Goal: Task Accomplishment & Management: Use online tool/utility

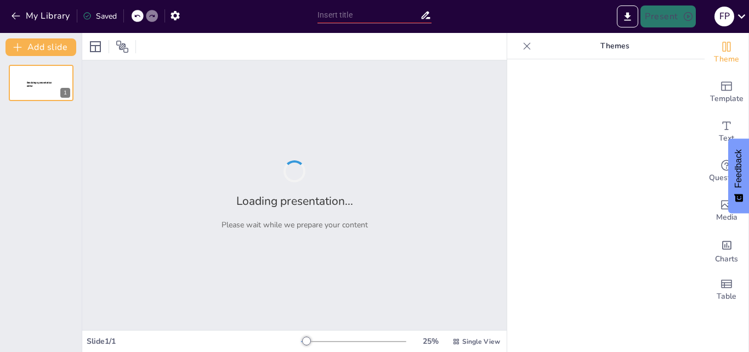
type input "Principio de Buena Fe en el Derecho Administrativo: Conceptos Fundamentales"
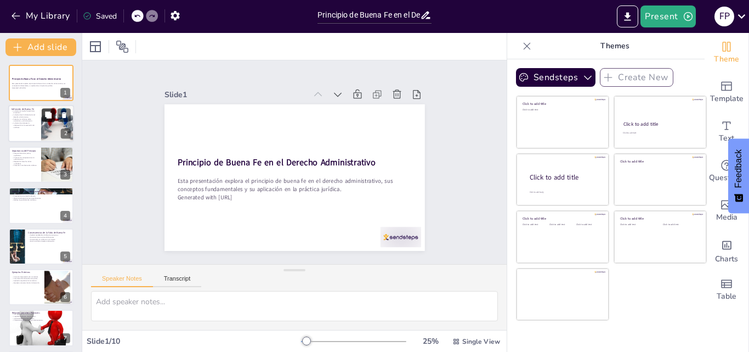
click at [49, 121] on button at bounding box center [48, 115] width 13 height 13
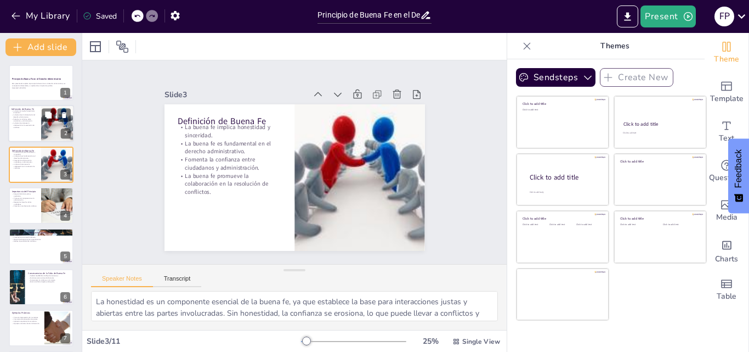
click at [10, 125] on div at bounding box center [41, 123] width 66 height 37
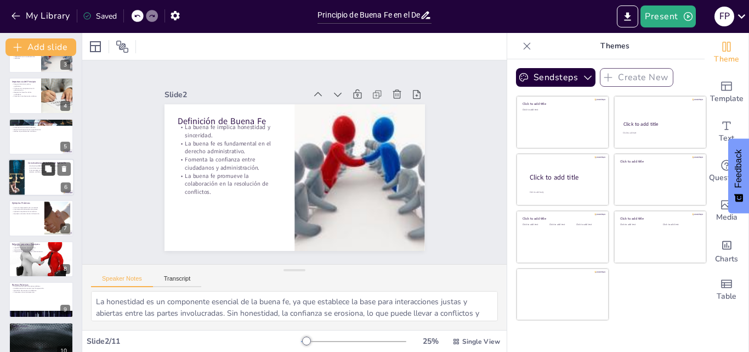
scroll to position [166, 0]
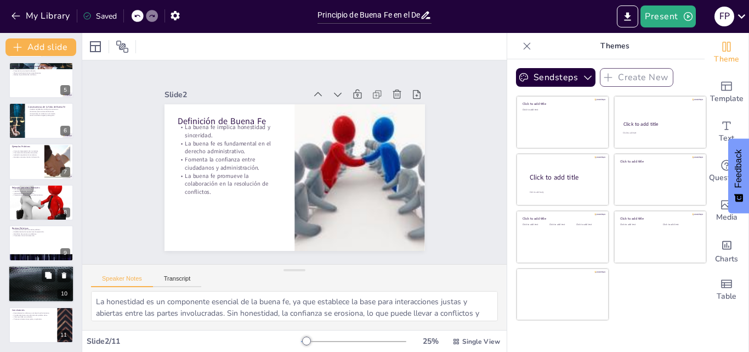
click at [31, 280] on div at bounding box center [41, 283] width 66 height 37
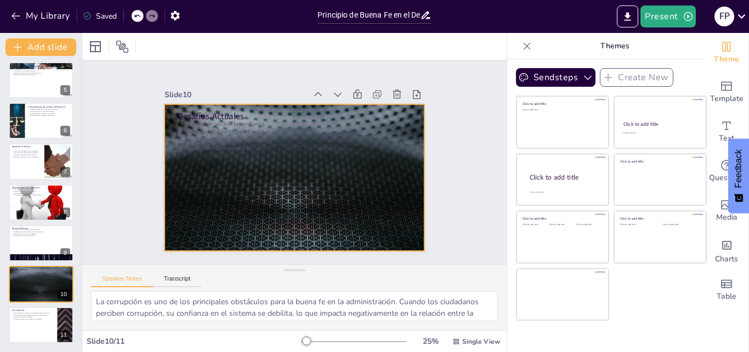
click at [275, 187] on div at bounding box center [280, 157] width 220 height 293
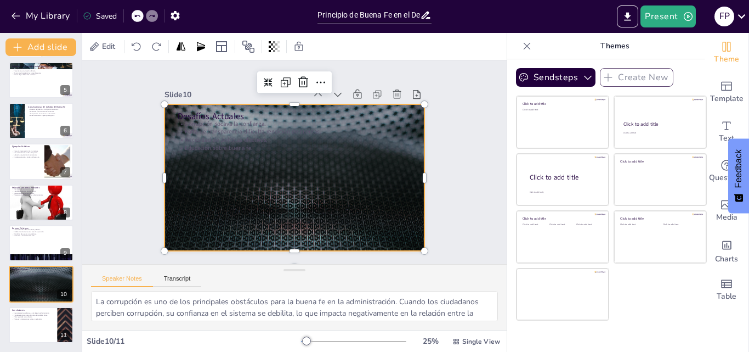
click at [318, 196] on div at bounding box center [285, 149] width 297 height 271
click at [36, 222] on div "Principio de Buena Fe en el Derecho Administrativo Esta presentación explora el…" at bounding box center [41, 121] width 82 height 444
click at [30, 235] on p "Protocolos claros de interacción." at bounding box center [41, 236] width 59 height 2
type textarea "La formación ética es fundamental para que los funcionarios comprendan su respo…"
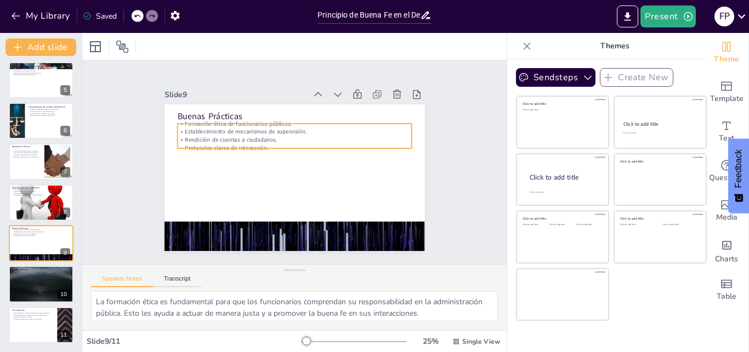
click at [290, 128] on p "Establecimiento de mecanismos de supervisión." at bounding box center [279, 135] width 207 height 124
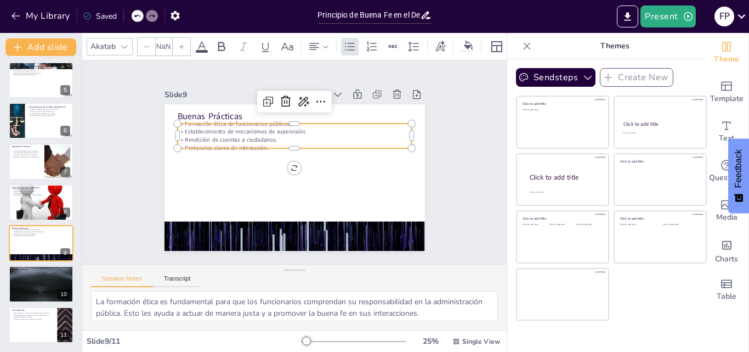
type input "32"
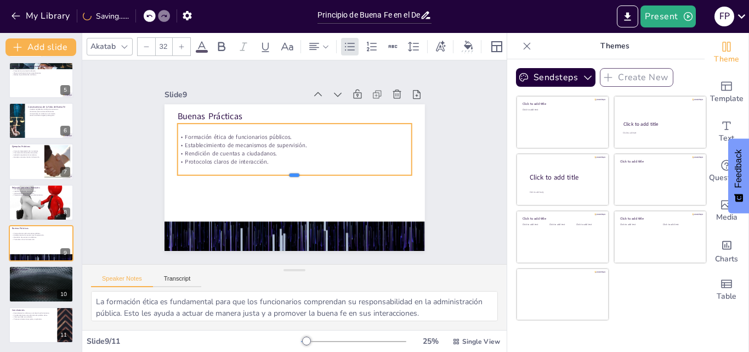
drag, startPoint x: 289, startPoint y: 144, endPoint x: 287, endPoint y: 171, distance: 26.9
click at [287, 171] on div at bounding box center [306, 174] width 180 height 163
click at [316, 101] on icon at bounding box center [320, 102] width 9 height 2
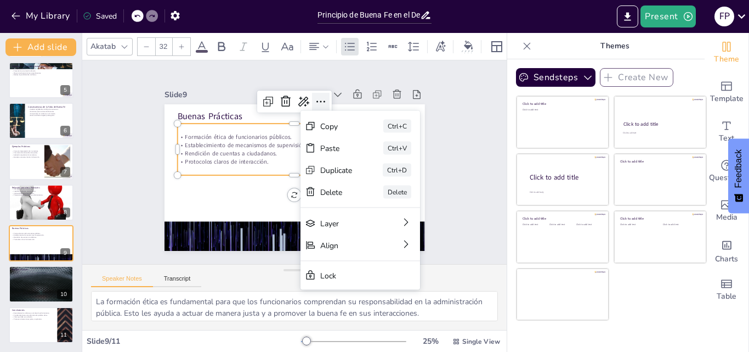
click at [239, 125] on icon at bounding box center [237, 129] width 3 height 9
click at [286, 225] on icon at bounding box center [281, 226] width 9 height 3
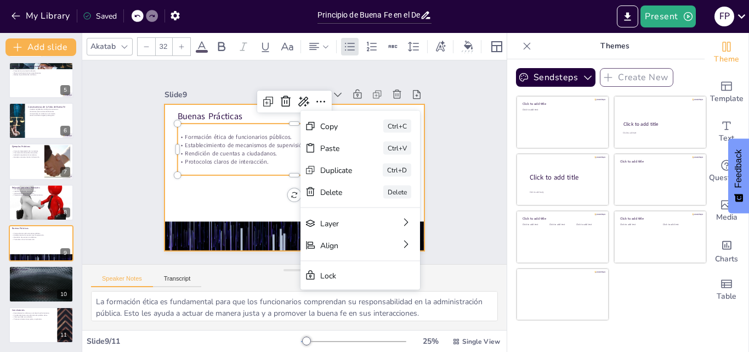
click at [253, 190] on div at bounding box center [280, 157] width 220 height 293
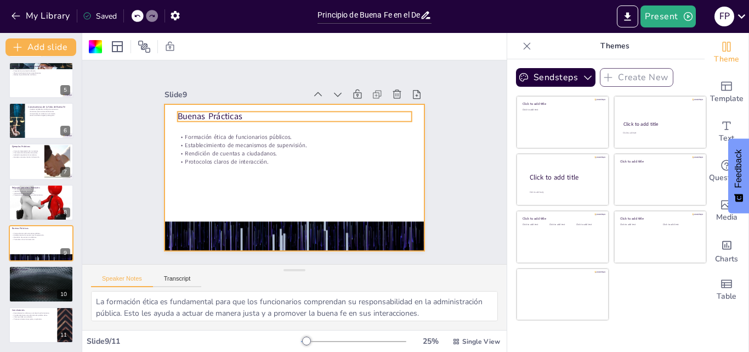
click at [281, 125] on p "Buenas Prácticas" at bounding box center [321, 199] width 197 height 148
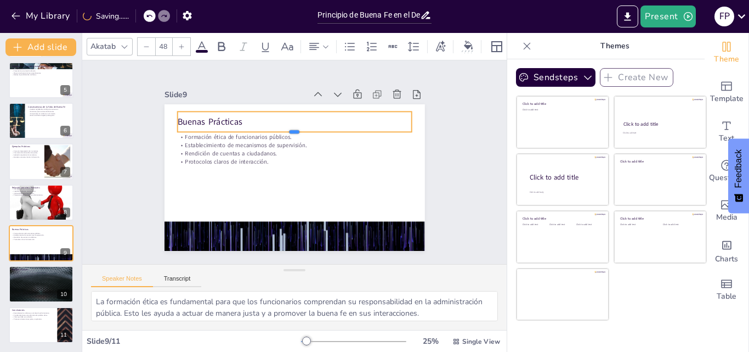
drag, startPoint x: 288, startPoint y: 118, endPoint x: 286, endPoint y: 129, distance: 10.5
click at [286, 132] on div at bounding box center [294, 136] width 234 height 9
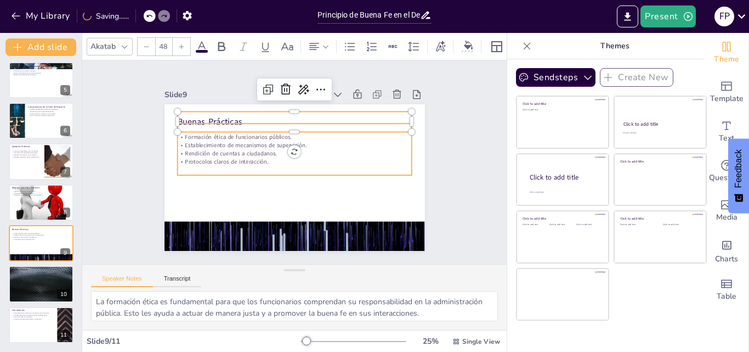
click at [247, 150] on p "Rendición de cuentas a ciudadanos." at bounding box center [287, 167] width 144 height 194
type input "32"
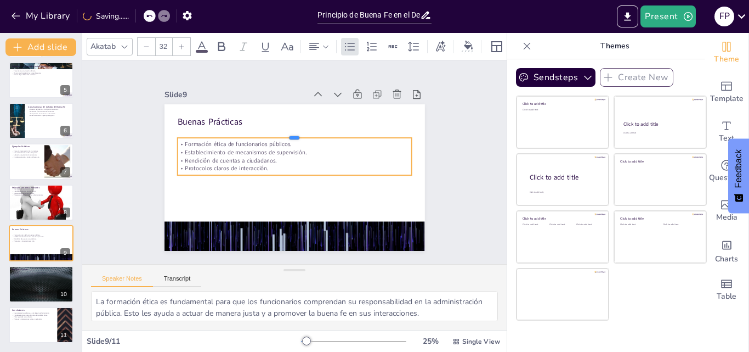
drag, startPoint x: 289, startPoint y: 118, endPoint x: 286, endPoint y: 132, distance: 14.5
click at [286, 132] on div at bounding box center [311, 138] width 195 height 145
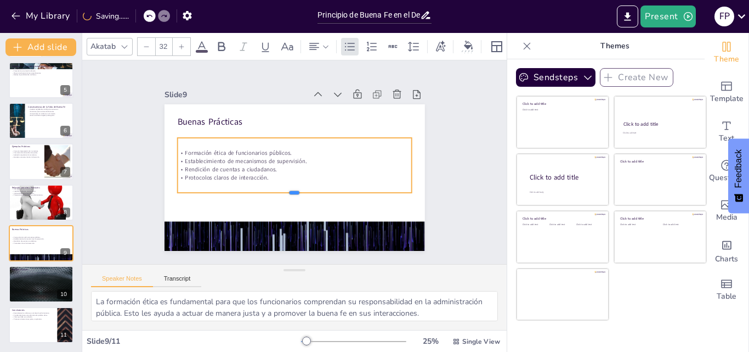
drag, startPoint x: 286, startPoint y: 173, endPoint x: 287, endPoint y: 191, distance: 17.6
click at [287, 191] on div at bounding box center [315, 133] width 195 height 145
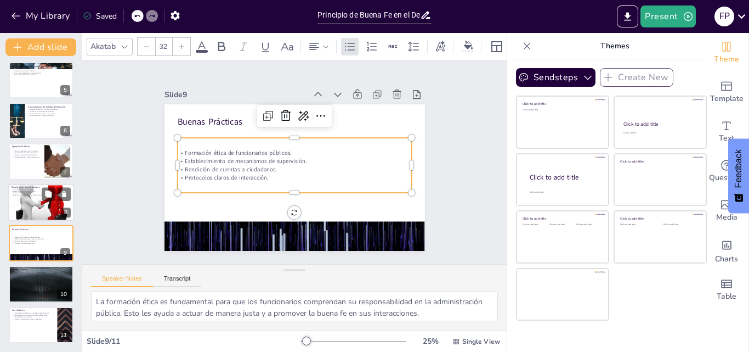
click at [25, 190] on p "Legalidad garantiza normas claras." at bounding box center [41, 191] width 59 height 2
type textarea "La interdependencia de los principios del derecho administrativo es fundamental…"
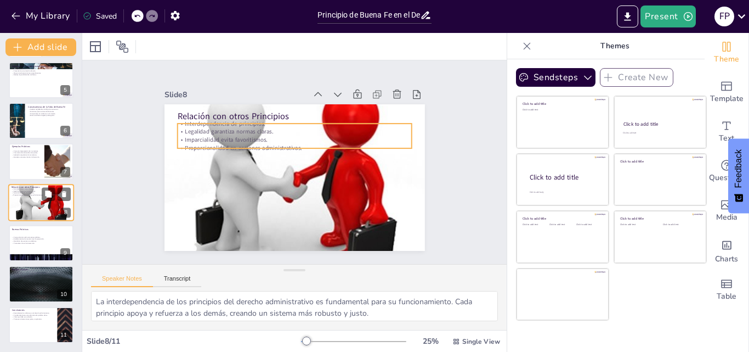
scroll to position [165, 0]
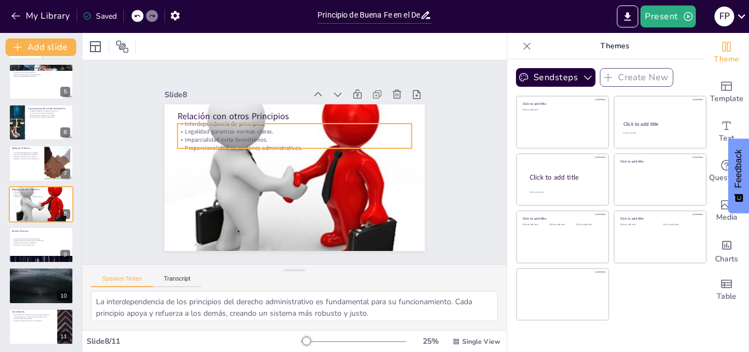
click at [272, 134] on p "Imparcialidad evita favoritismos." at bounding box center [272, 165] width 33 height 234
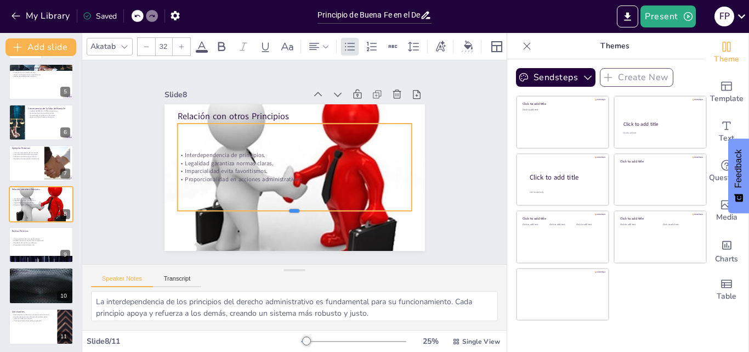
drag, startPoint x: 284, startPoint y: 146, endPoint x: 268, endPoint y: 208, distance: 64.7
click at [268, 208] on div at bounding box center [244, 178] width 81 height 225
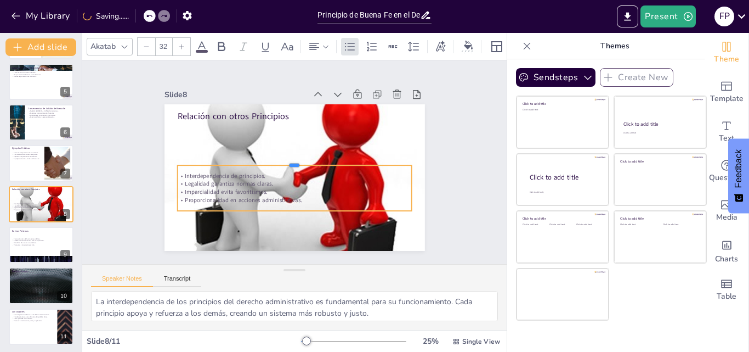
drag, startPoint x: 287, startPoint y: 118, endPoint x: 284, endPoint y: 160, distance: 41.9
click at [284, 160] on div at bounding box center [296, 161] width 81 height 225
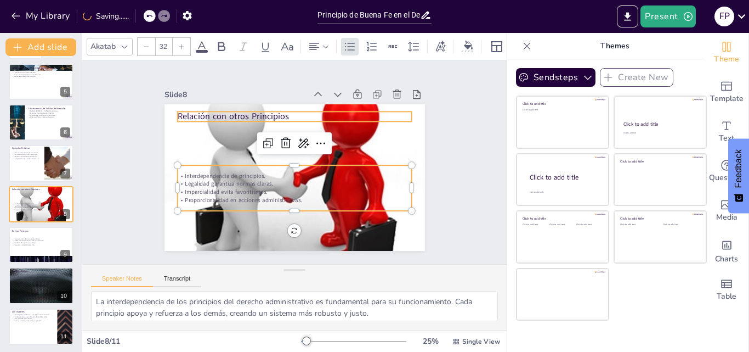
click at [321, 115] on p "Relación con otros Principios" at bounding box center [339, 157] width 37 height 234
type input "48"
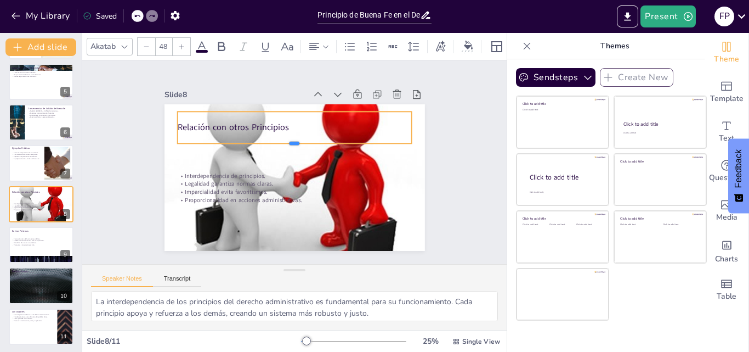
drag, startPoint x: 286, startPoint y: 118, endPoint x: 285, endPoint y: 140, distance: 22.0
click at [285, 140] on div at bounding box center [308, 168] width 104 height 218
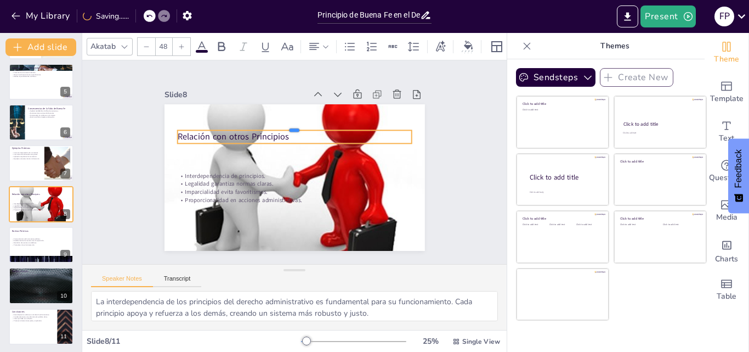
drag, startPoint x: 286, startPoint y: 106, endPoint x: 286, endPoint y: 125, distance: 18.7
click at [286, 125] on div at bounding box center [263, 180] width 125 height 207
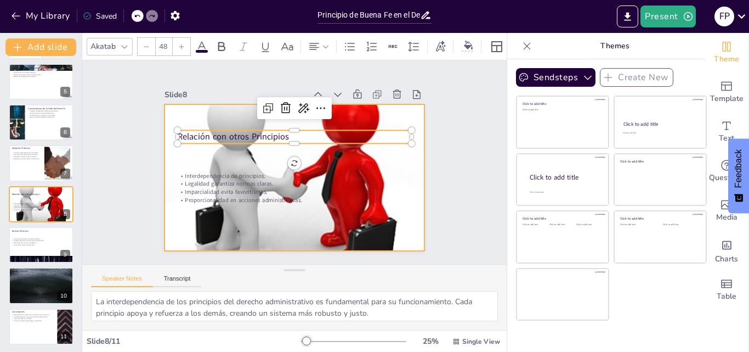
click at [389, 151] on div at bounding box center [308, 170] width 288 height 316
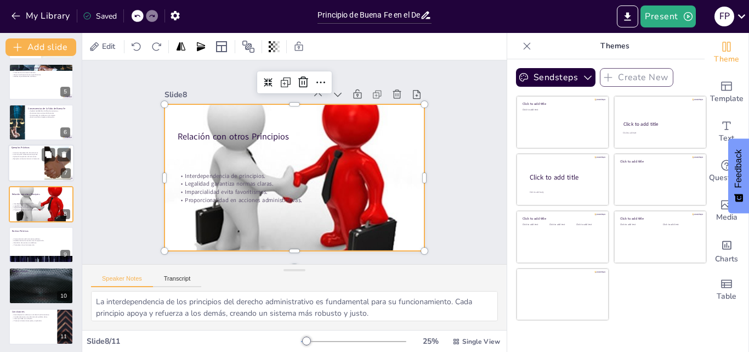
click at [25, 162] on div at bounding box center [41, 163] width 66 height 37
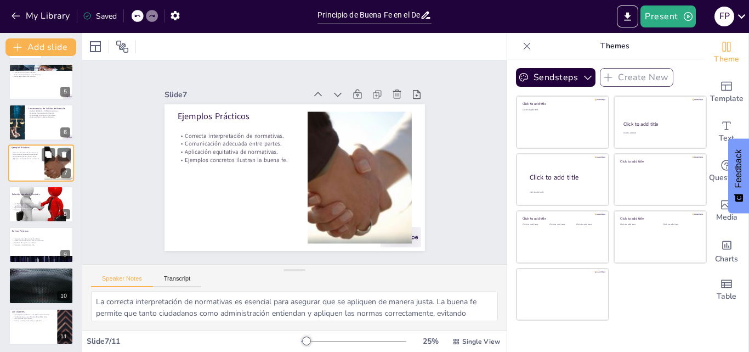
scroll to position [124, 0]
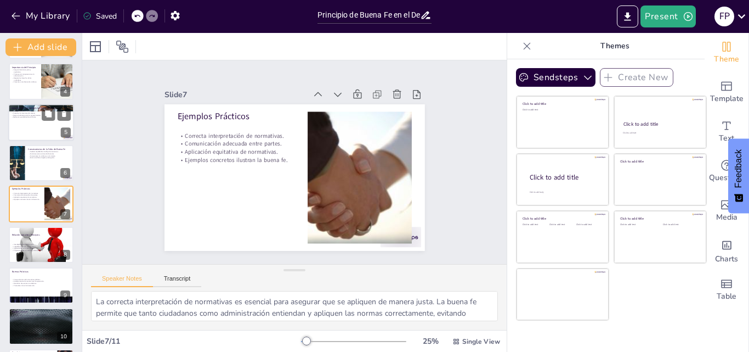
click at [39, 129] on div at bounding box center [41, 122] width 66 height 37
type textarea "La lealtad en los procedimientos administrativos es crucial para mantener la in…"
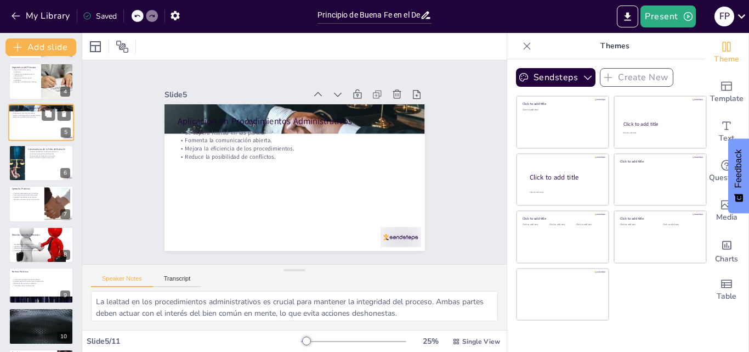
scroll to position [42, 0]
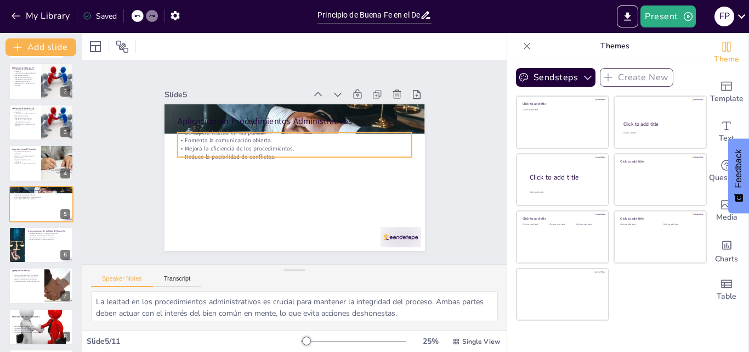
click at [291, 144] on p "Mejora la eficiencia de los procedimientos." at bounding box center [307, 157] width 80 height 225
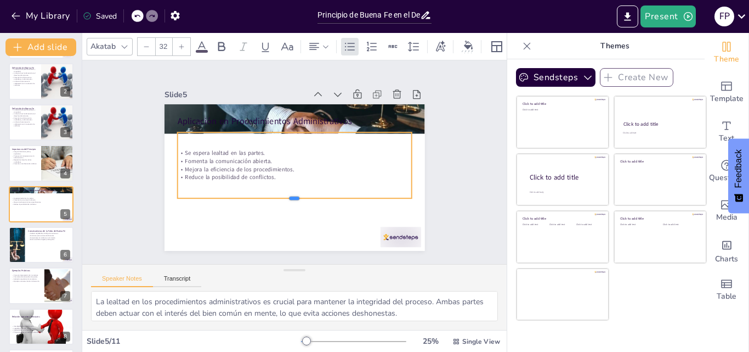
drag, startPoint x: 289, startPoint y: 155, endPoint x: 281, endPoint y: 196, distance: 41.8
click at [281, 196] on div at bounding box center [256, 149] width 81 height 225
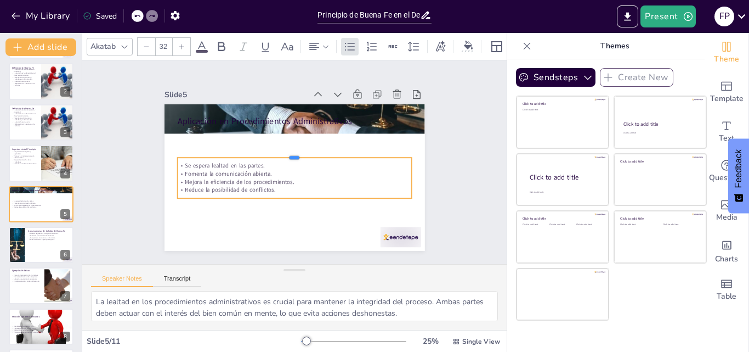
drag, startPoint x: 287, startPoint y: 126, endPoint x: 284, endPoint y: 151, distance: 25.5
click at [284, 155] on div at bounding box center [294, 171] width 234 height 33
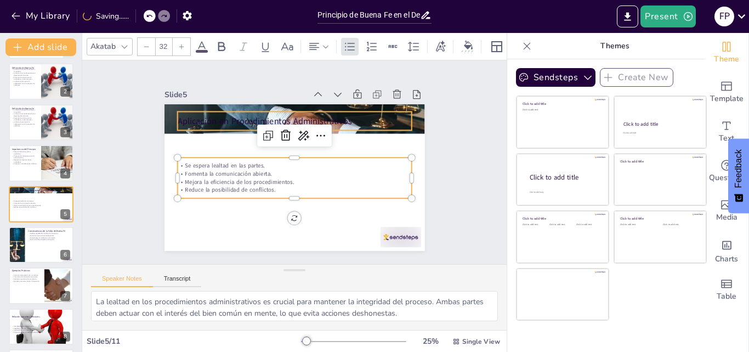
click at [322, 111] on p "Aplicación en Procedimientos Administrativos" at bounding box center [322, 131] width 182 height 166
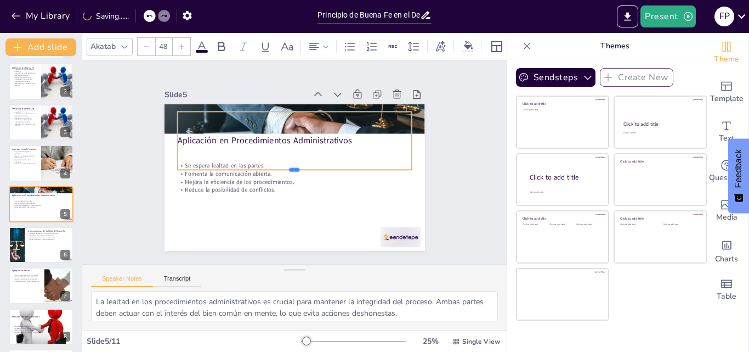
drag, startPoint x: 288, startPoint y: 130, endPoint x: 282, endPoint y: 169, distance: 39.9
click at [282, 169] on div at bounding box center [293, 173] width 234 height 33
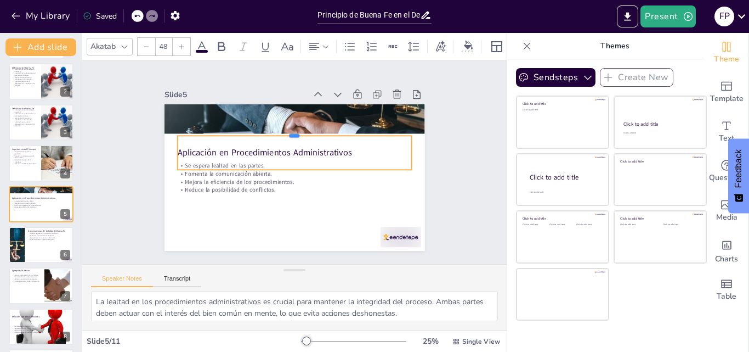
drag, startPoint x: 285, startPoint y: 106, endPoint x: 276, endPoint y: 130, distance: 25.7
click at [276, 189] on div at bounding box center [294, 193] width 234 height 9
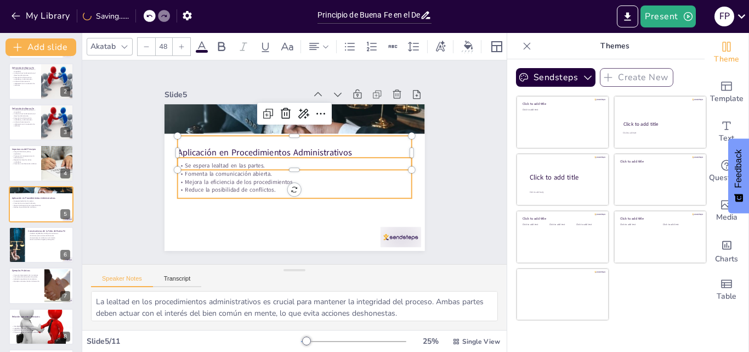
click at [273, 175] on p "Mejora la eficiencia de los procedimientos." at bounding box center [307, 147] width 179 height 163
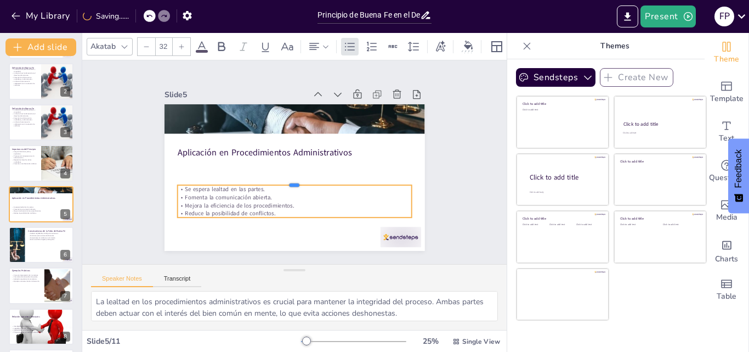
drag, startPoint x: 288, startPoint y: 152, endPoint x: 285, endPoint y: 180, distance: 27.6
click at [285, 180] on div at bounding box center [311, 155] width 81 height 225
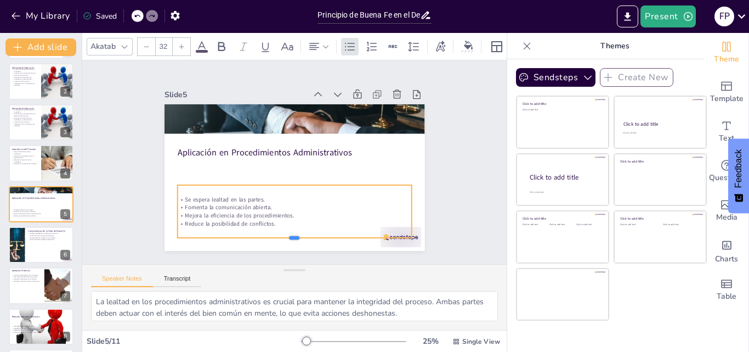
drag, startPoint x: 282, startPoint y: 215, endPoint x: 279, endPoint y: 235, distance: 20.6
click at [279, 226] on div at bounding box center [225, 122] width 125 height 207
click at [354, 198] on p "Se espera lealtad en las partes." at bounding box center [330, 169] width 56 height 231
click at [322, 148] on p "Aplicación en Procedimientos Administrativos" at bounding box center [304, 161] width 36 height 234
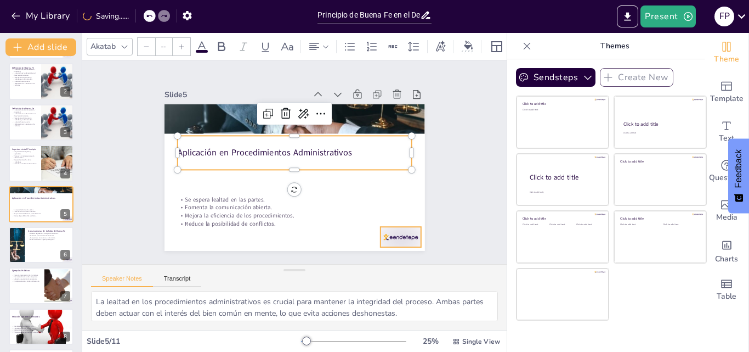
click at [397, 213] on div "Se espera lealtad en las partes. Fomenta la comunicación abierta. Mejora la efi…" at bounding box center [323, 122] width 220 height 180
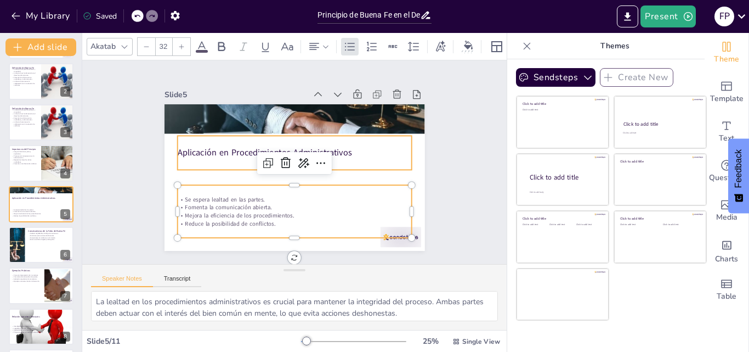
click at [327, 151] on p "Aplicación en Procedimientos Administrativos" at bounding box center [286, 165] width 84 height 227
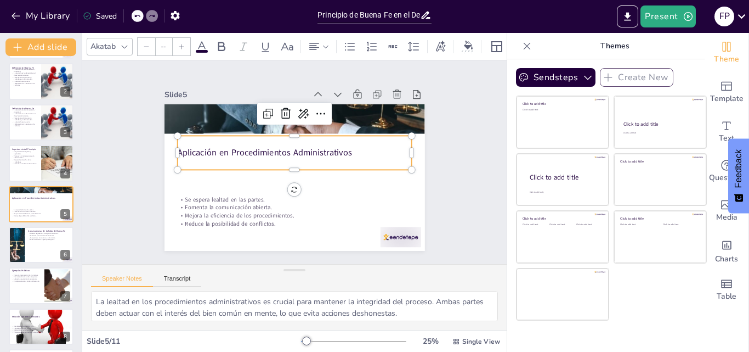
type input "48"
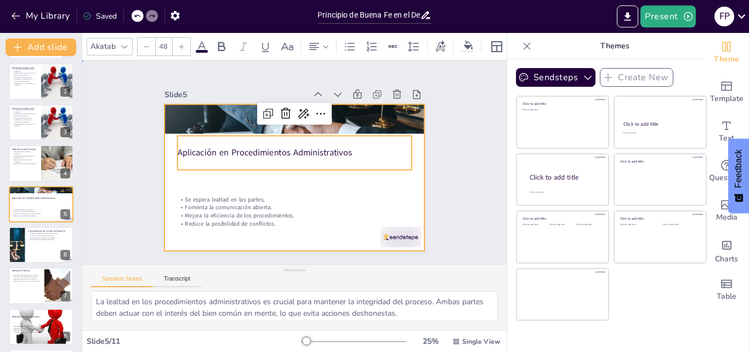
click at [327, 176] on div at bounding box center [284, 150] width 291 height 283
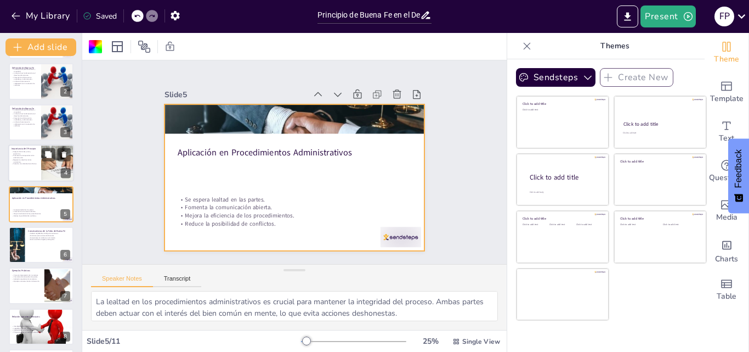
click at [24, 161] on p "Respeta los derechos de los ciudadanos." at bounding box center [25, 161] width 26 height 4
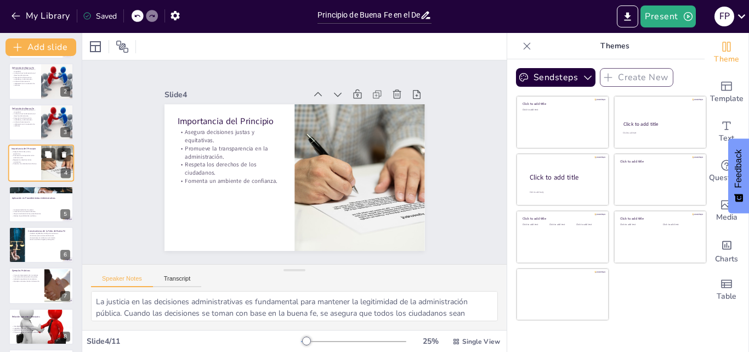
scroll to position [2, 0]
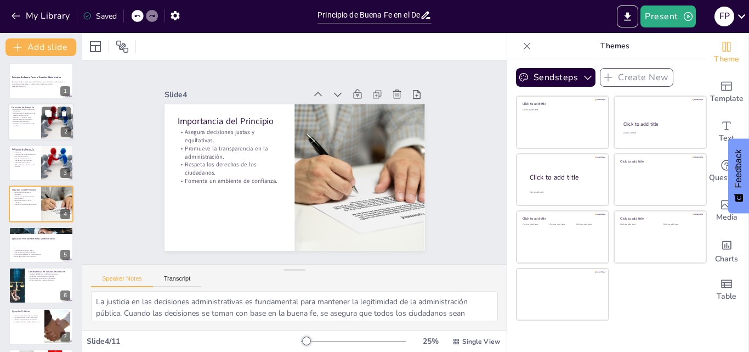
click at [21, 121] on p "La buena fe promueve la colaboración en la resolución de conflictos." at bounding box center [25, 124] width 26 height 6
type textarea "La honestidad es un componente esencial de la buena fe, ya que establece la bas…"
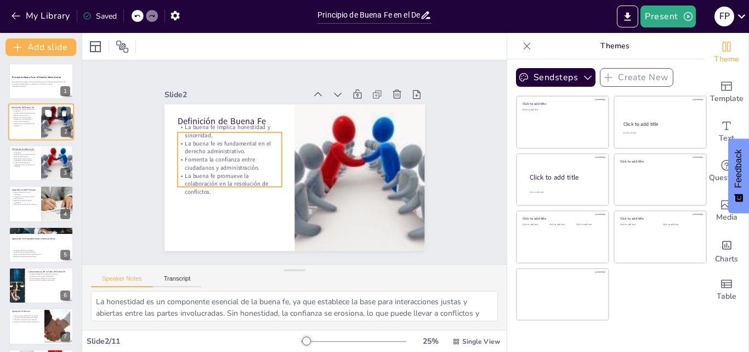
scroll to position [0, 0]
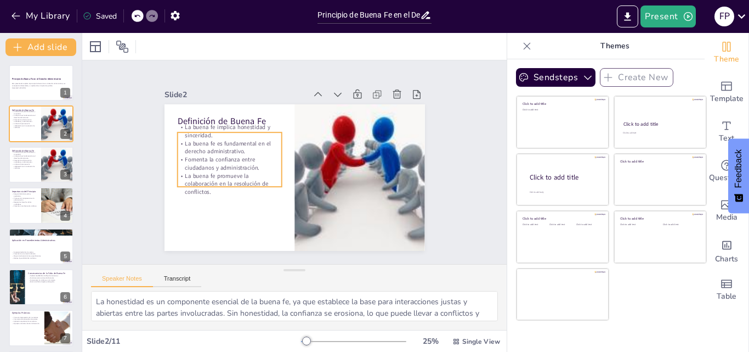
click at [308, 151] on p "La buena fe es fundamental en el derecho administrativo." at bounding box center [349, 124] width 82 height 88
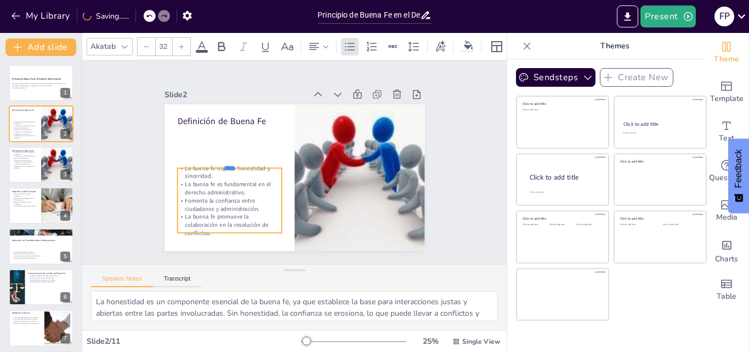
drag, startPoint x: 220, startPoint y: 127, endPoint x: 217, endPoint y: 162, distance: 35.8
click at [217, 162] on div at bounding box center [231, 150] width 104 height 30
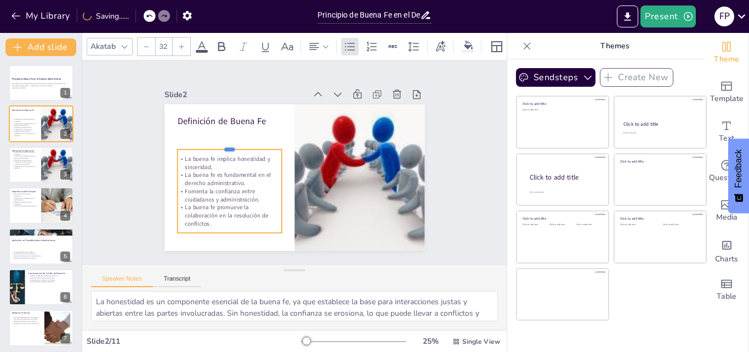
drag, startPoint x: 224, startPoint y: 162, endPoint x: 224, endPoint y: 144, distance: 18.6
click at [224, 150] on div at bounding box center [229, 180] width 94 height 60
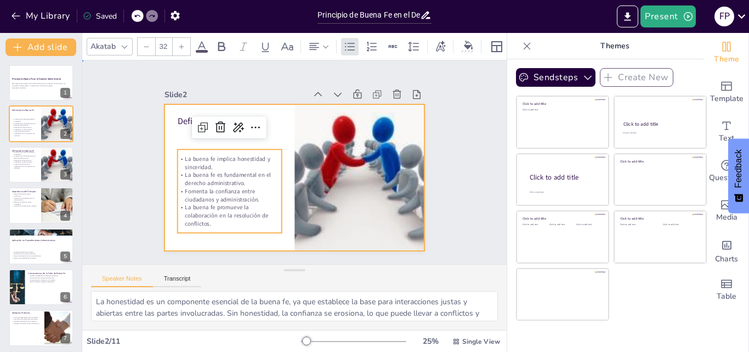
click at [274, 129] on div at bounding box center [302, 175] width 299 height 257
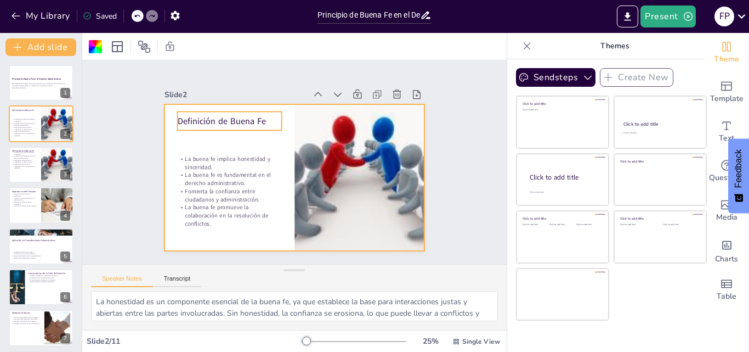
click at [331, 112] on p "Definición de Buena Fe" at bounding box center [362, 126] width 63 height 97
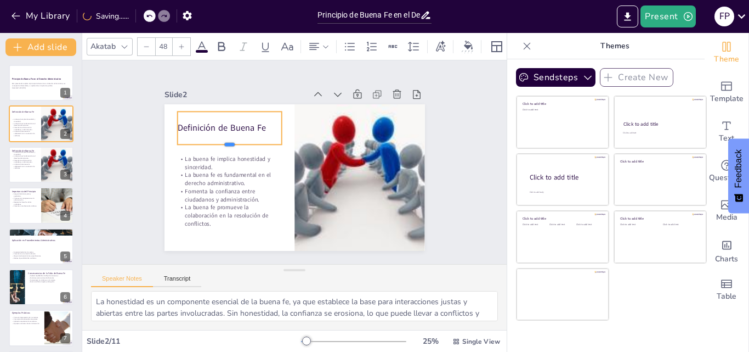
drag, startPoint x: 221, startPoint y: 126, endPoint x: 219, endPoint y: 140, distance: 14.4
click at [219, 151] on div at bounding box center [229, 176] width 99 height 50
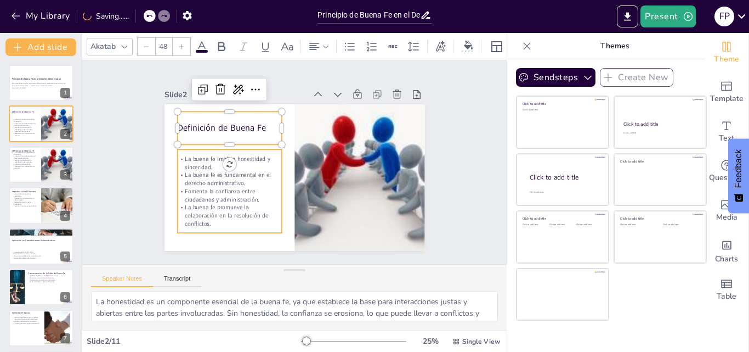
click at [181, 157] on div "Definición de Buena Fe La buena fe implica honestidad y sinceridad. La buena fe…" at bounding box center [279, 158] width 197 height 285
type input "32"
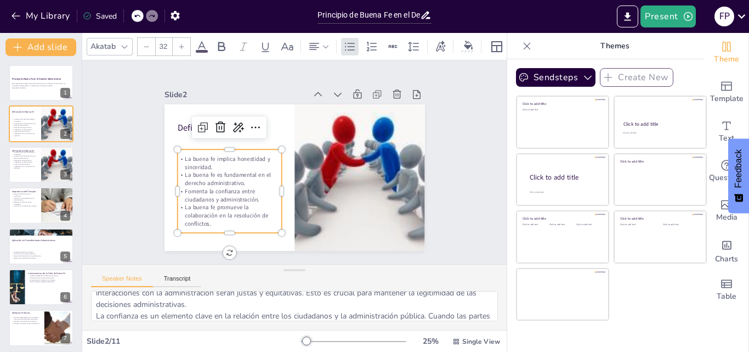
scroll to position [95, 0]
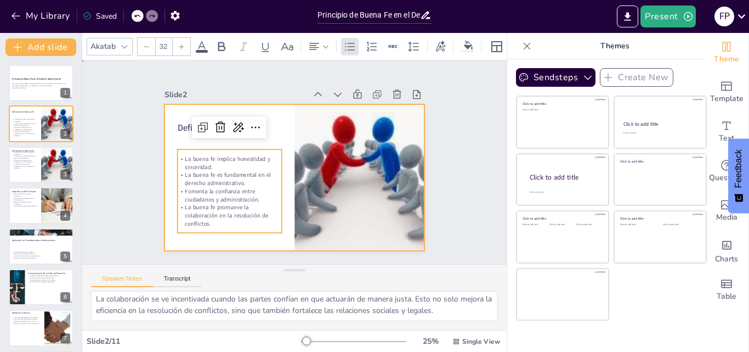
click at [281, 109] on div at bounding box center [281, 168] width 240 height 297
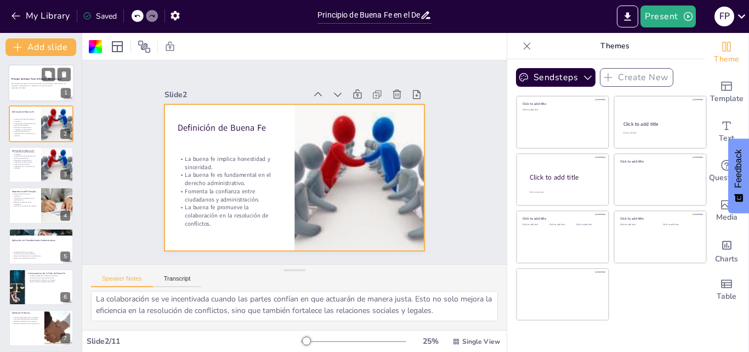
click at [32, 87] on p "Esta presentación explora el principio de buena fe en el derecho administrativo…" at bounding box center [41, 85] width 59 height 4
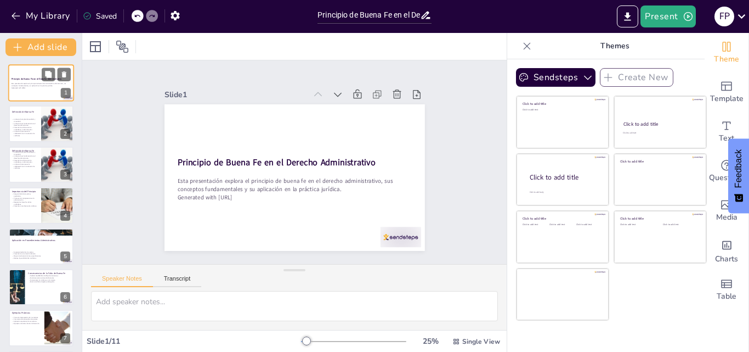
scroll to position [0, 0]
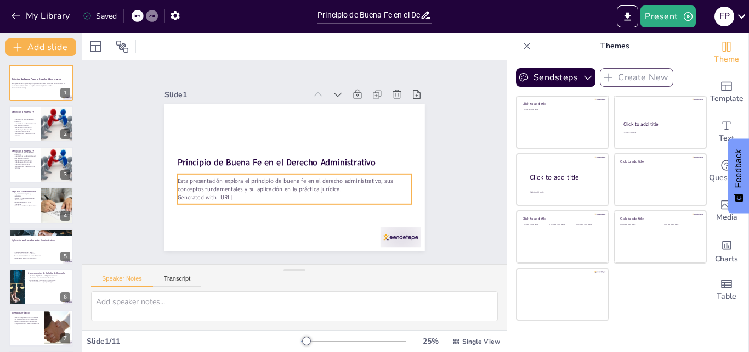
click at [244, 193] on p "Generated with [URL]" at bounding box center [271, 187] width 179 height 163
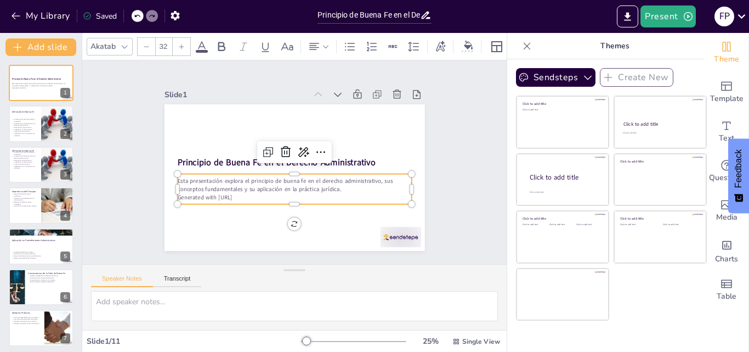
click at [244, 193] on p "Generated with [URL]" at bounding box center [287, 196] width 231 height 56
drag, startPoint x: 244, startPoint y: 193, endPoint x: 171, endPoint y: 191, distance: 73.0
click at [244, 191] on p "Generated with [URL]" at bounding box center [260, 166] width 32 height 234
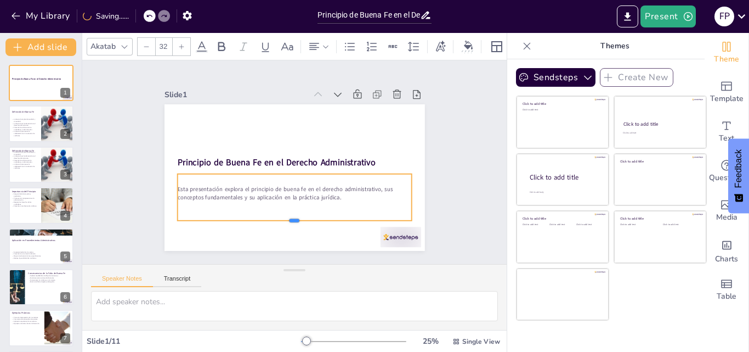
drag, startPoint x: 288, startPoint y: 196, endPoint x: 285, endPoint y: 219, distance: 22.7
click at [327, 219] on div at bounding box center [356, 175] width 58 height 231
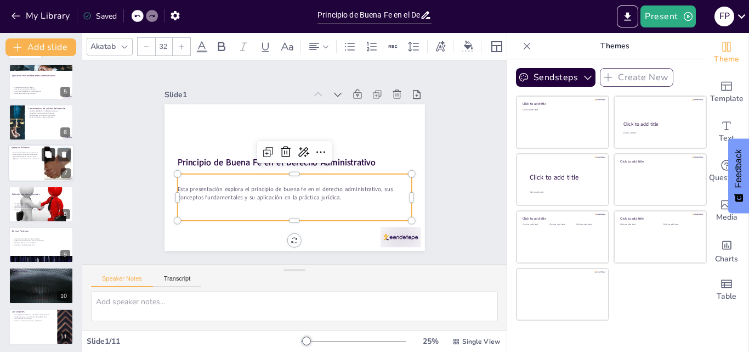
scroll to position [166, 0]
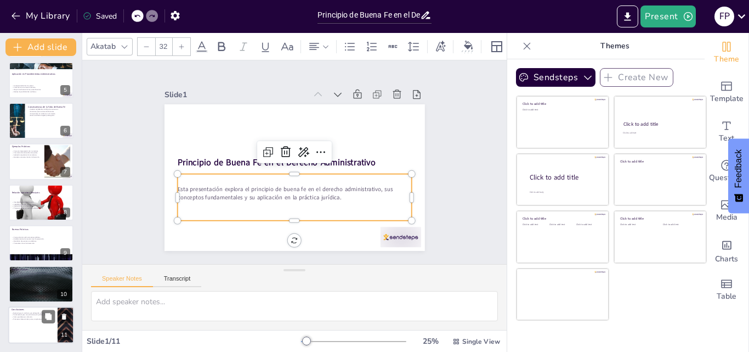
click at [33, 324] on div at bounding box center [41, 324] width 66 height 37
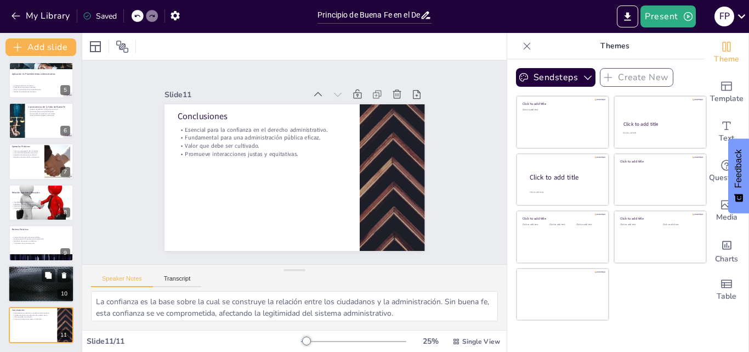
click at [36, 281] on div at bounding box center [41, 283] width 66 height 37
type textarea "La corrupción es uno de los principales obstáculos para la buena fe en la admin…"
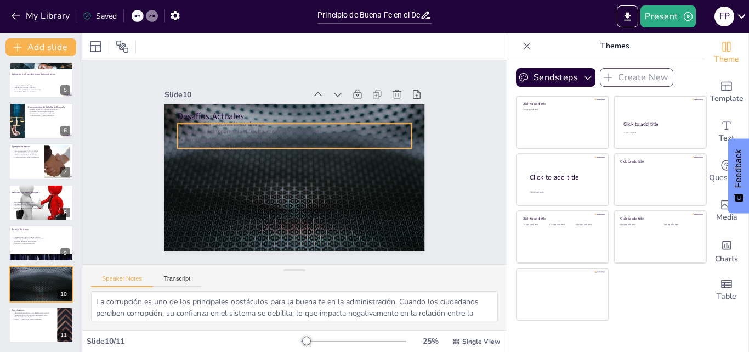
click at [247, 131] on p "Falta de transparencia dificulta rendición de cuentas." at bounding box center [319, 180] width 144 height 194
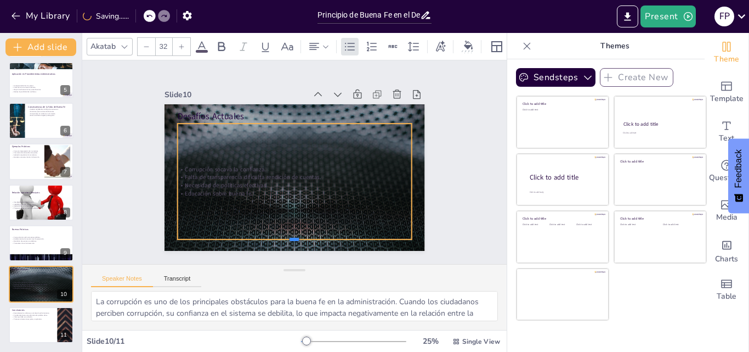
drag, startPoint x: 285, startPoint y: 144, endPoint x: 275, endPoint y: 235, distance: 91.6
click at [275, 212] on div at bounding box center [228, 114] width 145 height 195
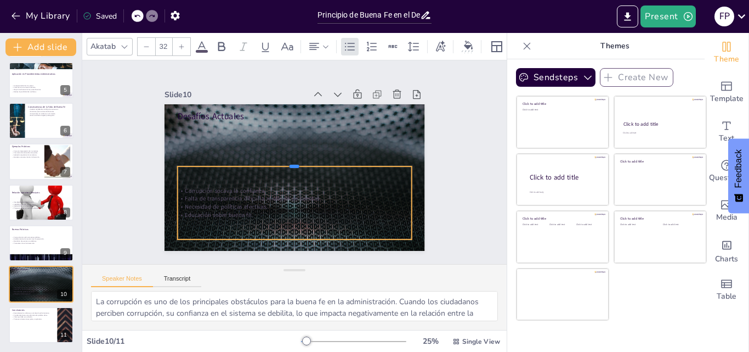
drag, startPoint x: 283, startPoint y: 118, endPoint x: 274, endPoint y: 161, distance: 43.8
click at [274, 161] on div at bounding box center [294, 162] width 125 height 207
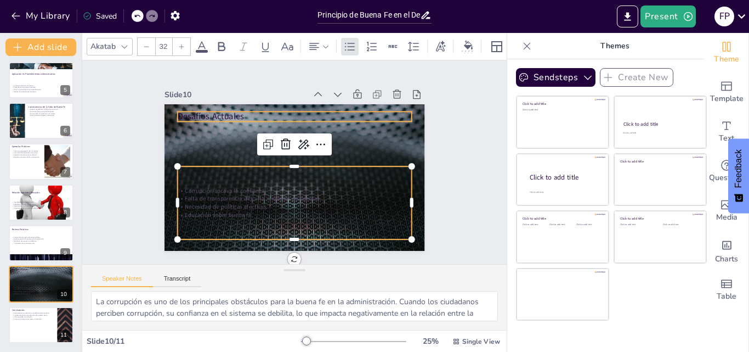
click at [203, 151] on p "Desafíos Actuales" at bounding box center [312, 204] width 219 height 106
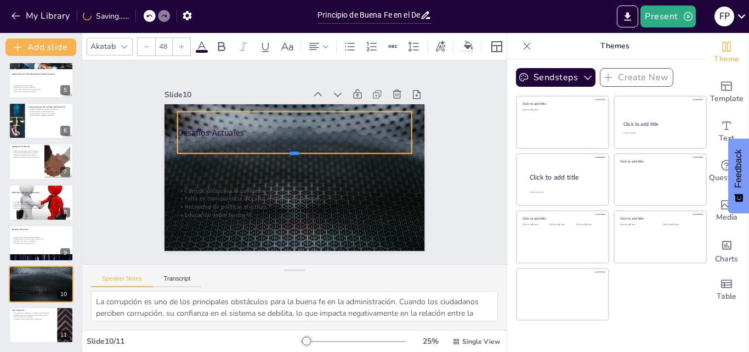
drag, startPoint x: 286, startPoint y: 119, endPoint x: 281, endPoint y: 151, distance: 32.3
click at [295, 151] on div at bounding box center [299, 162] width 9 height 234
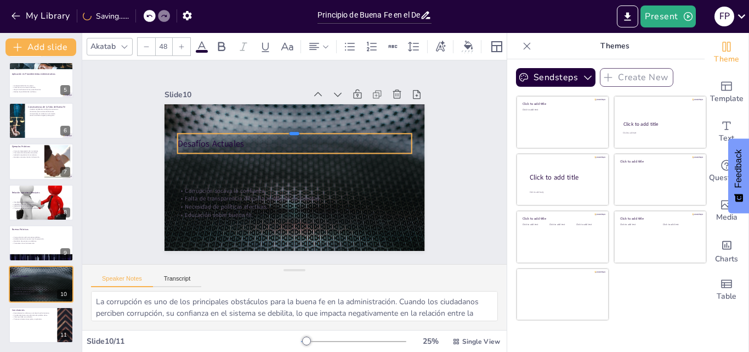
drag, startPoint x: 286, startPoint y: 106, endPoint x: 287, endPoint y: 128, distance: 22.0
click at [287, 128] on div at bounding box center [314, 135] width 195 height 145
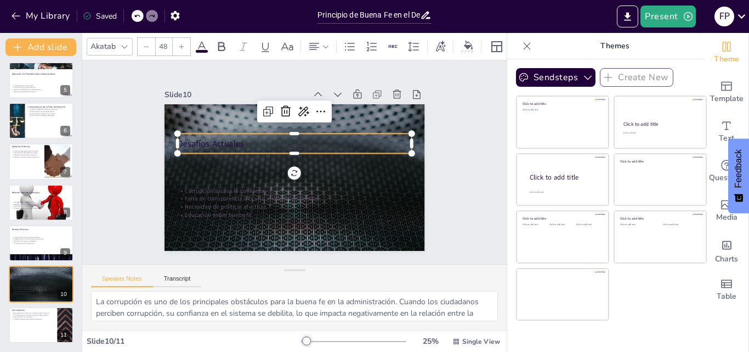
click at [238, 138] on p "Desafíos Actuales" at bounding box center [283, 178] width 197 height 148
click at [238, 139] on p "Desafíos Actuales" at bounding box center [310, 151] width 148 height 197
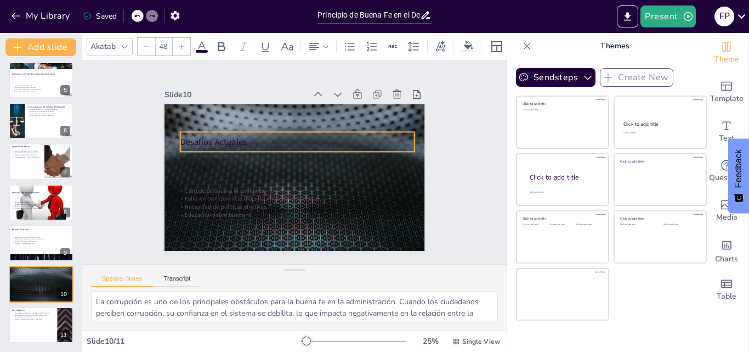
click at [261, 137] on p "Desafíos Actuales" at bounding box center [314, 156] width 106 height 219
click at [241, 137] on p "Desafíos Actuales" at bounding box center [309, 147] width 197 height 148
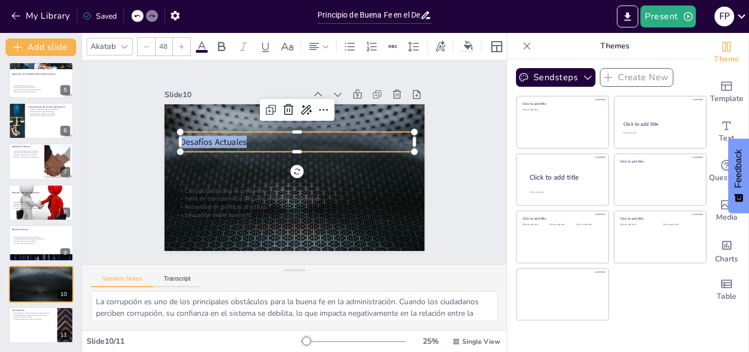
drag, startPoint x: 241, startPoint y: 137, endPoint x: 173, endPoint y: 137, distance: 67.5
click at [232, 137] on p "Desafíos Actuales" at bounding box center [274, 166] width 84 height 227
click at [201, 44] on icon at bounding box center [201, 46] width 13 height 13
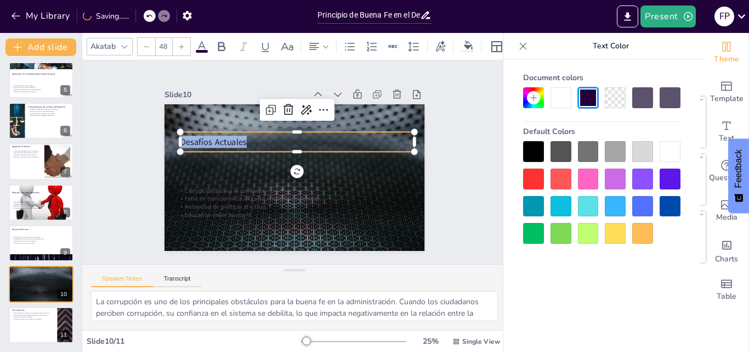
click at [668, 155] on div at bounding box center [670, 151] width 21 height 21
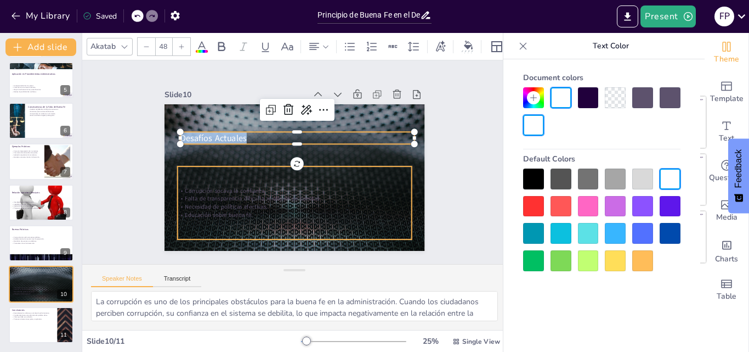
click at [307, 138] on p "Corrupción socava la confianza." at bounding box center [294, 133] width 234 height 8
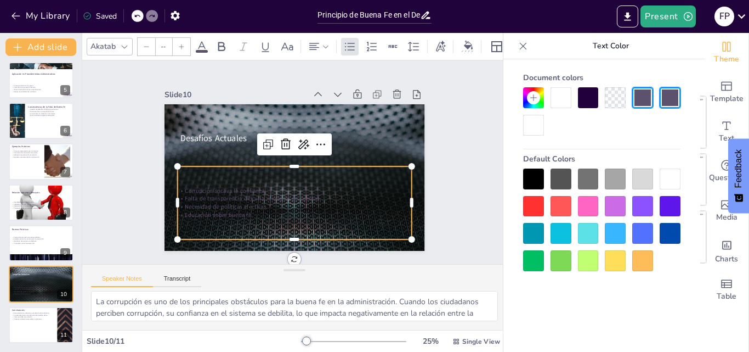
type input "32"
click at [210, 190] on p "Falta de transparencia dificulta rendición de cuentas." at bounding box center [261, 176] width 103 height 217
click at [200, 196] on p "Falta de transparencia dificulta rendición de cuentas." at bounding box center [267, 186] width 163 height 179
click at [190, 194] on p "Falta de transparencia dificulta rendición de cuentas." at bounding box center [267, 186] width 163 height 179
click at [190, 194] on p "Falta de transparencia dificulta rendición de cuentas." at bounding box center [269, 189] width 179 height 163
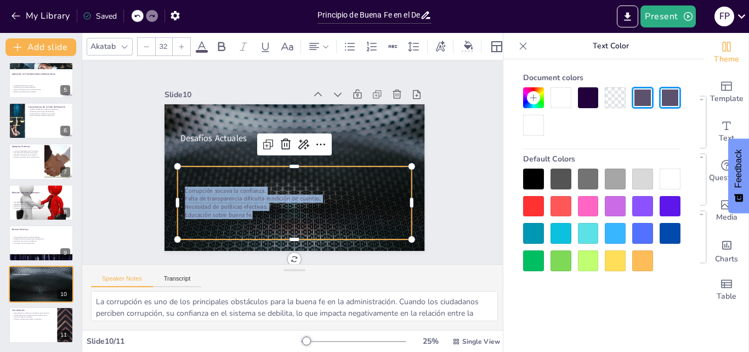
drag, startPoint x: 176, startPoint y: 188, endPoint x: 279, endPoint y: 208, distance: 105.0
click at [279, 208] on div "Corrupción socava la confianza. Falta de transparencia dificulta rendición de c…" at bounding box center [331, 145] width 125 height 227
click at [665, 182] on div at bounding box center [670, 178] width 21 height 21
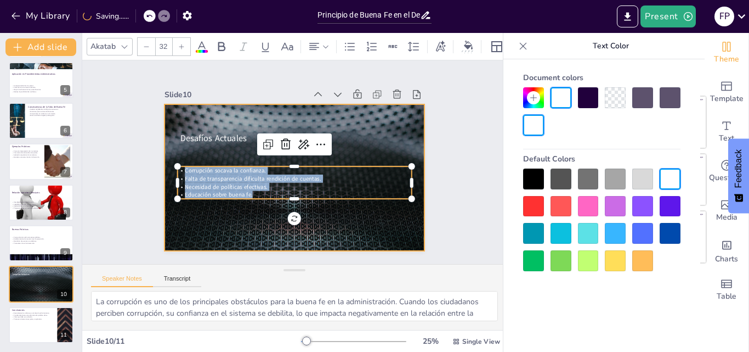
click at [349, 228] on div at bounding box center [307, 154] width 257 height 299
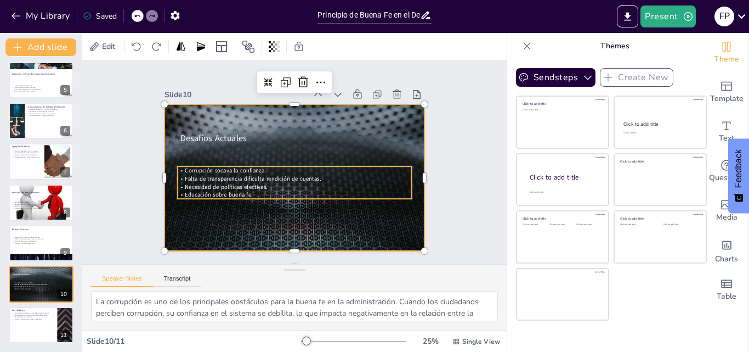
click at [330, 183] on p "Necesidad de políticas efectivas." at bounding box center [275, 147] width 144 height 194
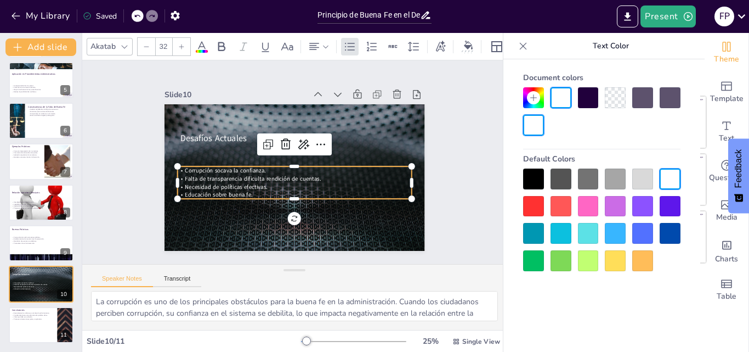
click at [344, 140] on div at bounding box center [281, 171] width 271 height 297
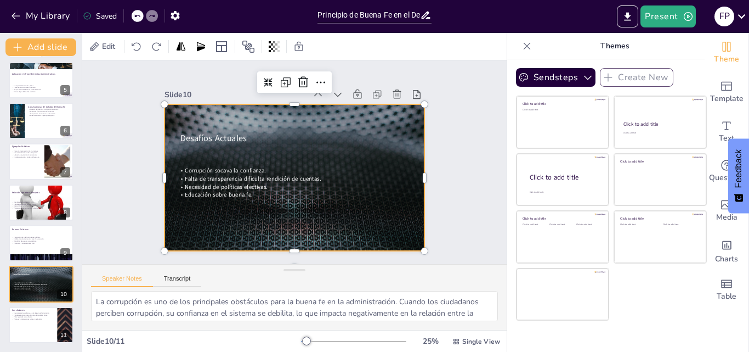
click at [377, 118] on div at bounding box center [295, 146] width 261 height 146
click at [244, 114] on div at bounding box center [280, 166] width 220 height 293
click at [162, 132] on div at bounding box center [297, 176] width 285 height 197
click at [344, 168] on span "Desafíos Actuales" at bounding box center [377, 177] width 67 height 19
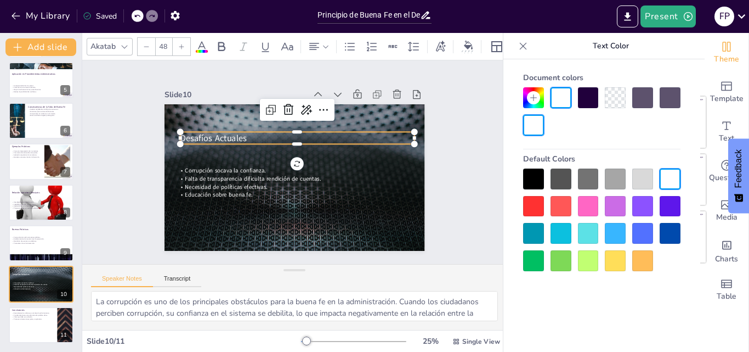
click at [287, 134] on p "Desafíos Actuales" at bounding box center [277, 145] width 148 height 197
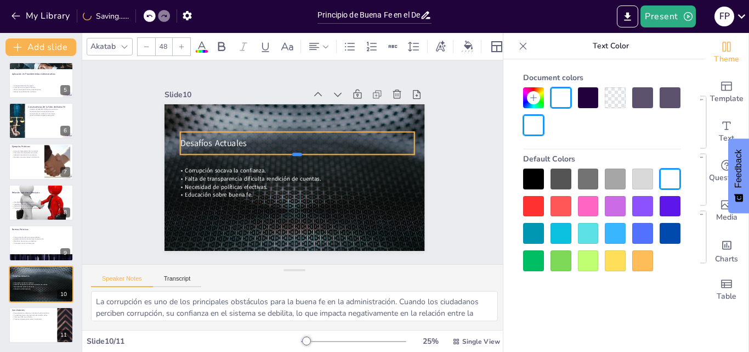
drag, startPoint x: 289, startPoint y: 141, endPoint x: 287, endPoint y: 151, distance: 10.6
click at [287, 151] on div at bounding box center [293, 158] width 163 height 180
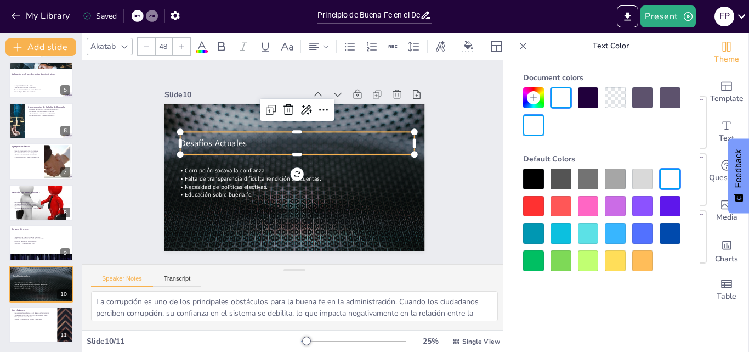
click at [539, 102] on div at bounding box center [533, 97] width 21 height 21
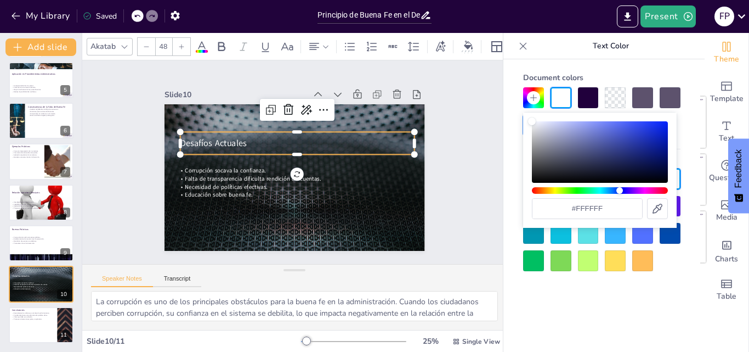
click at [620, 189] on div "Hue" at bounding box center [600, 190] width 136 height 7
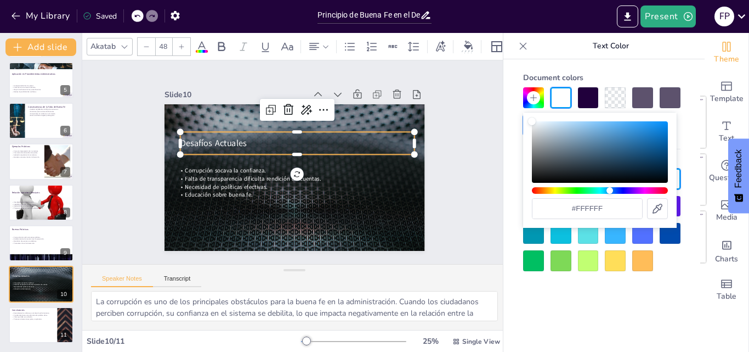
click at [610, 193] on div "Hue" at bounding box center [600, 190] width 136 height 7
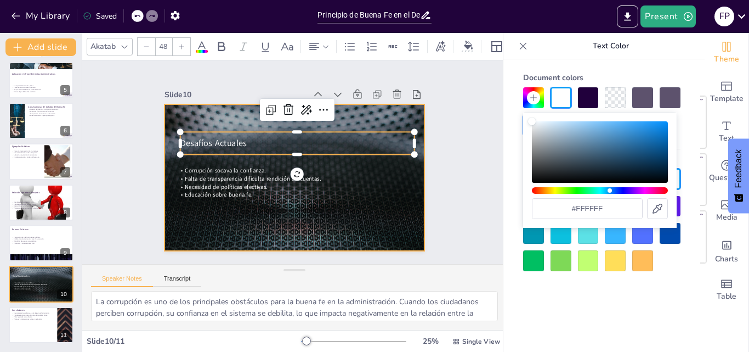
click at [346, 204] on div at bounding box center [281, 155] width 240 height 297
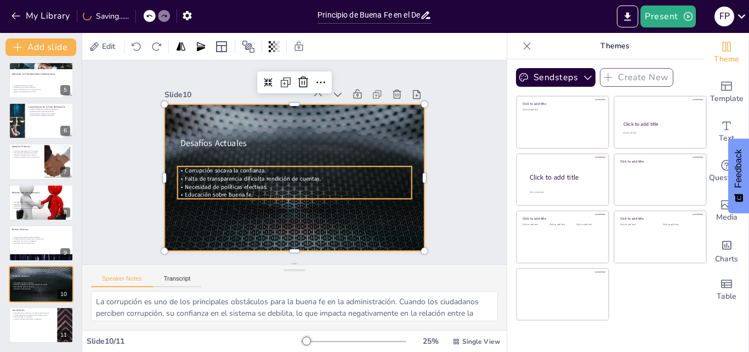
click at [186, 172] on span "Falta de transparencia dificulta rendición de cuentas." at bounding box center [250, 160] width 128 height 63
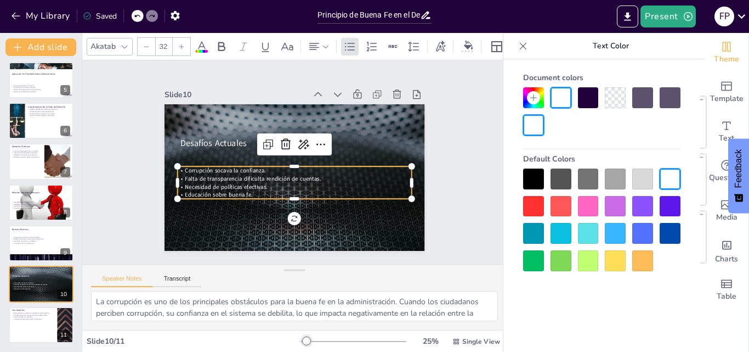
click at [530, 104] on div at bounding box center [533, 97] width 21 height 21
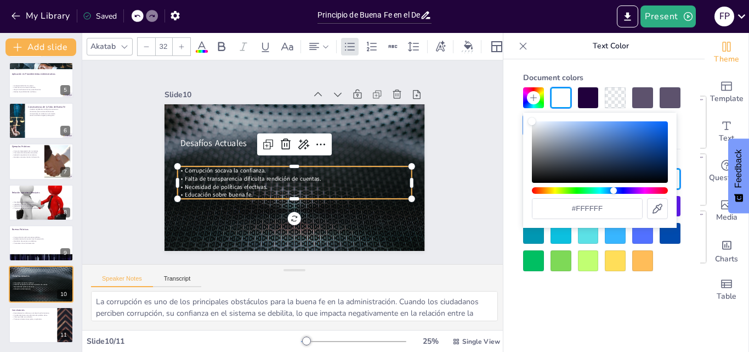
click at [614, 191] on div "Hue" at bounding box center [600, 190] width 136 height 7
click at [621, 149] on div "Color" at bounding box center [600, 151] width 136 height 61
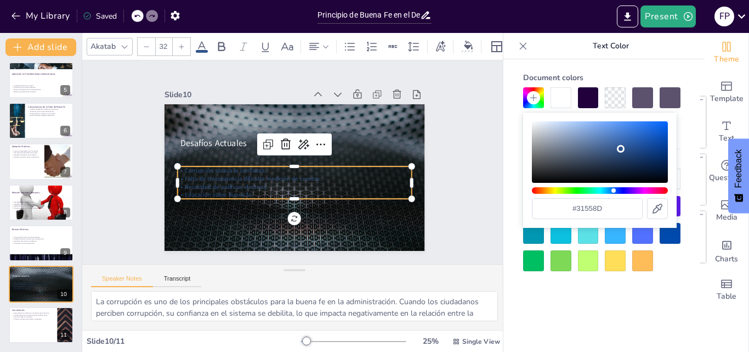
type input "#505f76"
click at [576, 154] on div "Color" at bounding box center [600, 151] width 136 height 61
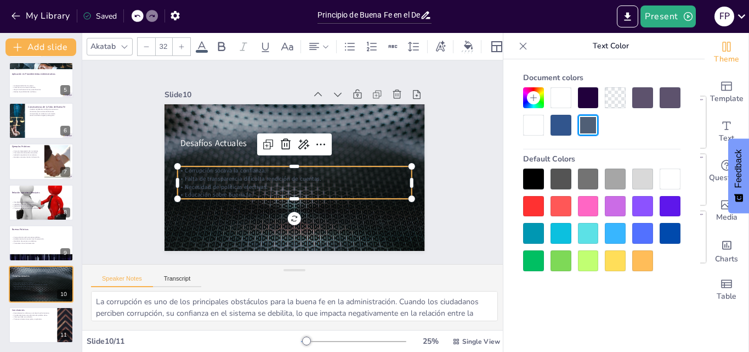
click at [561, 95] on div at bounding box center [561, 97] width 21 height 21
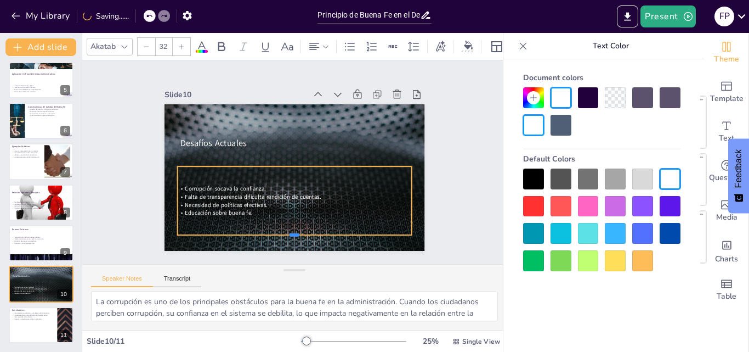
drag, startPoint x: 284, startPoint y: 195, endPoint x: 271, endPoint y: 231, distance: 38.3
click at [327, 231] on div at bounding box center [367, 137] width 81 height 225
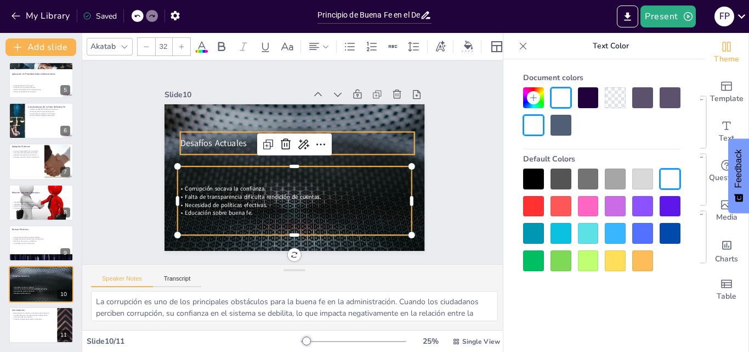
click at [258, 207] on span "Desafíos Actuales" at bounding box center [267, 240] width 19 height 67
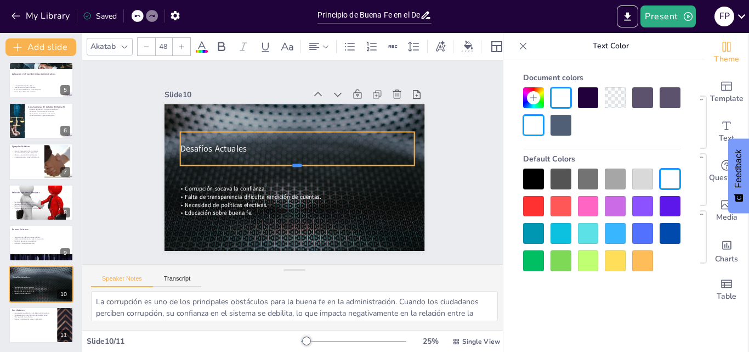
drag, startPoint x: 292, startPoint y: 151, endPoint x: 293, endPoint y: 162, distance: 11.0
click at [293, 162] on div at bounding box center [289, 168] width 125 height 207
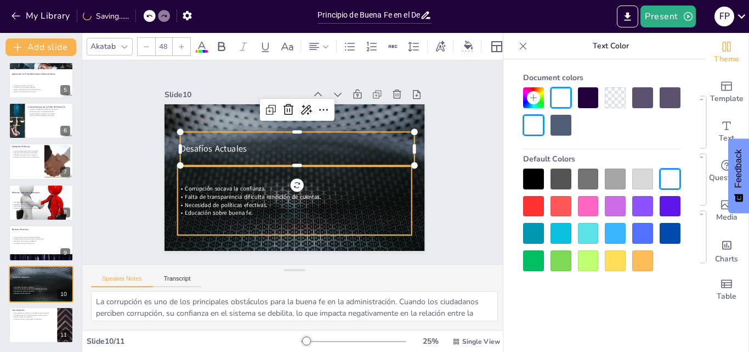
click at [372, 180] on p "Educación sobre buena fe." at bounding box center [269, 118] width 207 height 124
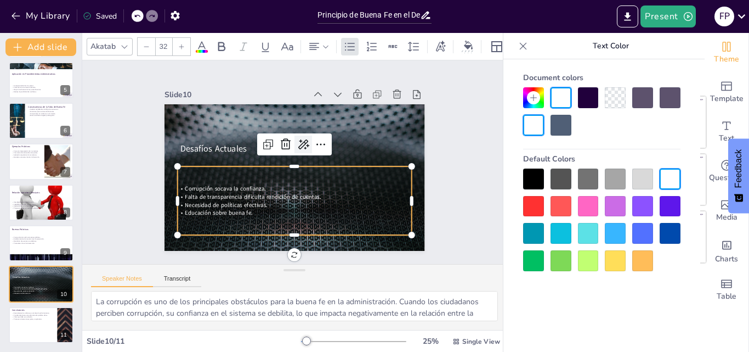
click at [283, 162] on icon at bounding box center [275, 169] width 15 height 15
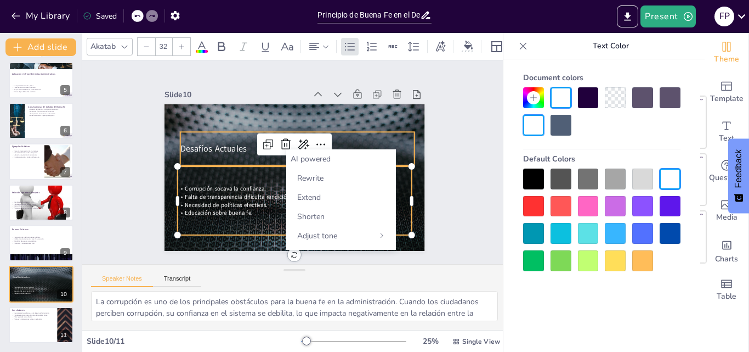
click at [375, 139] on p "Desafíos Actuales" at bounding box center [305, 154] width 183 height 166
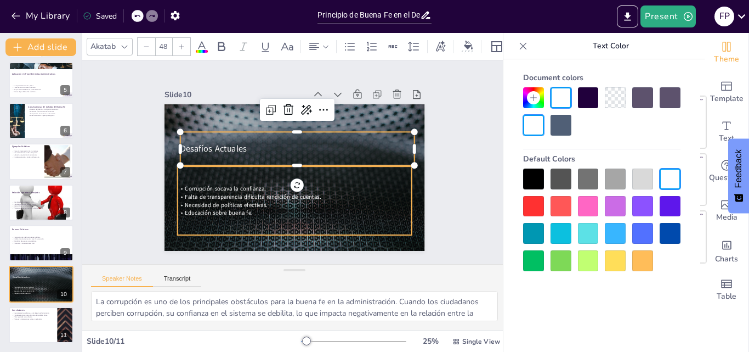
click at [343, 140] on p "Corrupción socava la confianza." at bounding box center [294, 136] width 234 height 8
type input "32"
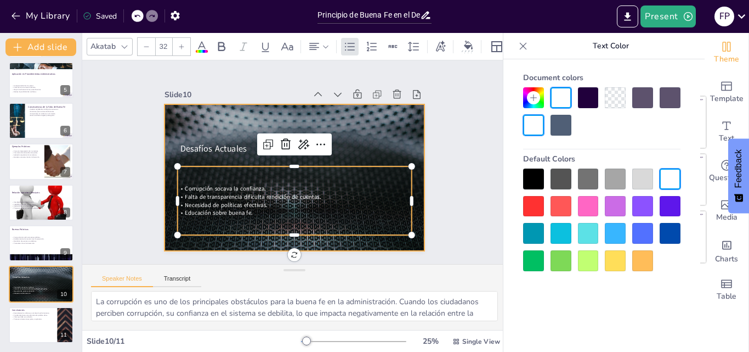
click at [412, 154] on div at bounding box center [287, 148] width 299 height 257
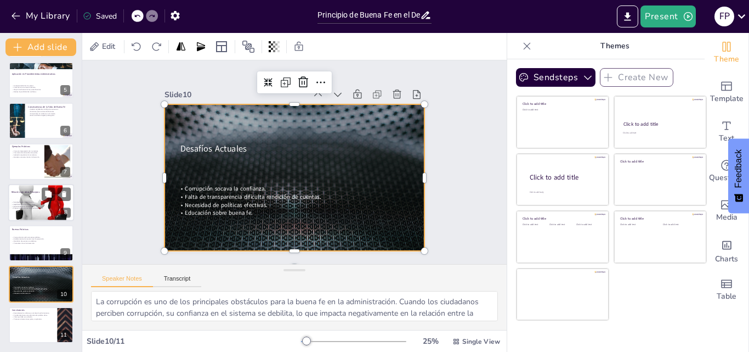
click at [33, 197] on div at bounding box center [41, 202] width 66 height 46
type textarea "La interdependencia de los principios del derecho administrativo es fundamental…"
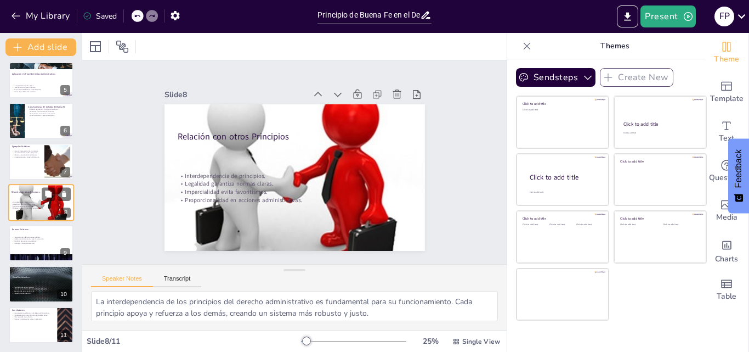
scroll to position [165, 0]
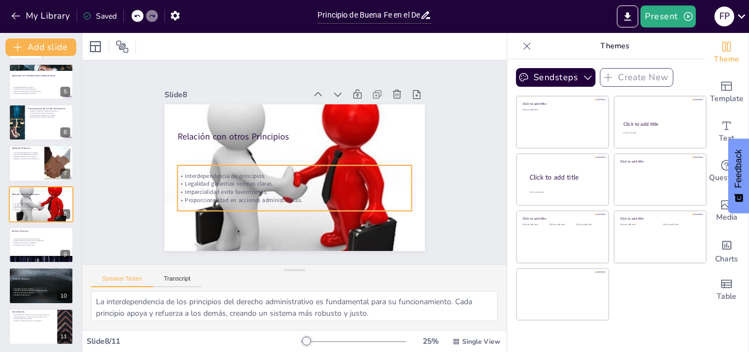
click at [244, 174] on p "Interdependencia de principios." at bounding box center [306, 155] width 125 height 207
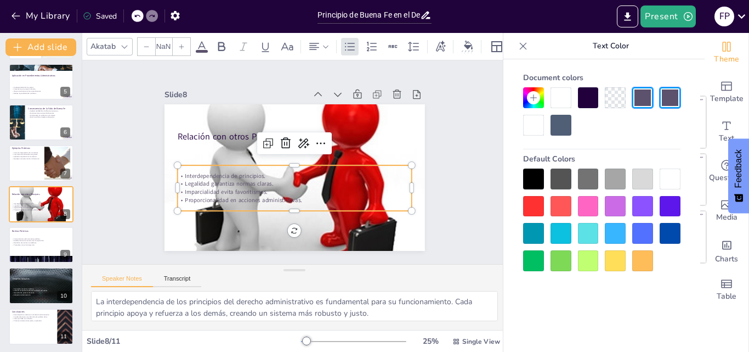
type input "32"
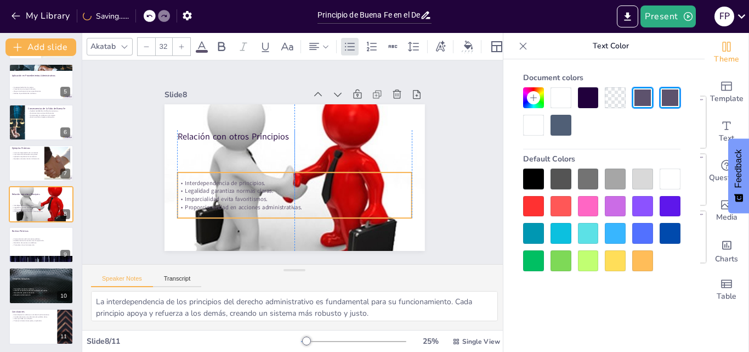
drag, startPoint x: 172, startPoint y: 173, endPoint x: 172, endPoint y: 180, distance: 7.1
click at [286, 180] on p "Interdependencia de principios." at bounding box center [314, 157] width 56 height 231
click at [288, 181] on p "Interdependencia de principios." at bounding box center [286, 143] width 217 height 103
drag, startPoint x: 176, startPoint y: 183, endPoint x: 183, endPoint y: 186, distance: 7.1
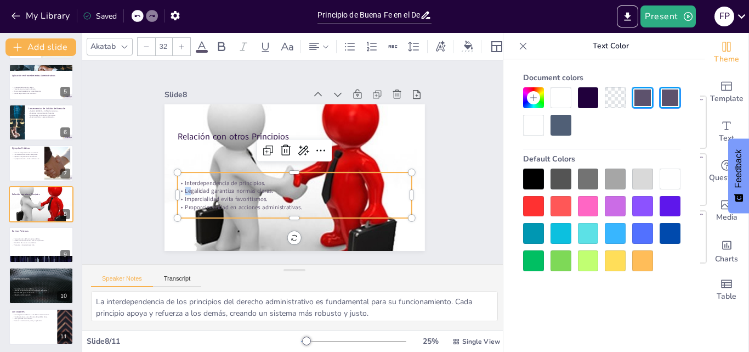
click at [185, 186] on p "Legalidad garantiza normas claras." at bounding box center [274, 140] width 179 height 163
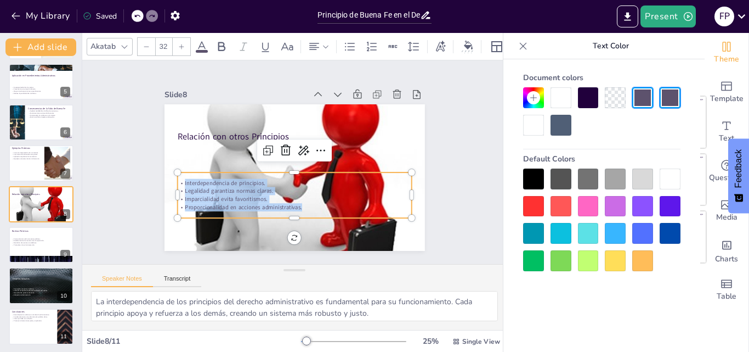
drag, startPoint x: 176, startPoint y: 179, endPoint x: 315, endPoint y: 206, distance: 141.3
click at [315, 206] on div "Interdependencia de principios. Legalidad garantiza normas claras. Imparcialida…" at bounding box center [323, 178] width 145 height 219
click at [536, 173] on div at bounding box center [533, 178] width 21 height 21
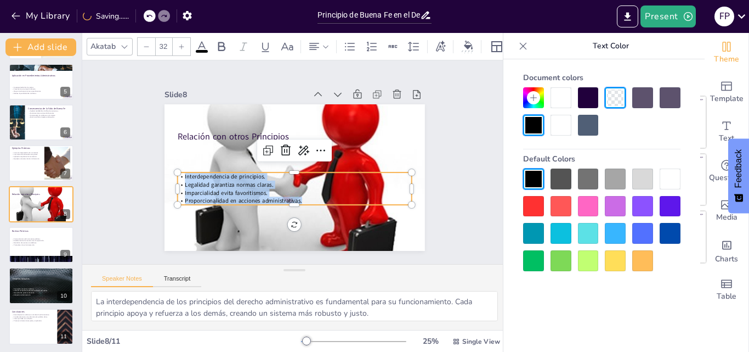
click at [535, 121] on div at bounding box center [533, 125] width 21 height 21
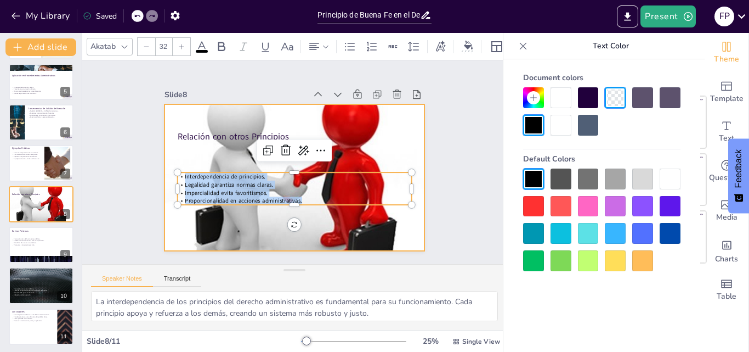
click at [383, 154] on div at bounding box center [310, 160] width 208 height 278
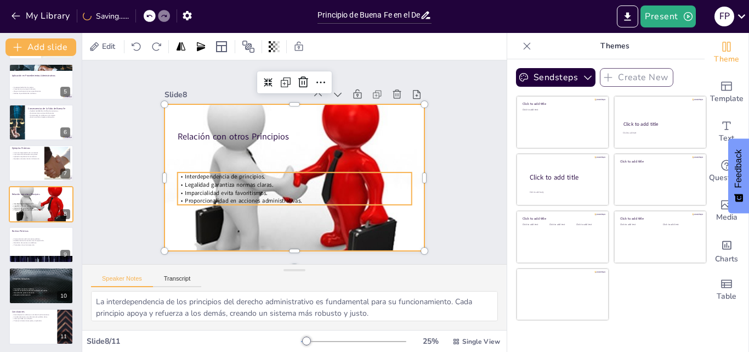
click at [292, 168] on p "Legalidad garantiza normas claras." at bounding box center [289, 140] width 231 height 56
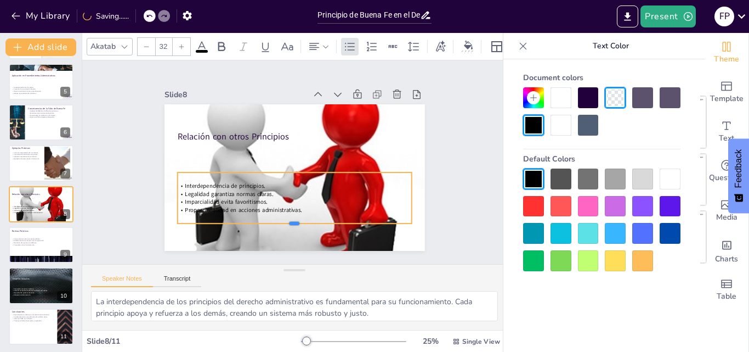
drag, startPoint x: 286, startPoint y: 204, endPoint x: 286, endPoint y: 223, distance: 18.6
click at [286, 182] on div at bounding box center [333, 109] width 195 height 145
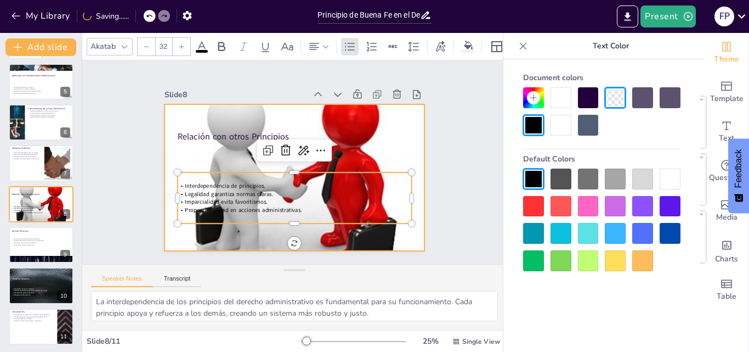
click at [199, 118] on div at bounding box center [304, 174] width 318 height 301
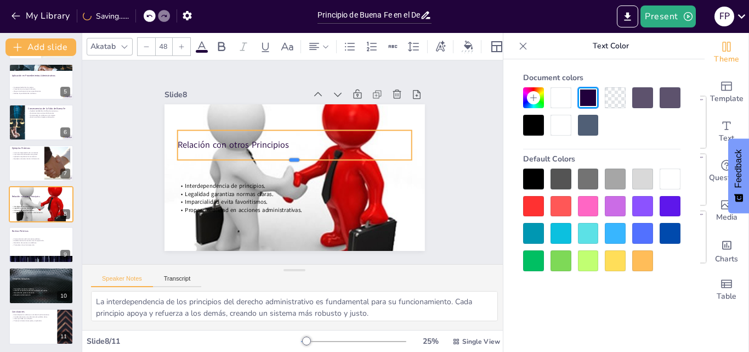
drag, startPoint x: 291, startPoint y: 139, endPoint x: 291, endPoint y: 156, distance: 16.5
click at [291, 156] on div at bounding box center [296, 162] width 81 height 225
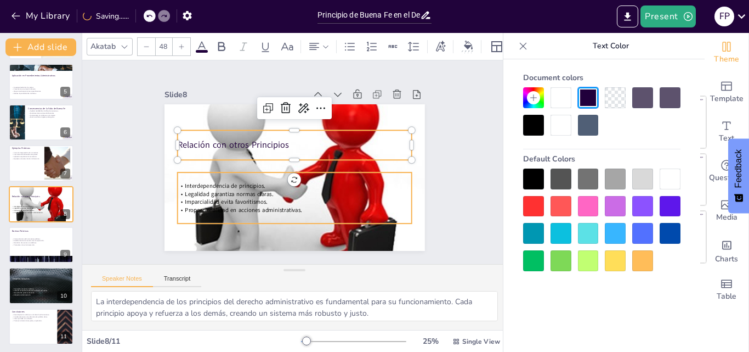
click at [392, 180] on p "Interdependencia de principios." at bounding box center [301, 184] width 225 height 80
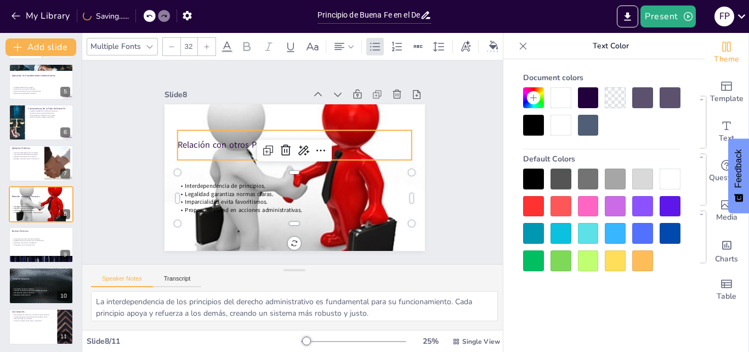
click at [361, 149] on div "Relación con otros Principios" at bounding box center [311, 168] width 100 height 232
type input "48"
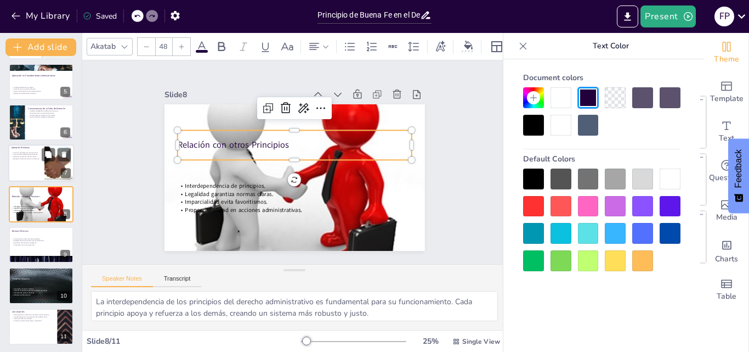
click at [26, 166] on div at bounding box center [41, 163] width 66 height 37
type textarea "La correcta interpretación de normativas es esencial para asegurar que se apliq…"
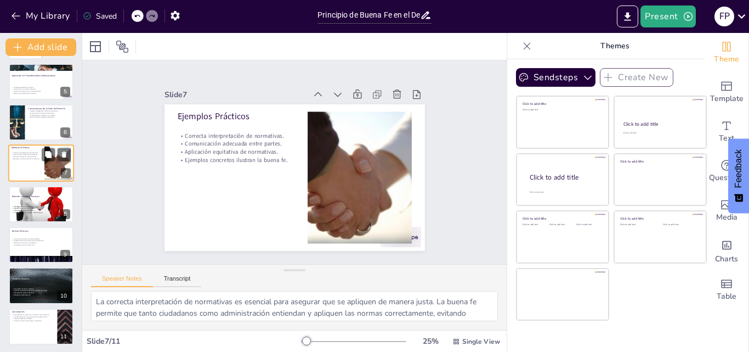
scroll to position [124, 0]
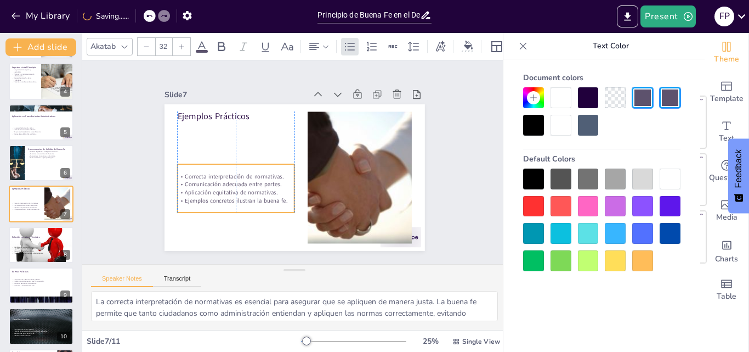
drag, startPoint x: 217, startPoint y: 135, endPoint x: 218, endPoint y: 176, distance: 40.6
click at [218, 177] on p "Comunicación adecuada entre partes." at bounding box center [260, 215] width 99 height 76
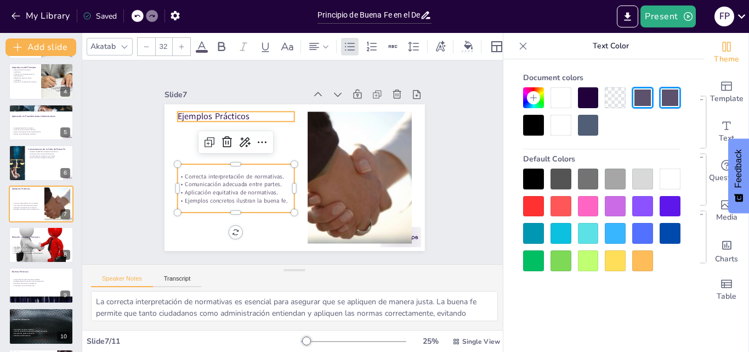
click at [270, 110] on p "Ejemplos Prácticos" at bounding box center [304, 88] width 69 height 107
type input "48"
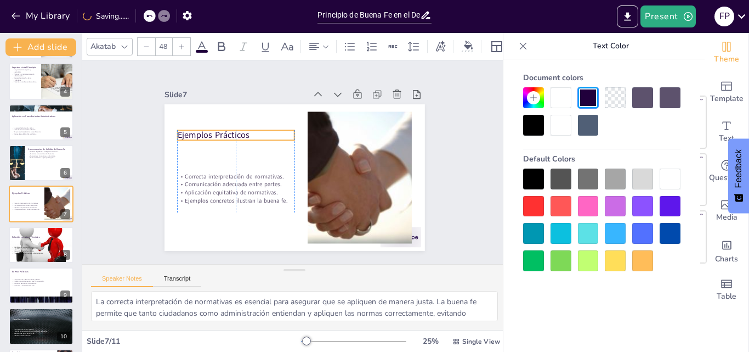
drag, startPoint x: 191, startPoint y: 110, endPoint x: 190, endPoint y: 129, distance: 18.7
click at [281, 181] on p "Ejemplos Prácticos" at bounding box center [337, 210] width 112 height 59
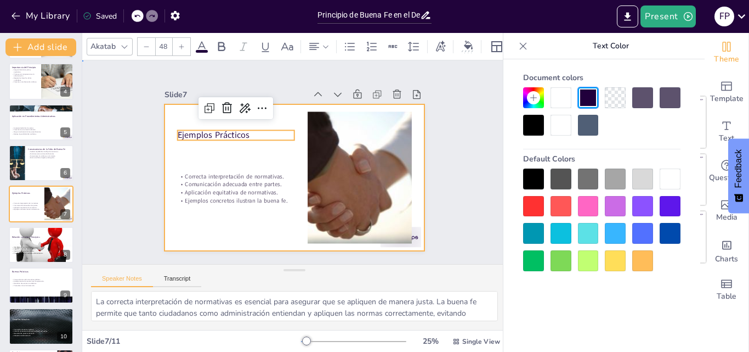
click at [199, 156] on div at bounding box center [303, 149] width 297 height 271
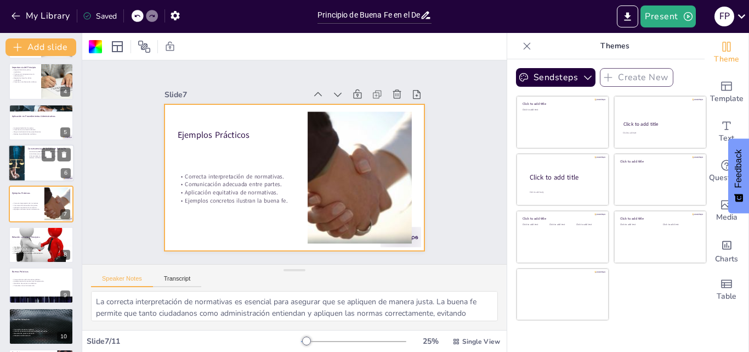
click at [48, 164] on div at bounding box center [41, 162] width 66 height 37
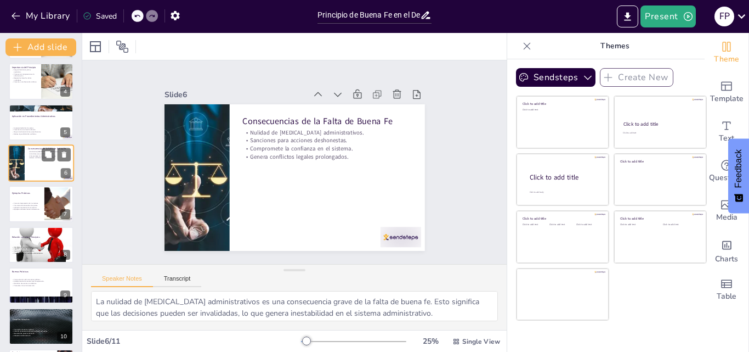
scroll to position [83, 0]
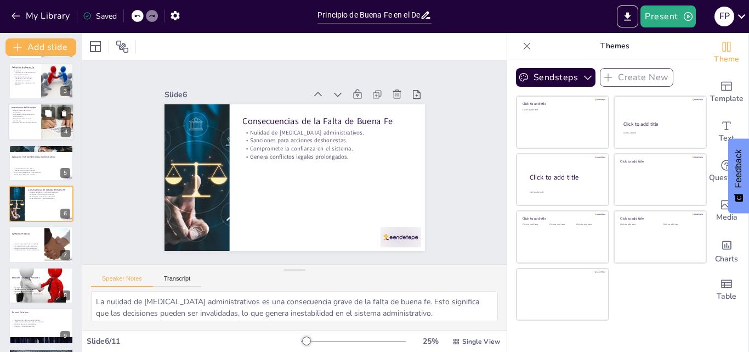
click at [27, 128] on div at bounding box center [41, 121] width 66 height 37
type textarea "La justicia en las decisiones administrativas es fundamental para mantener la l…"
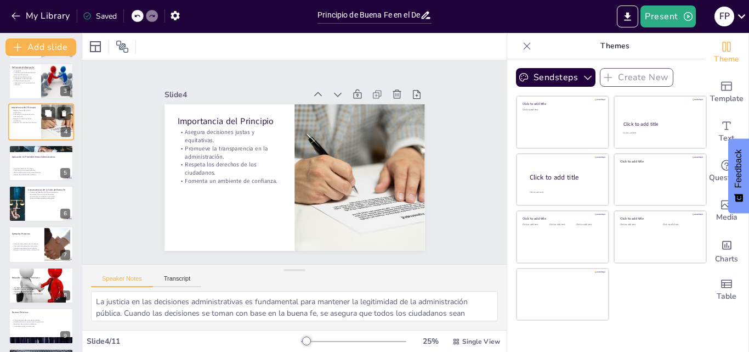
scroll to position [2, 0]
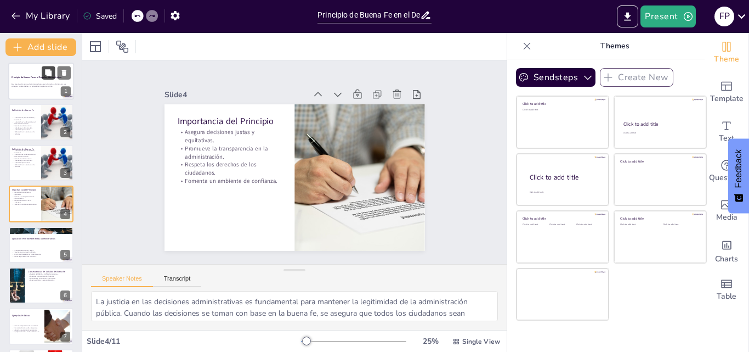
click at [46, 78] on button at bounding box center [48, 72] width 13 height 13
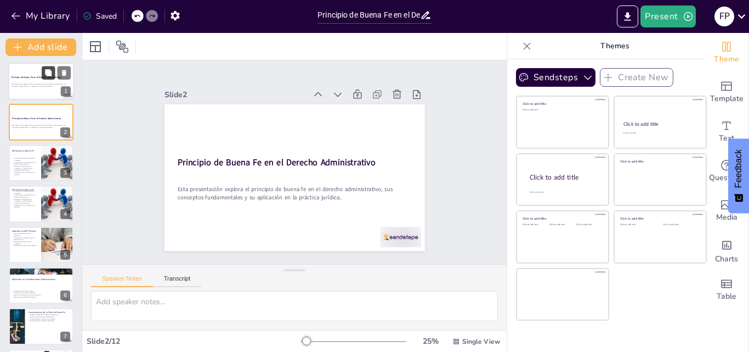
scroll to position [0, 0]
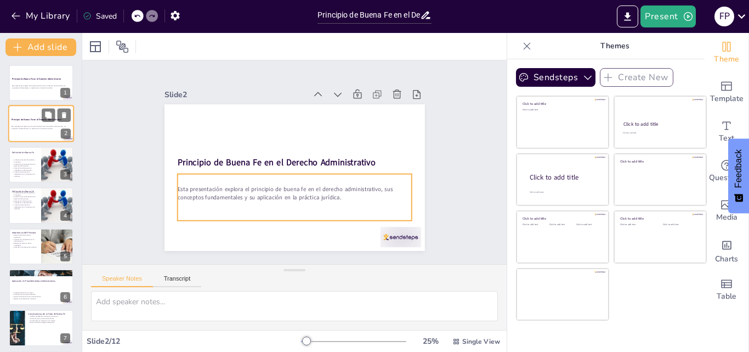
click at [35, 128] on p "Esta presentación explora el principio de buena fe en el derecho administrativo…" at bounding box center [41, 128] width 59 height 4
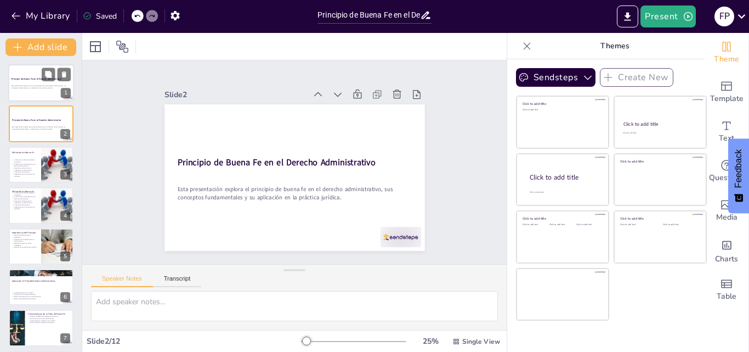
click at [32, 87] on p "Esta presentación explora el principio de buena fe en el derecho administrativo…" at bounding box center [41, 87] width 59 height 4
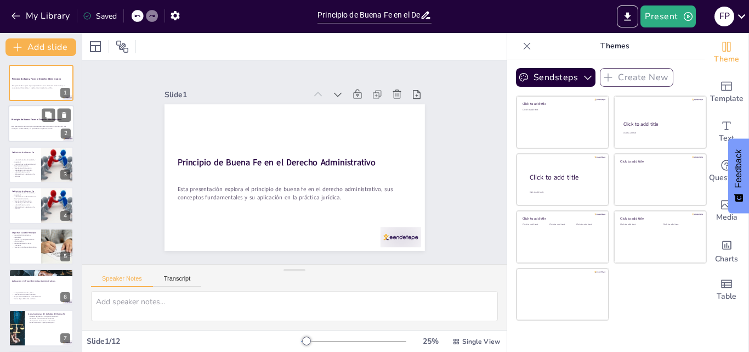
click at [40, 123] on div "Esta presentación explora el principio de buena fe en el derecho administrativo…" at bounding box center [41, 129] width 59 height 12
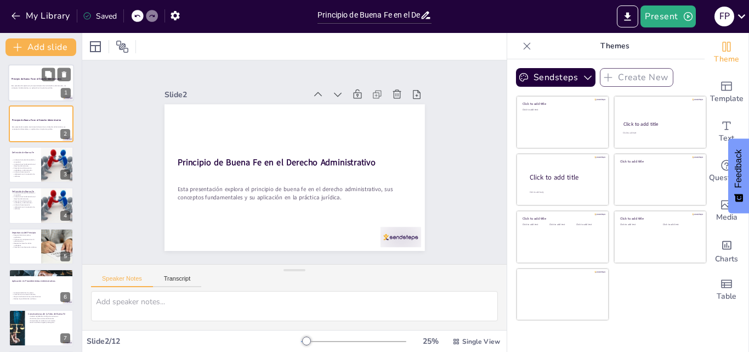
click at [40, 86] on p "Esta presentación explora el principio de buena fe en el derecho administrativo…" at bounding box center [41, 87] width 59 height 4
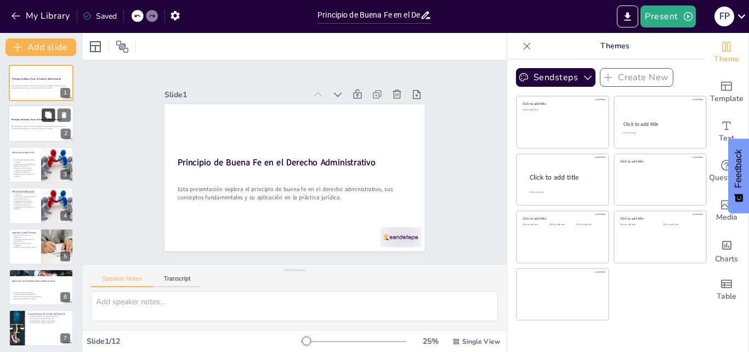
click at [42, 120] on button at bounding box center [48, 115] width 13 height 13
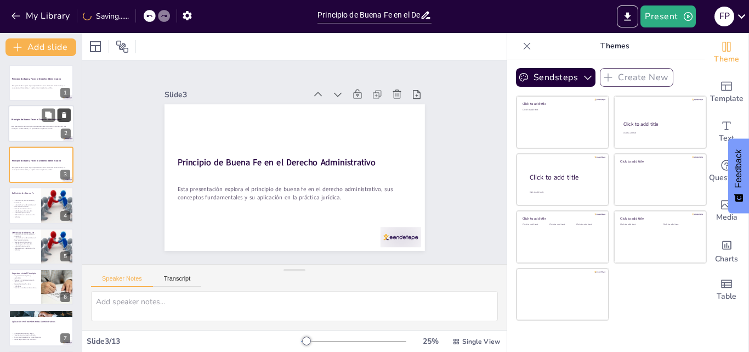
click at [63, 116] on icon at bounding box center [64, 115] width 4 height 6
type textarea "La honestidad es un componente esencial de la buena fe, ya que establece la bas…"
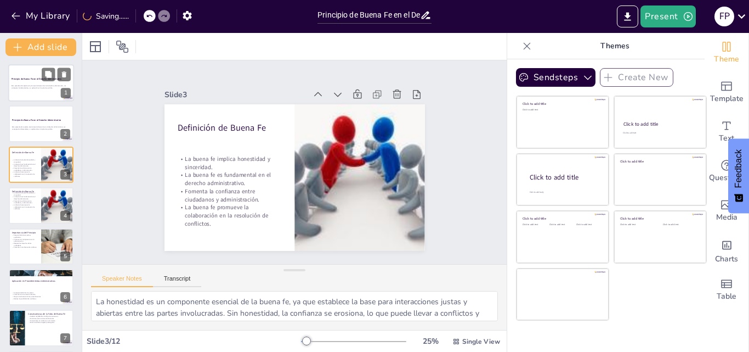
click at [43, 90] on p at bounding box center [41, 90] width 59 height 2
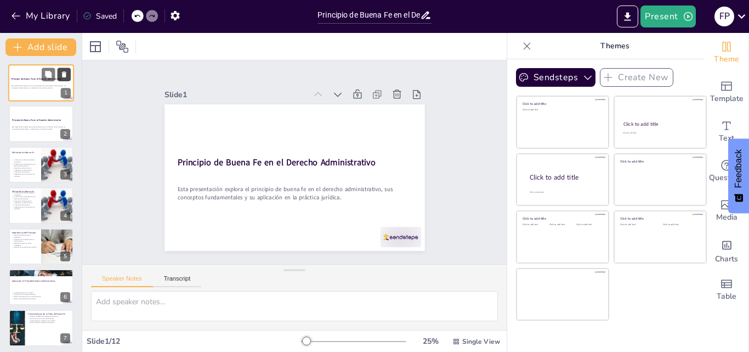
click at [63, 75] on icon at bounding box center [64, 74] width 4 height 6
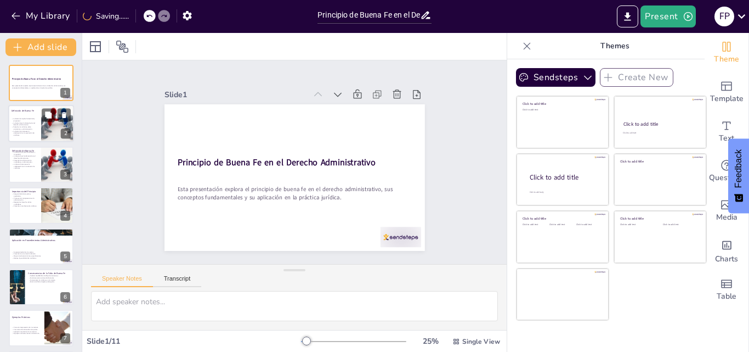
click at [29, 122] on p "La buena fe es fundamental en el derecho administrativo." at bounding box center [25, 124] width 26 height 4
type textarea "La honestidad es un componente esencial de la buena fe, ya que establece la bas…"
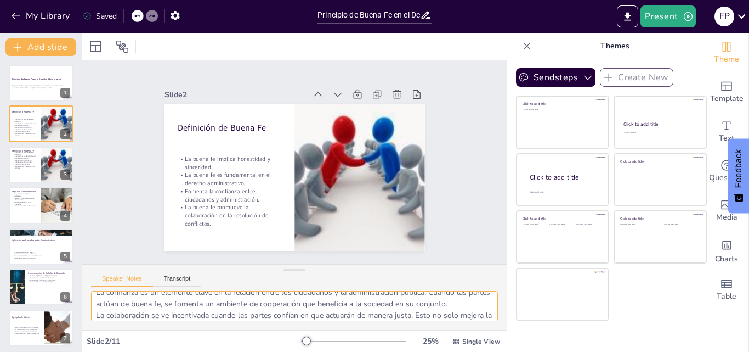
scroll to position [95, 0]
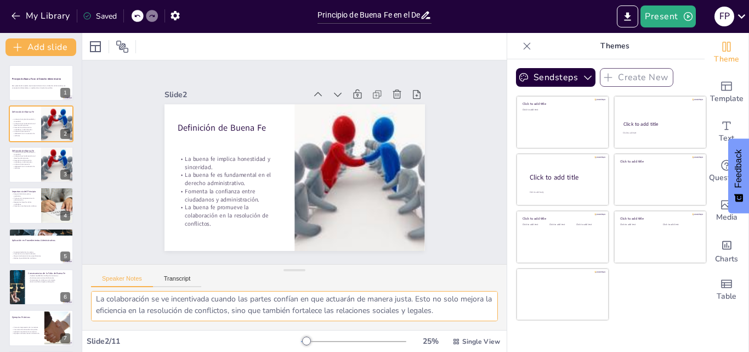
drag, startPoint x: 95, startPoint y: 301, endPoint x: 471, endPoint y: 313, distance: 376.4
click at [471, 313] on textarea "La honestidad es un componente esencial de la buena fe, ya que establece la bas…" at bounding box center [294, 306] width 407 height 30
click at [33, 174] on div at bounding box center [41, 164] width 66 height 37
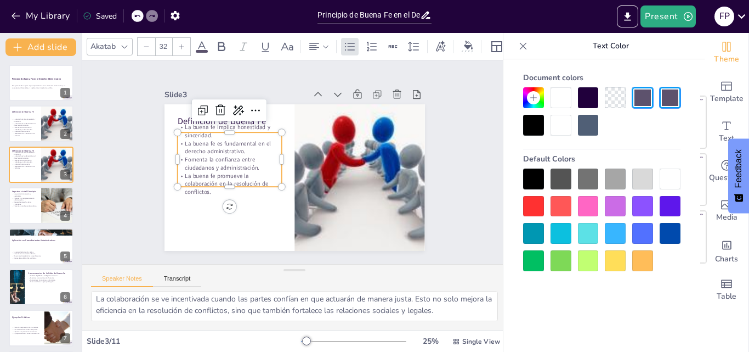
click at [295, 174] on p "La buena fe es fundamental en el derecho administrativo." at bounding box center [344, 207] width 98 height 66
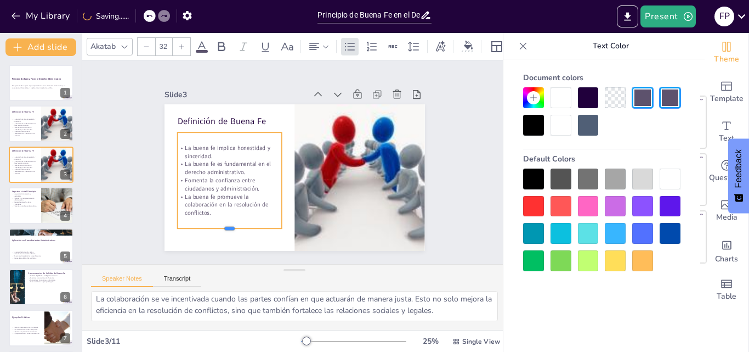
drag, startPoint x: 223, startPoint y: 183, endPoint x: 214, endPoint y: 225, distance: 42.6
click at [344, 178] on div at bounding box center [388, 143] width 89 height 69
click at [278, 156] on div at bounding box center [286, 143] width 77 height 71
click at [303, 155] on p "La buena fe implica honestidad y sinceridad." at bounding box center [336, 110] width 66 height 99
click at [331, 114] on p "Definición de Buena Fe" at bounding box center [362, 126] width 63 height 96
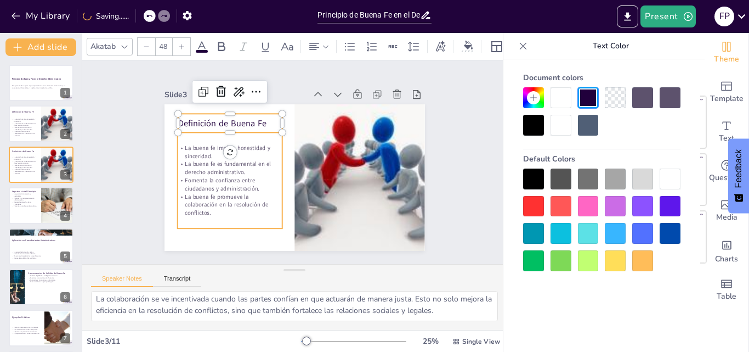
click at [285, 151] on p "La buena fe es fundamental en el derecho administrativo." at bounding box center [309, 98] width 48 height 105
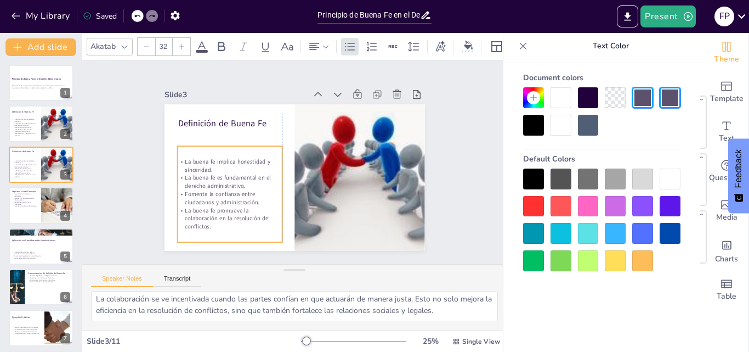
drag, startPoint x: 177, startPoint y: 133, endPoint x: 175, endPoint y: 147, distance: 13.9
click at [282, 147] on div "La buena fe implica honestidad y sinceridad. La buena fe es fundamental en el d…" at bounding box center [346, 111] width 129 height 123
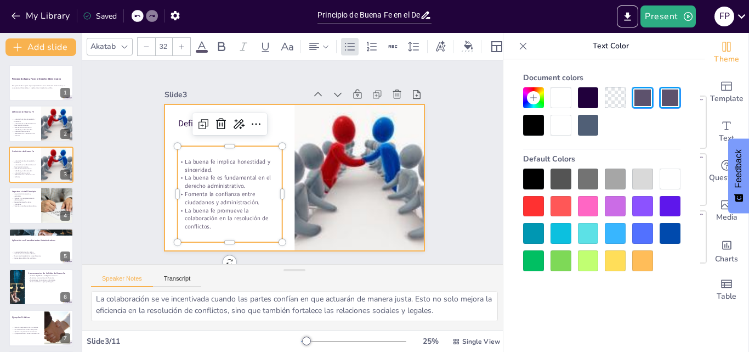
click at [175, 128] on div "Definición de Buena Fe La buena fe implica honestidad y sinceridad. La buena fe…" at bounding box center [287, 148] width 297 height 240
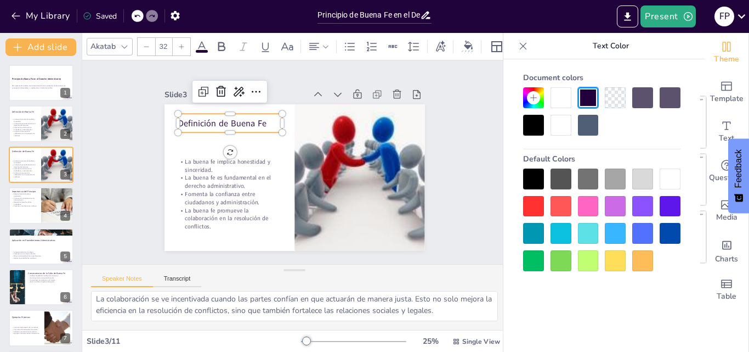
type input "48"
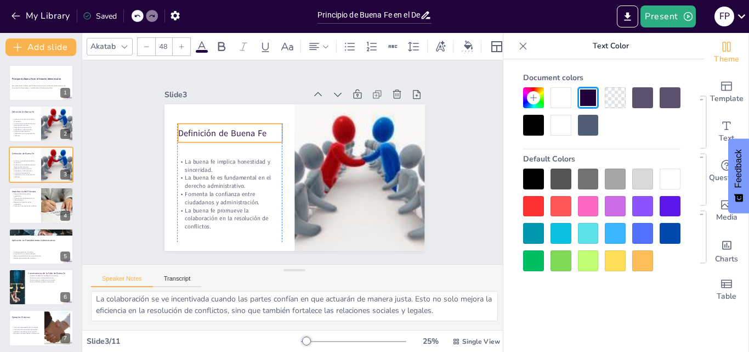
drag, startPoint x: 247, startPoint y: 112, endPoint x: 246, endPoint y: 122, distance: 9.9
click at [290, 122] on div "Definición de Buena Fe" at bounding box center [310, 93] width 40 height 106
drag, startPoint x: 224, startPoint y: 138, endPoint x: 224, endPoint y: 145, distance: 7.1
click at [291, 174] on div at bounding box center [325, 218] width 69 height 89
click at [444, 213] on div "Slide 1 Principio de Buena Fe en el Derecho Administrativo Esta presentación ex…" at bounding box center [294, 162] width 347 height 358
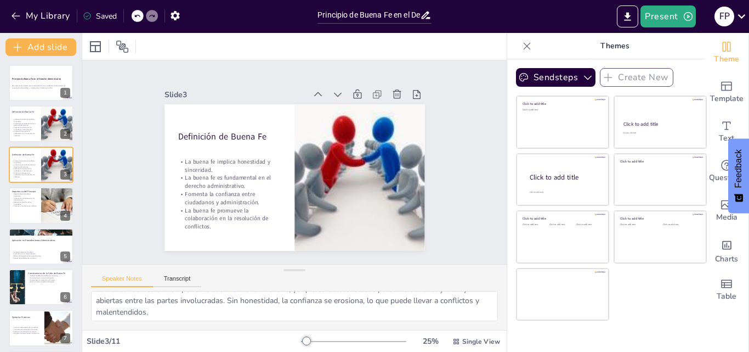
scroll to position [0, 0]
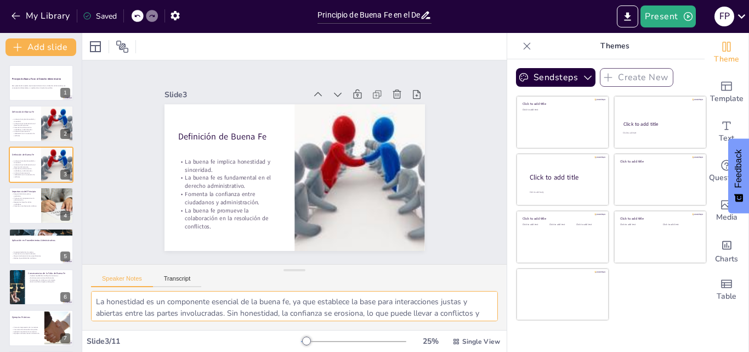
click at [94, 300] on textarea "La honestidad es un componente esencial de la buena fe, ya que establece la bas…" at bounding box center [294, 306] width 407 height 30
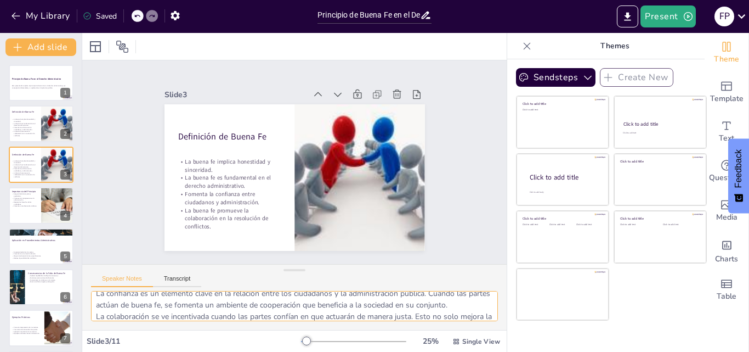
scroll to position [95, 0]
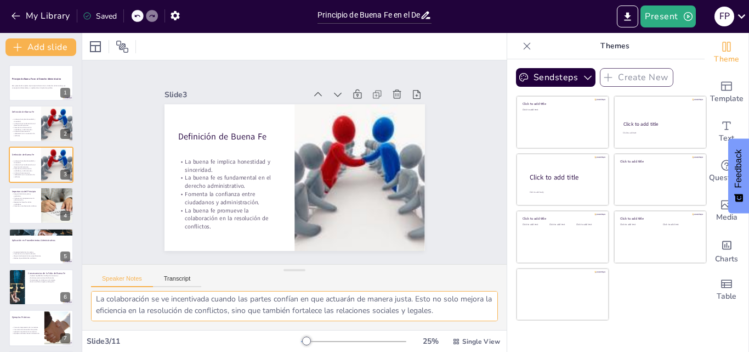
drag, startPoint x: 94, startPoint y: 300, endPoint x: 473, endPoint y: 312, distance: 379.2
click at [473, 312] on textarea "La honestidad es un componente esencial de la buena fe, ya que establece la bas…" at bounding box center [294, 306] width 407 height 30
click at [40, 210] on div at bounding box center [41, 204] width 66 height 37
type textarea "La justicia en las decisiones administrativas es fundamental para mantener la l…"
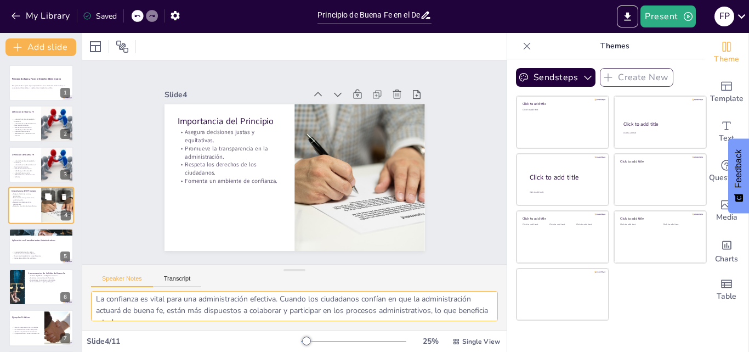
scroll to position [2, 0]
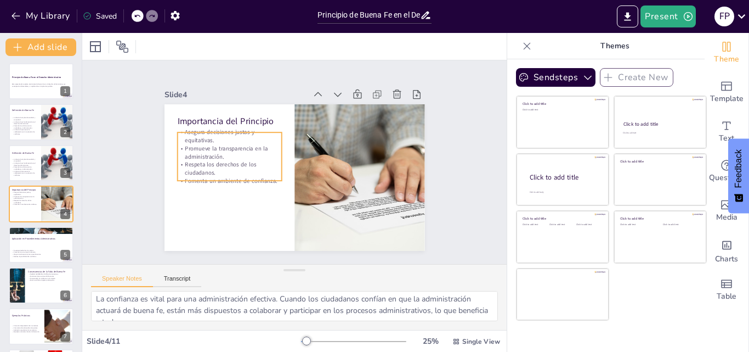
click at [226, 164] on p "Asegura decisiones justas y equitativas." at bounding box center [250, 216] width 48 height 104
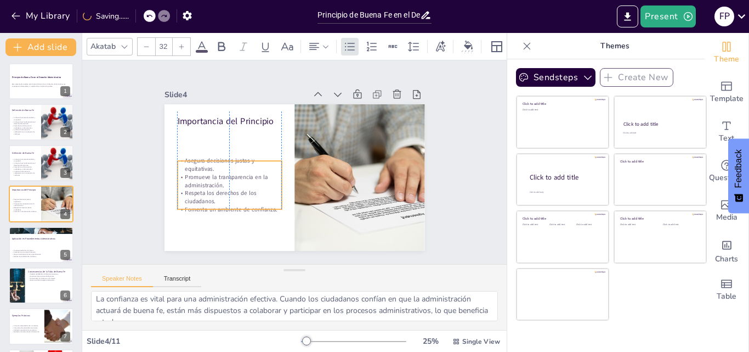
drag, startPoint x: 235, startPoint y: 140, endPoint x: 235, endPoint y: 168, distance: 28.5
click at [293, 155] on p "Asegura decisiones justas y equitativas." at bounding box center [330, 108] width 74 height 94
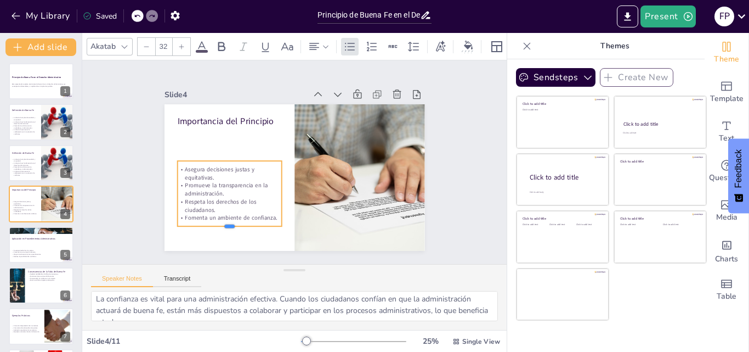
drag, startPoint x: 223, startPoint y: 205, endPoint x: 223, endPoint y: 222, distance: 17.0
click at [223, 149] on div at bounding box center [226, 97] width 9 height 104
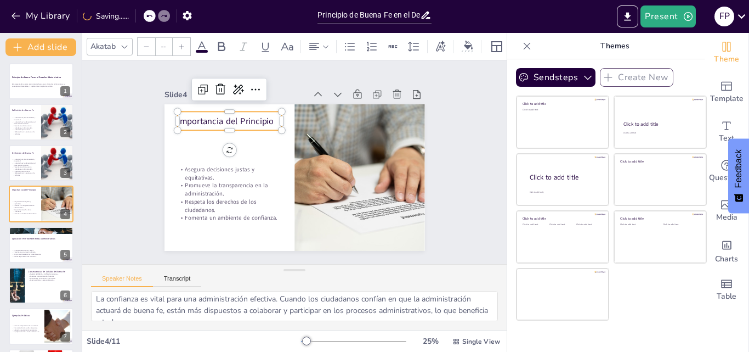
type input "48"
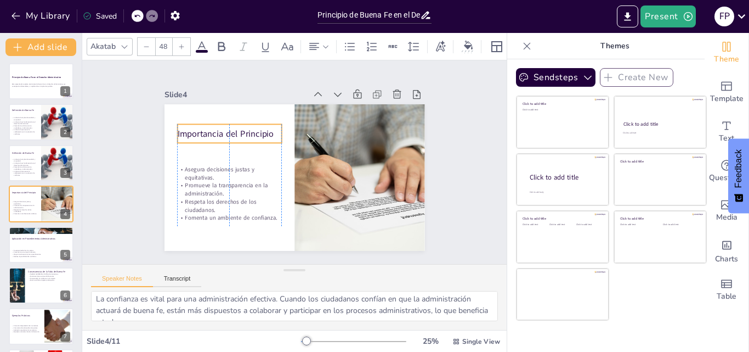
drag, startPoint x: 205, startPoint y: 109, endPoint x: 205, endPoint y: 122, distance: 12.6
click at [205, 122] on div "Importancia del Principio" at bounding box center [241, 115] width 105 height 50
drag, startPoint x: 223, startPoint y: 138, endPoint x: 222, endPoint y: 146, distance: 8.2
click at [308, 152] on div at bounding box center [360, 162] width 104 height 20
click at [194, 309] on textarea "La justicia en las decisiones administrativas es fundamental para mantener la l…" at bounding box center [294, 306] width 407 height 30
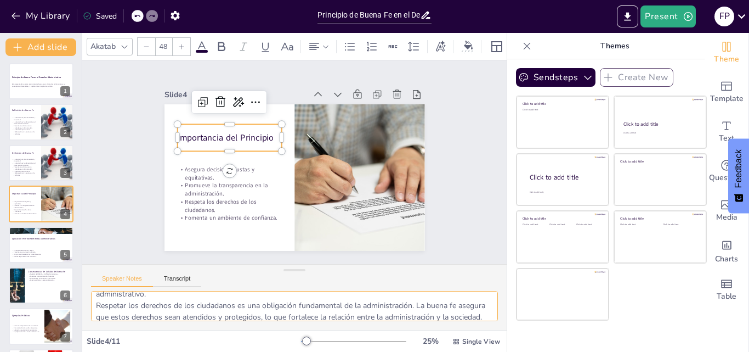
scroll to position [118, 0]
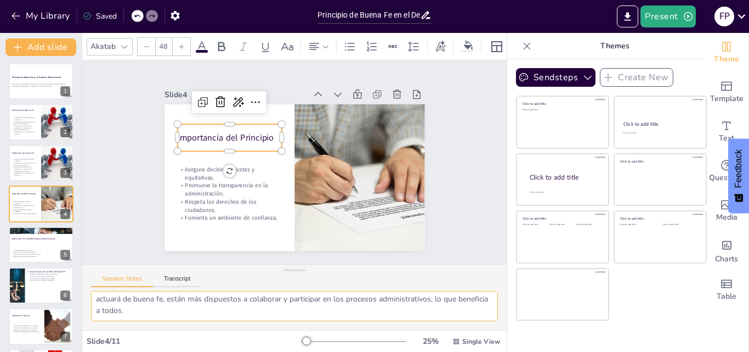
drag, startPoint x: 96, startPoint y: 301, endPoint x: 258, endPoint y: 315, distance: 162.9
click at [258, 315] on textarea "La justicia en las decisiones administrativas es fundamental para mantener la l…" at bounding box center [294, 306] width 407 height 30
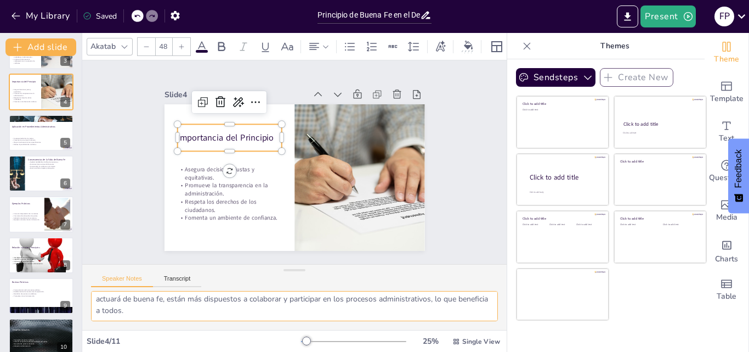
scroll to position [120, 0]
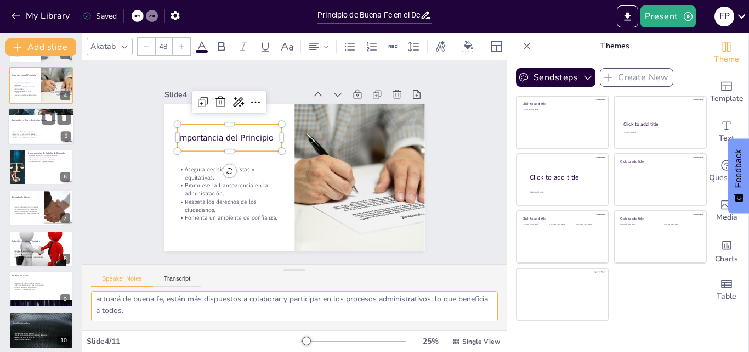
click at [32, 122] on div "Aplicación en Procedimientos Administrativos" at bounding box center [41, 119] width 59 height 9
type textarea "La lealtad en los procedimientos administrativos es crucial para mantener la in…"
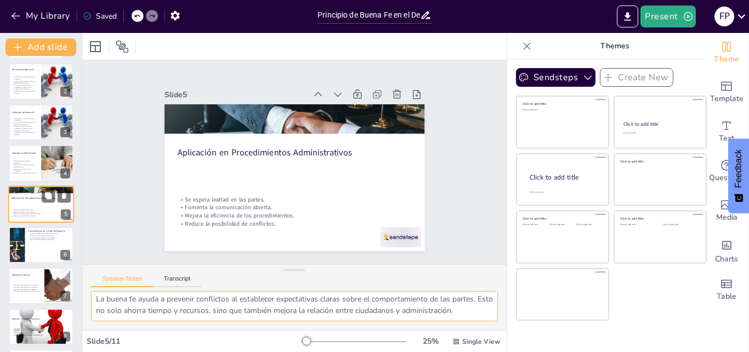
scroll to position [83, 0]
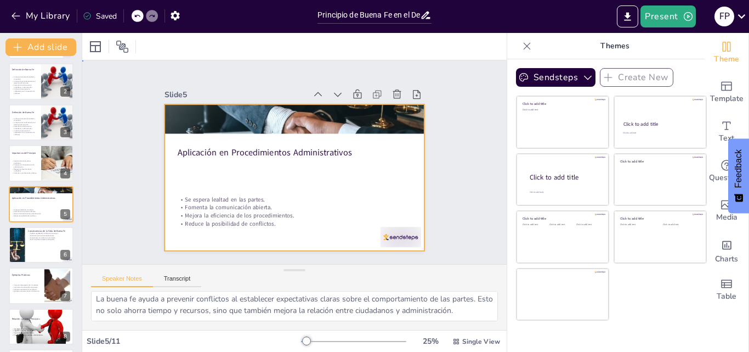
click at [339, 173] on div at bounding box center [289, 148] width 293 height 220
drag, startPoint x: 92, startPoint y: 303, endPoint x: 266, endPoint y: 314, distance: 174.2
click at [266, 314] on textarea "La lealtad en los procedimientos administrativos es crucial para mantener la in…" at bounding box center [294, 306] width 407 height 30
click at [183, 275] on button "Transcript" at bounding box center [177, 281] width 49 height 12
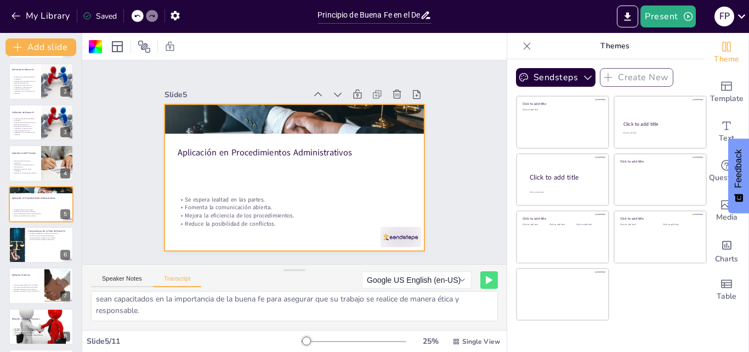
scroll to position [0, 0]
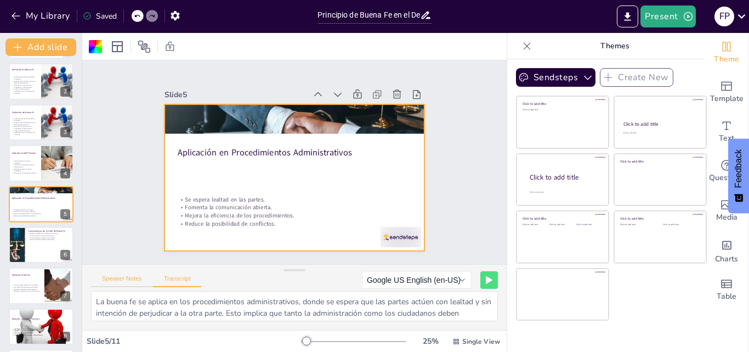
click at [112, 280] on button "Speaker Notes" at bounding box center [122, 281] width 62 height 12
click at [173, 278] on button "Transcript" at bounding box center [177, 281] width 49 height 12
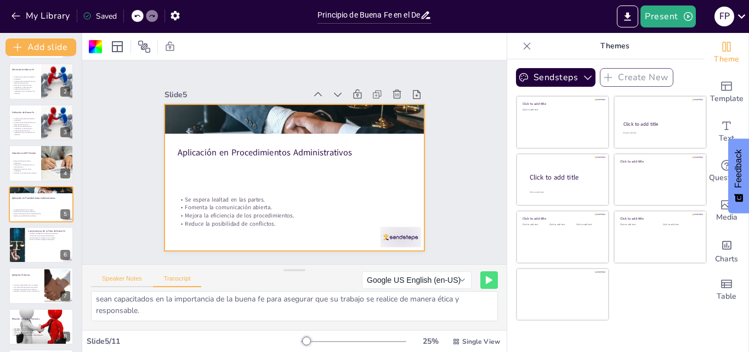
click at [114, 276] on button "Speaker Notes" at bounding box center [122, 281] width 62 height 12
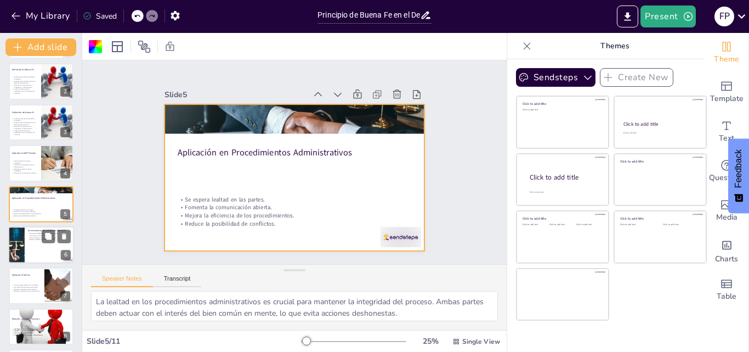
click at [36, 245] on div at bounding box center [41, 244] width 66 height 37
type textarea "La nulidad de [MEDICAL_DATA] administrativos es una consecuencia grave de la fa…"
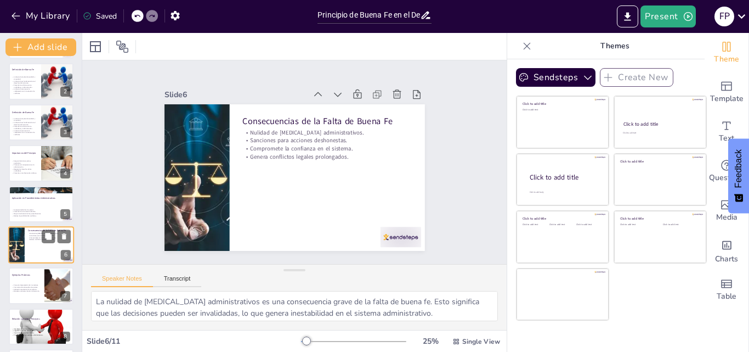
scroll to position [83, 0]
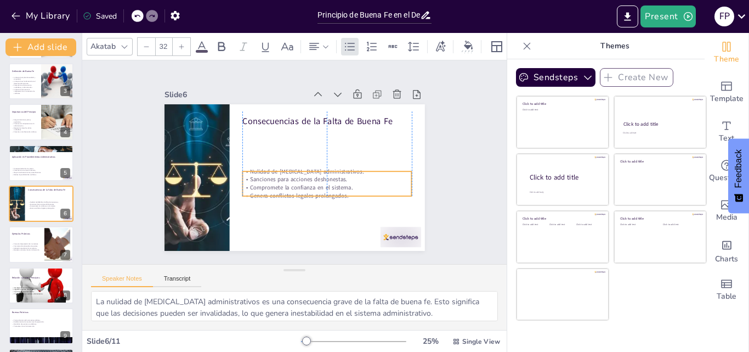
drag, startPoint x: 301, startPoint y: 129, endPoint x: 303, endPoint y: 168, distance: 39.0
click at [303, 168] on p "Nulidad de [MEDICAL_DATA] administrativos." at bounding box center [324, 177] width 167 height 43
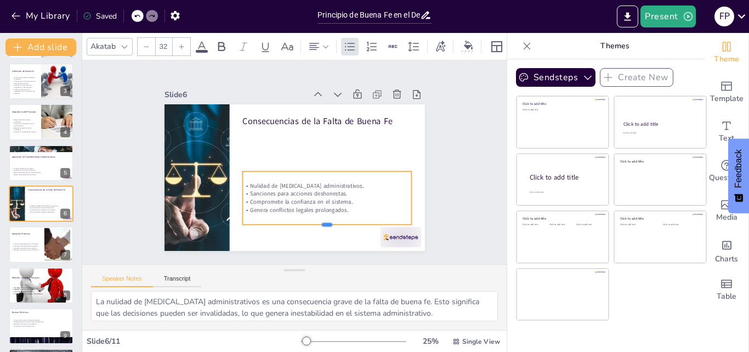
drag, startPoint x: 318, startPoint y: 192, endPoint x: 315, endPoint y: 220, distance: 28.7
click at [275, 220] on div at bounding box center [221, 149] width 106 height 142
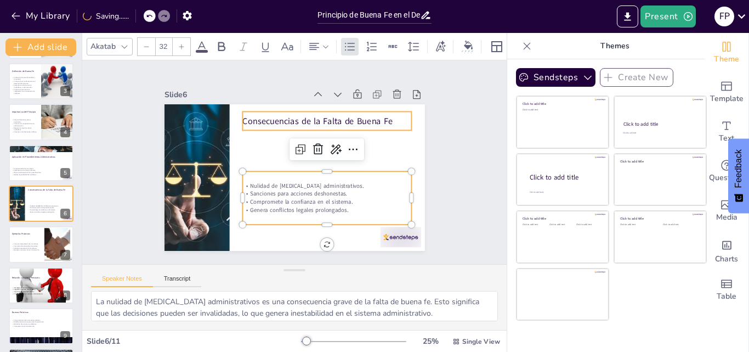
click at [312, 115] on p "Consecuencias de la Falta de Buena Fe" at bounding box center [344, 180] width 64 height 165
type input "48"
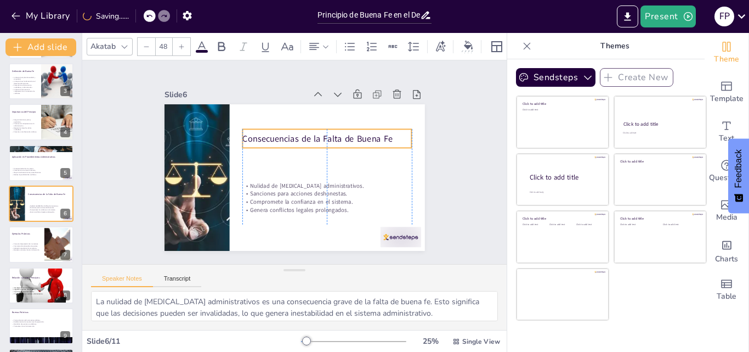
drag, startPoint x: 253, startPoint y: 115, endPoint x: 252, endPoint y: 132, distance: 17.6
click at [252, 135] on p "Consecuencias de la Falta de Buena Fe" at bounding box center [290, 202] width 122 height 134
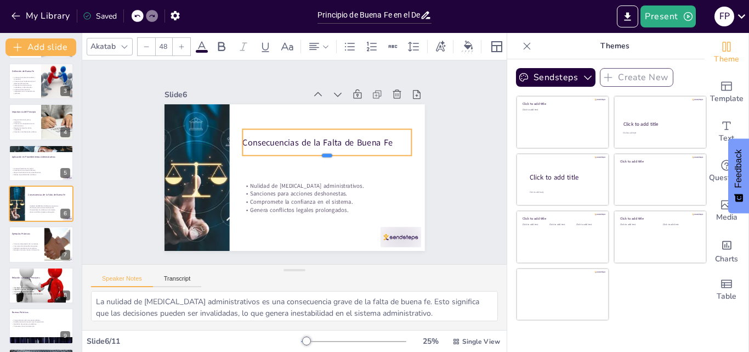
drag, startPoint x: 321, startPoint y: 143, endPoint x: 321, endPoint y: 151, distance: 7.7
click at [321, 151] on div at bounding box center [274, 188] width 120 height 132
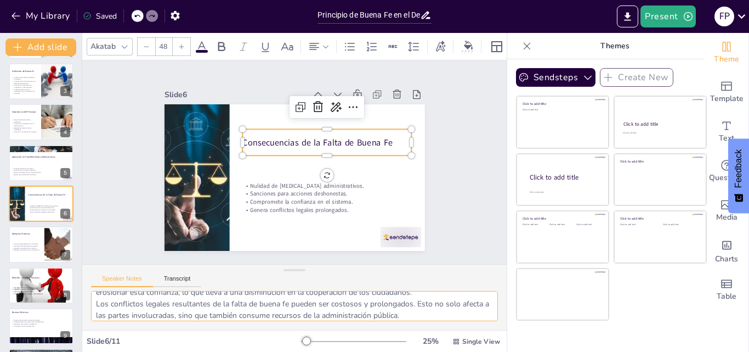
scroll to position [72, 0]
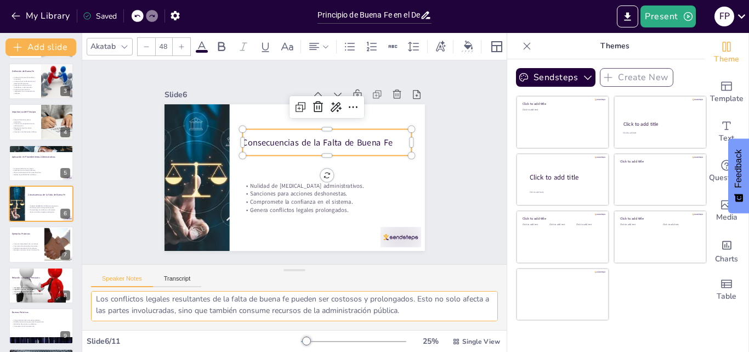
drag, startPoint x: 93, startPoint y: 301, endPoint x: 456, endPoint y: 313, distance: 363.3
click at [456, 313] on textarea "La nulidad de [MEDICAL_DATA] administrativos es una consecuencia grave de la fa…" at bounding box center [294, 306] width 407 height 30
click at [23, 247] on p "Aplicación equitativa de normativas." at bounding box center [27, 248] width 30 height 2
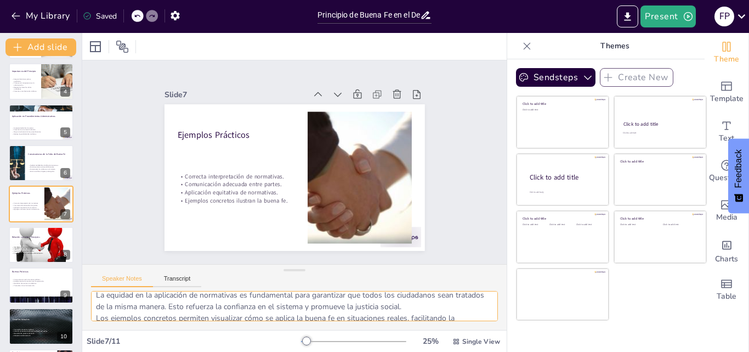
scroll to position [83, 0]
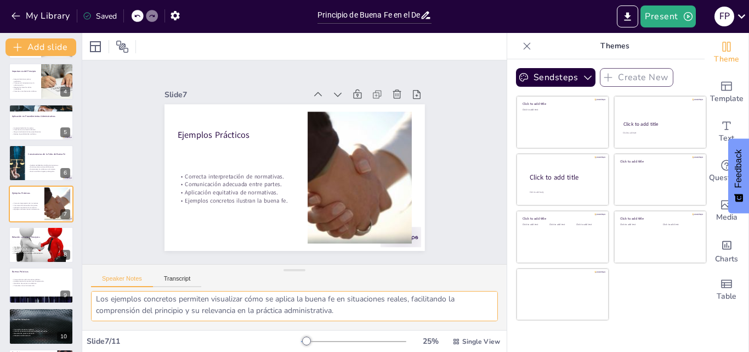
drag, startPoint x: 95, startPoint y: 301, endPoint x: 440, endPoint y: 312, distance: 345.2
click at [440, 312] on textarea "La correcta interpretación de normativas es esencial para asegurar que se apliq…" at bounding box center [294, 306] width 407 height 30
click at [39, 240] on div "Relación con otros Principios" at bounding box center [41, 236] width 58 height 7
type textarea "La interdependencia de los principios del derecho administrativo es fundamental…"
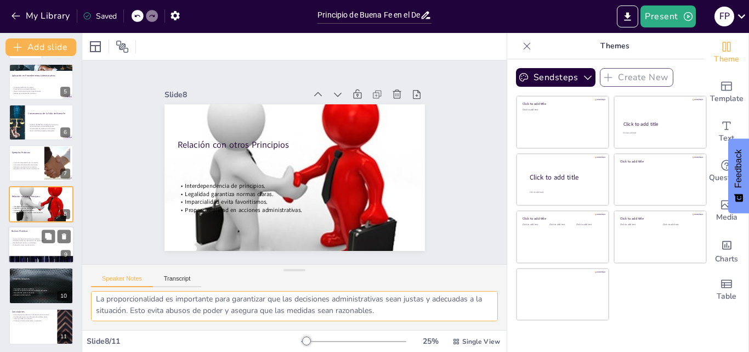
scroll to position [72, 0]
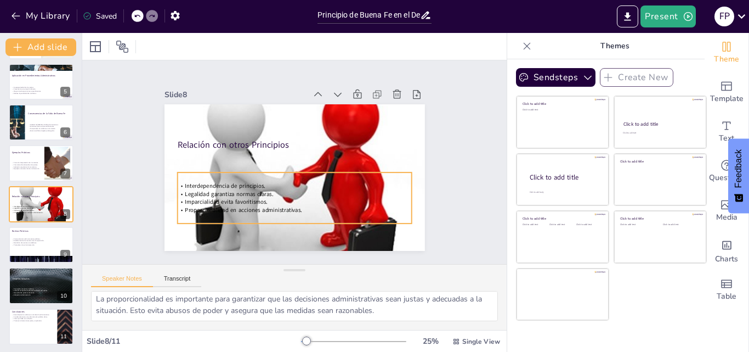
click at [228, 182] on span "Imparcialidad evita favoritismos." at bounding box center [215, 154] width 71 height 55
click at [228, 191] on span "Imparcialidad evita favoritismos." at bounding box center [216, 170] width 78 height 41
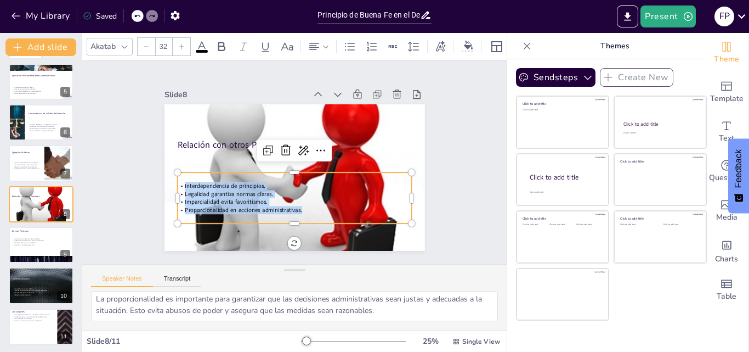
drag, startPoint x: 177, startPoint y: 179, endPoint x: 304, endPoint y: 204, distance: 130.2
click at [304, 204] on div "Interdependencia de principios. Legalidad garantiza normas claras. Imparcialida…" at bounding box center [279, 194] width 227 height 125
click at [203, 43] on icon at bounding box center [201, 46] width 13 height 13
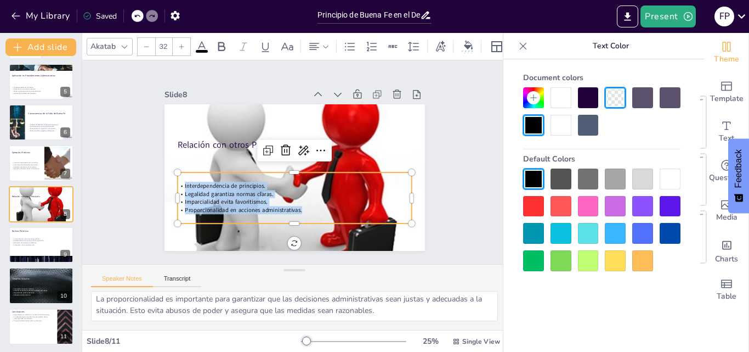
click at [676, 206] on div at bounding box center [670, 206] width 21 height 21
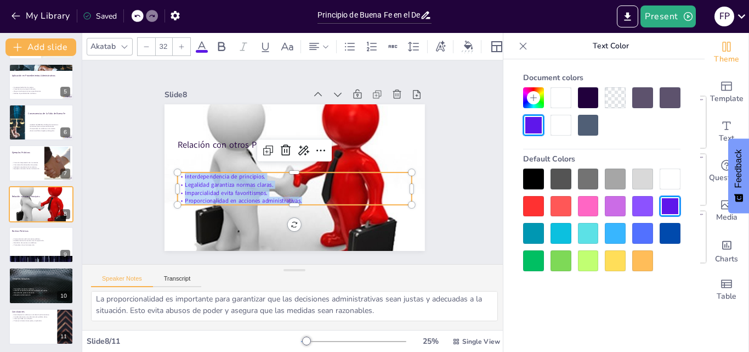
click at [291, 222] on div "Relación con otros Principios Interdependencia de principios. Legalidad garanti…" at bounding box center [289, 177] width 293 height 220
click at [280, 191] on p "Imparcialidad evita favoritismos." at bounding box center [264, 159] width 32 height 234
drag, startPoint x: 175, startPoint y: 176, endPoint x: 223, endPoint y: 185, distance: 48.5
click at [223, 185] on div "Interdependencia de principios. Legalidad garantiza normas claras. Imparcialida…" at bounding box center [291, 188] width 236 height 56
drag, startPoint x: 174, startPoint y: 172, endPoint x: 302, endPoint y: 199, distance: 130.0
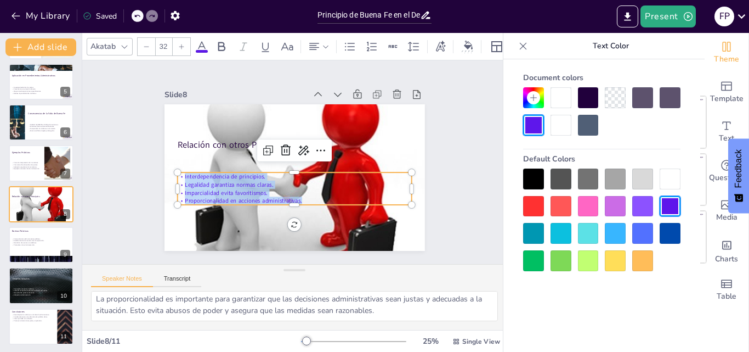
click at [302, 199] on div "Interdependencia de principios. Legalidad garantiza normas claras. Imparcialida…" at bounding box center [289, 188] width 236 height 81
click at [539, 180] on div at bounding box center [533, 178] width 21 height 21
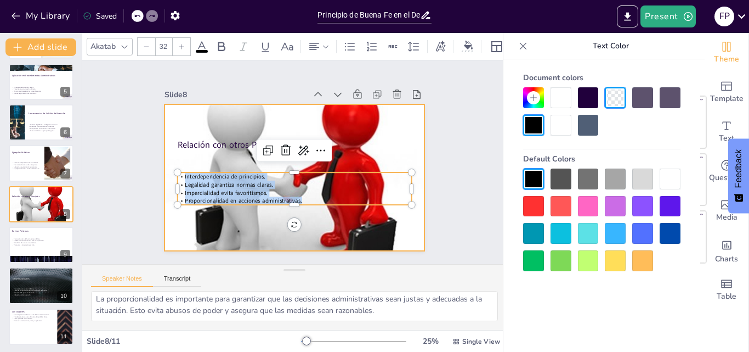
click at [411, 224] on div at bounding box center [291, 177] width 292 height 232
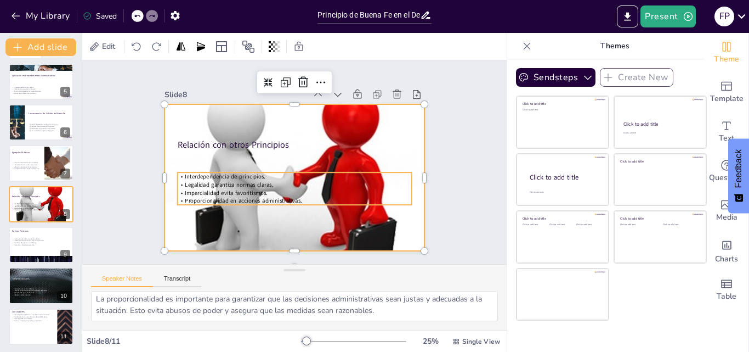
click at [297, 132] on span "Interdependencia de principios." at bounding box center [324, 98] width 54 height 70
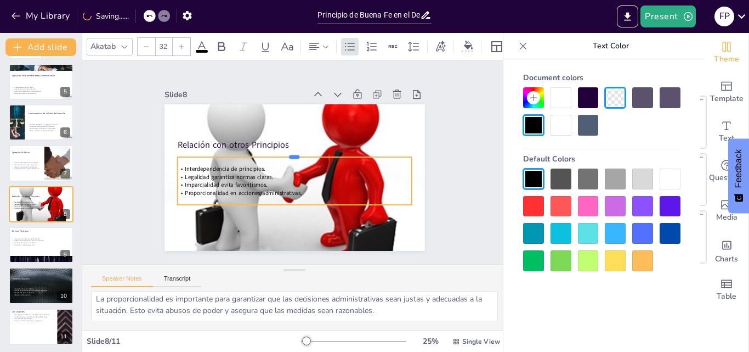
drag, startPoint x: 287, startPoint y: 168, endPoint x: 286, endPoint y: 152, distance: 15.4
click at [286, 152] on div at bounding box center [291, 171] width 225 height 81
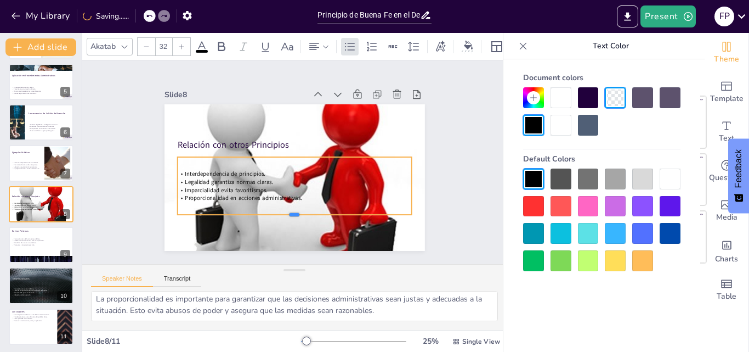
drag, startPoint x: 287, startPoint y: 200, endPoint x: 286, endPoint y: 210, distance: 9.9
click at [286, 210] on div at bounding box center [289, 218] width 234 height 33
click at [340, 181] on p "Legalidad garantiza normas claras." at bounding box center [286, 180] width 217 height 103
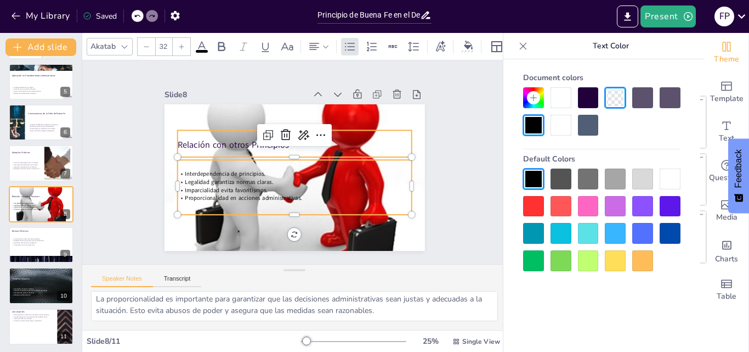
click at [202, 135] on p "Relación con otros Principios" at bounding box center [296, 145] width 234 height 37
type input "48"
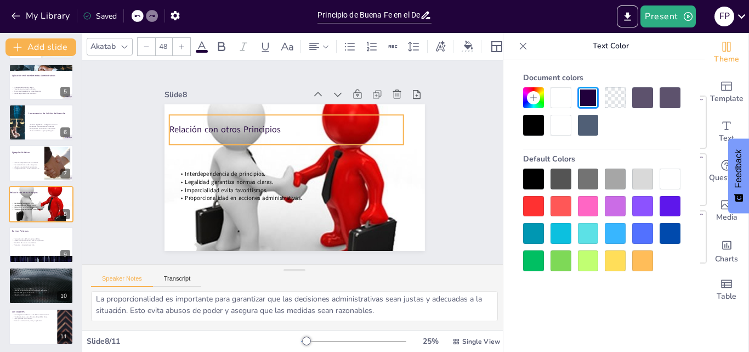
drag, startPoint x: 240, startPoint y: 137, endPoint x: 231, endPoint y: 122, distance: 17.4
click at [268, 122] on p "Relación con otros Principios" at bounding box center [321, 141] width 106 height 219
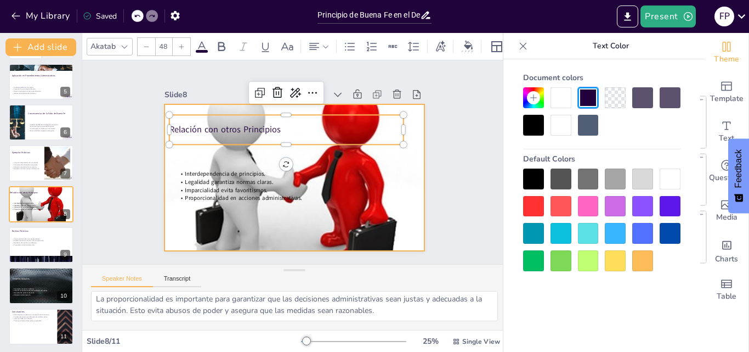
click at [286, 237] on div at bounding box center [293, 177] width 278 height 208
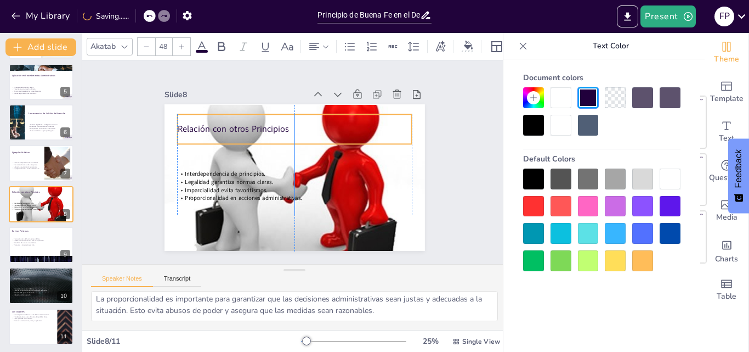
drag, startPoint x: 240, startPoint y: 126, endPoint x: 248, endPoint y: 125, distance: 8.2
click at [248, 125] on p "Relación con otros Principios" at bounding box center [298, 129] width 234 height 37
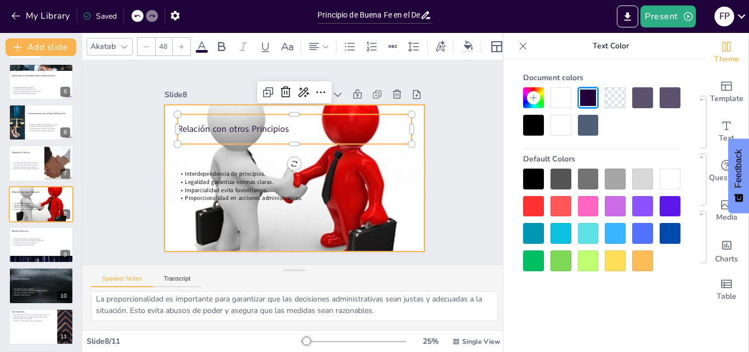
click at [271, 231] on div at bounding box center [293, 177] width 278 height 208
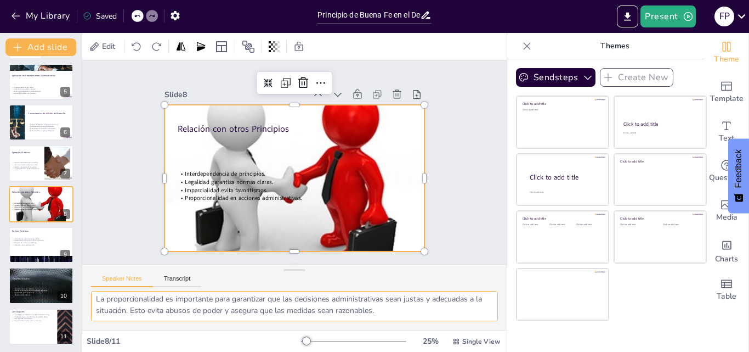
drag, startPoint x: 93, startPoint y: 302, endPoint x: 409, endPoint y: 317, distance: 315.7
click at [409, 317] on textarea "La interdependencia de los principios del derecho administrativo es fundamental…" at bounding box center [294, 306] width 407 height 30
click at [45, 250] on div at bounding box center [41, 244] width 66 height 37
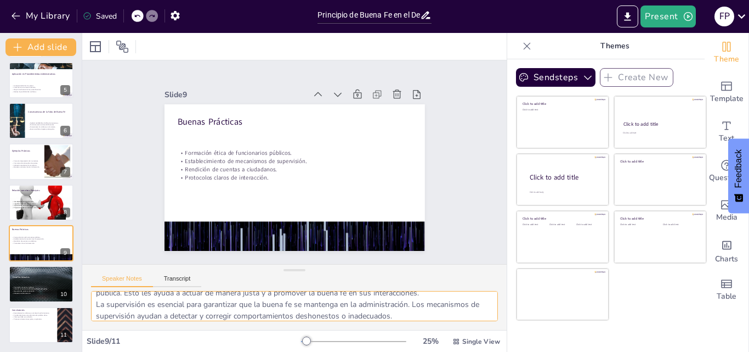
scroll to position [83, 0]
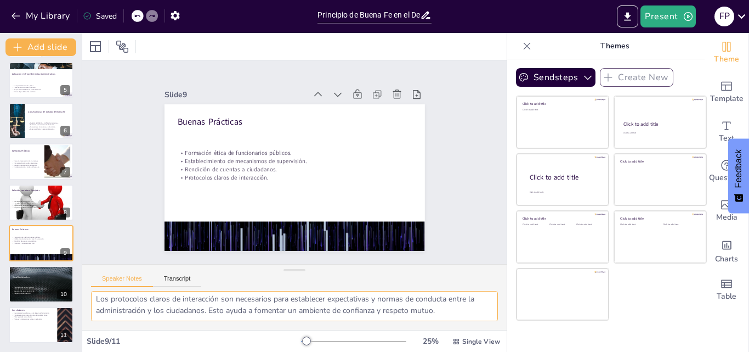
drag, startPoint x: 95, startPoint y: 299, endPoint x: 462, endPoint y: 315, distance: 367.8
click at [462, 315] on textarea "La formación ética es fundamental para que los funcionarios comprendan su respo…" at bounding box center [294, 306] width 407 height 30
click at [33, 275] on p "Desafíos Actuales" at bounding box center [41, 276] width 59 height 3
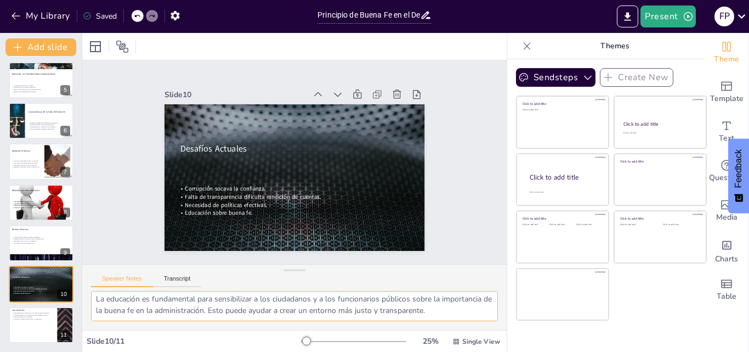
scroll to position [118, 0]
drag, startPoint x: 95, startPoint y: 302, endPoint x: 400, endPoint y: 318, distance: 305.9
click at [400, 318] on textarea "La corrupción es uno de los principales obstáculos para la buena fe en la admin…" at bounding box center [294, 306] width 407 height 30
click at [19, 319] on p "Promueve interacciones justas y equitativas." at bounding box center [33, 319] width 43 height 2
type textarea "La confianza es la base sobre la cual se construye la relación entre los ciudad…"
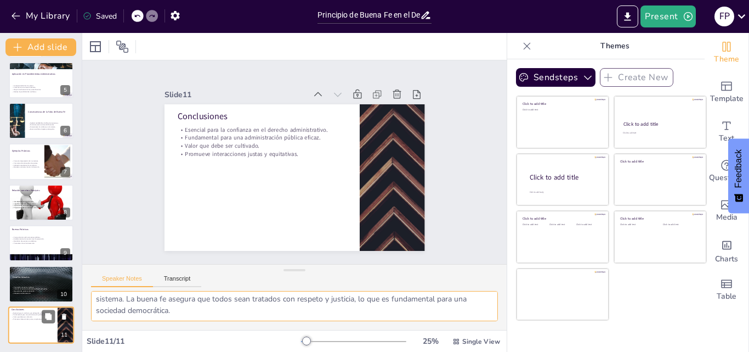
scroll to position [83, 0]
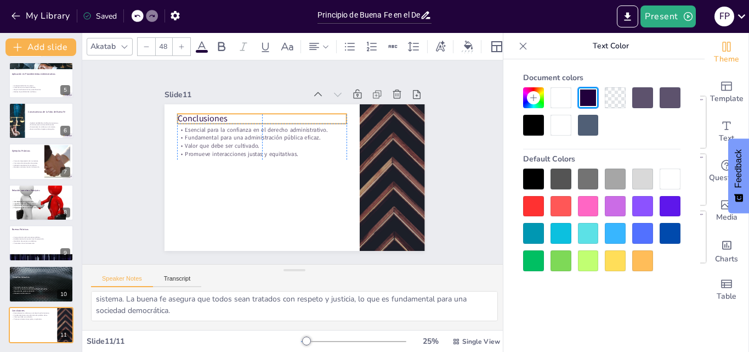
click at [196, 114] on p "Conclusiones" at bounding box center [272, 112] width 168 height 47
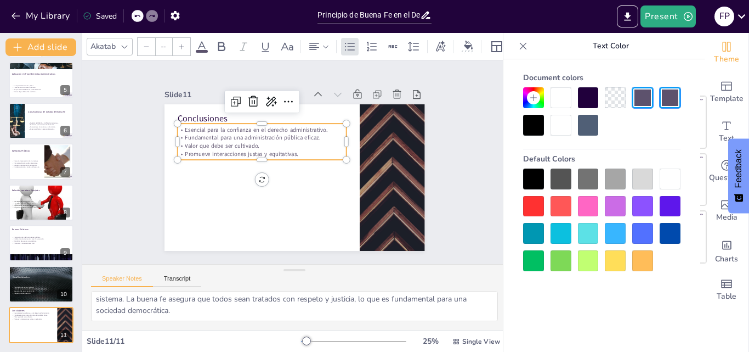
type input "32"
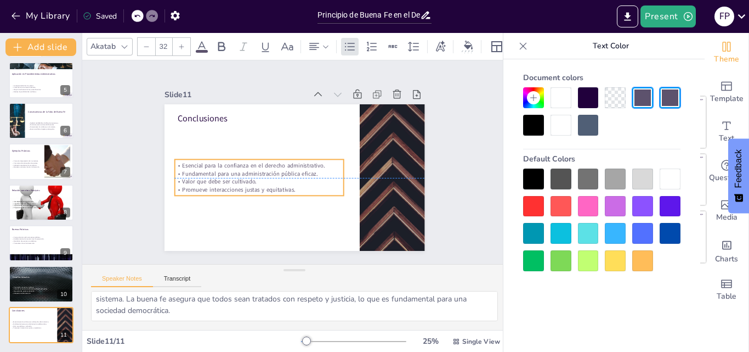
drag, startPoint x: 231, startPoint y: 133, endPoint x: 229, endPoint y: 167, distance: 34.1
click at [246, 167] on p "Fundamental para una administración pública eficaz." at bounding box center [317, 132] width 142 height 106
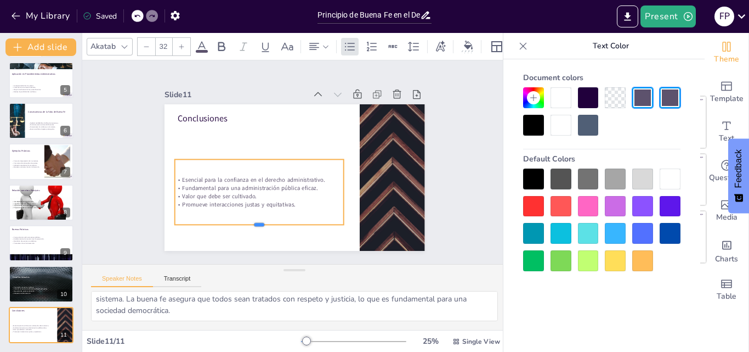
drag, startPoint x: 250, startPoint y: 191, endPoint x: 250, endPoint y: 220, distance: 29.1
click at [250, 220] on div at bounding box center [240, 215] width 163 height 61
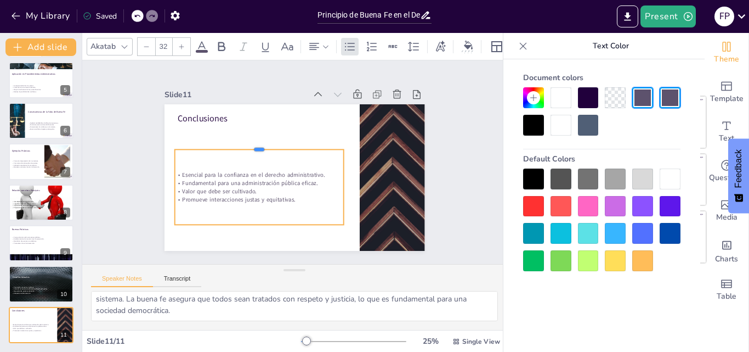
drag, startPoint x: 252, startPoint y: 154, endPoint x: 252, endPoint y: 144, distance: 9.9
click at [252, 144] on div at bounding box center [263, 138] width 167 height 44
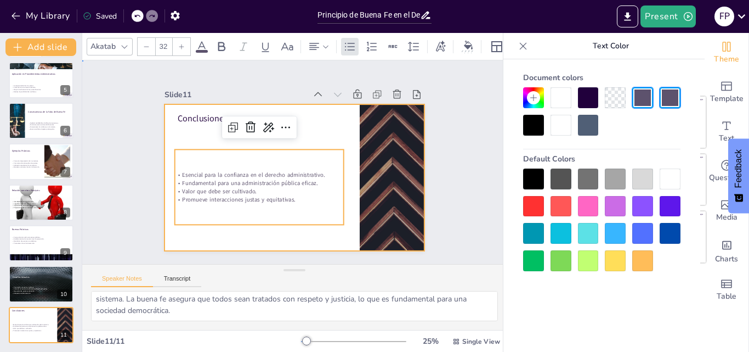
click at [283, 229] on div at bounding box center [293, 177] width 274 height 173
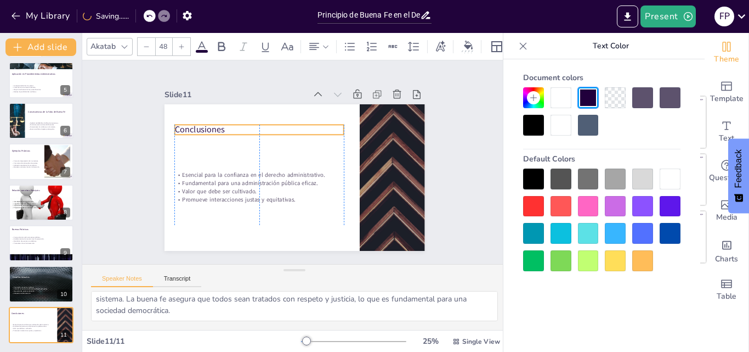
drag, startPoint x: 197, startPoint y: 115, endPoint x: 194, endPoint y: 126, distance: 11.5
click at [194, 126] on p "Conclusiones" at bounding box center [262, 126] width 169 height 30
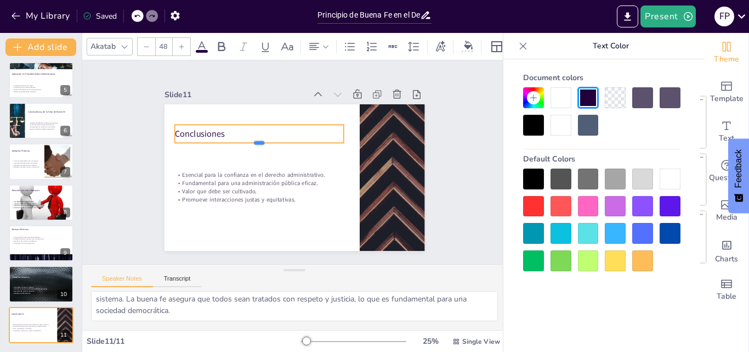
drag, startPoint x: 254, startPoint y: 130, endPoint x: 254, endPoint y: 138, distance: 8.2
click at [254, 138] on div at bounding box center [286, 125] width 106 height 142
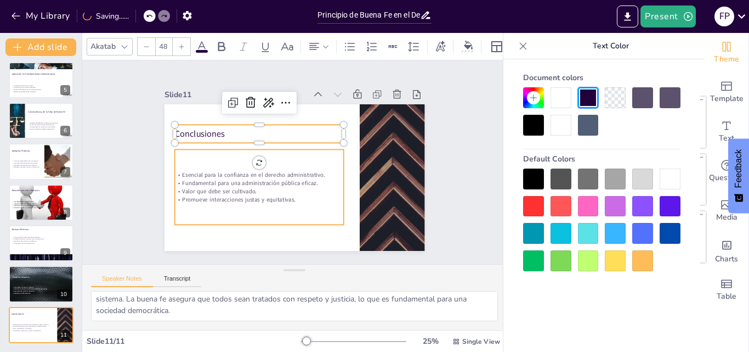
click at [299, 201] on div "Esencial para la confianza en el derecho administrativo. Fundamental para una a…" at bounding box center [252, 170] width 185 height 138
type input "32"
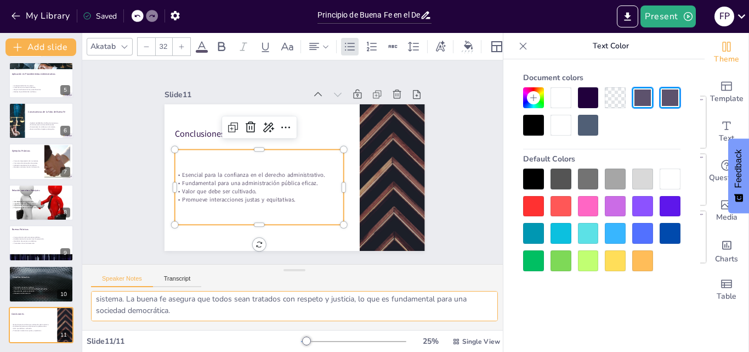
click at [207, 312] on textarea "La confianza es la base sobre la cual se construye la relación entre los ciudad…" at bounding box center [294, 306] width 407 height 30
drag, startPoint x: 95, startPoint y: 303, endPoint x: 231, endPoint y: 332, distance: 139.1
click at [231, 332] on div "Akatab 32 Slide 1 Principio de Buena Fe en el Derecho Administrativo Esta prese…" at bounding box center [294, 192] width 425 height 319
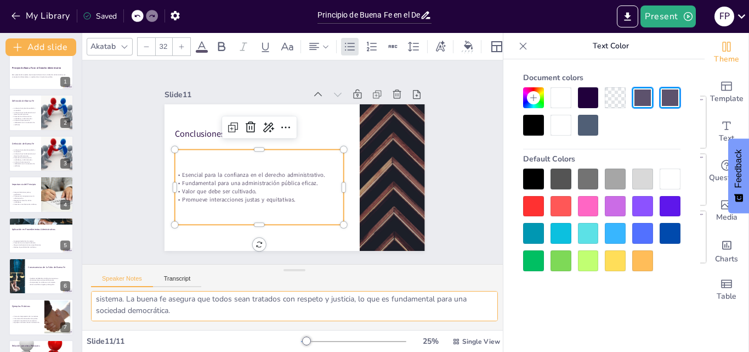
scroll to position [0, 0]
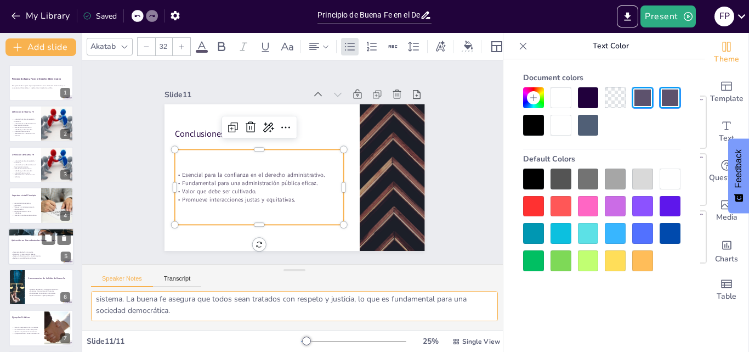
click at [16, 252] on p "Se espera lealtad en las partes." at bounding box center [41, 252] width 59 height 2
type textarea "La lealtad en los procedimientos administrativos es crucial para mantener la in…"
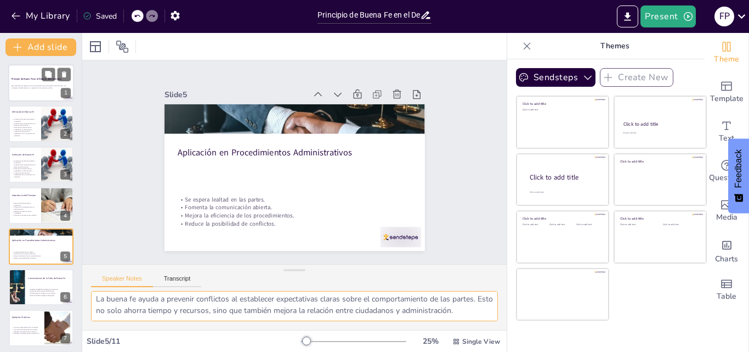
click at [32, 89] on p at bounding box center [41, 90] width 59 height 2
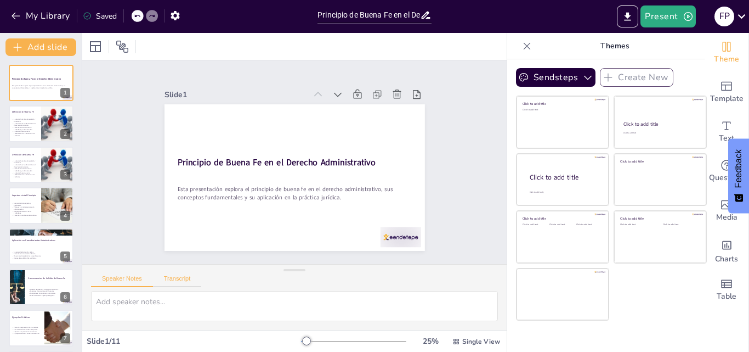
click at [182, 277] on button "Transcript" at bounding box center [177, 281] width 49 height 12
click at [133, 280] on button "Speaker Notes" at bounding box center [122, 281] width 62 height 12
click at [44, 129] on div at bounding box center [57, 123] width 49 height 37
type textarea "La honestidad es un componente esencial de la buena fe, ya que establece la bas…"
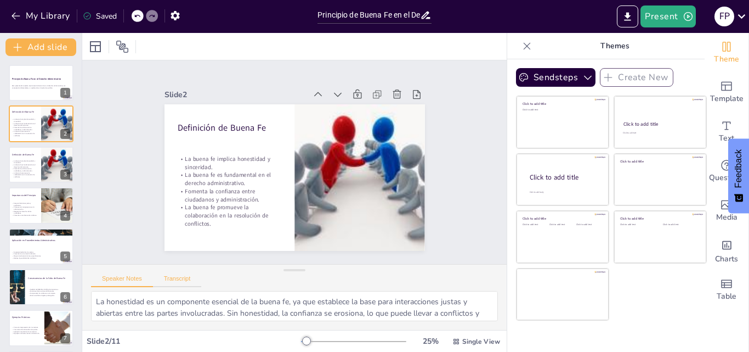
click at [176, 280] on button "Transcript" at bounding box center [177, 281] width 49 height 12
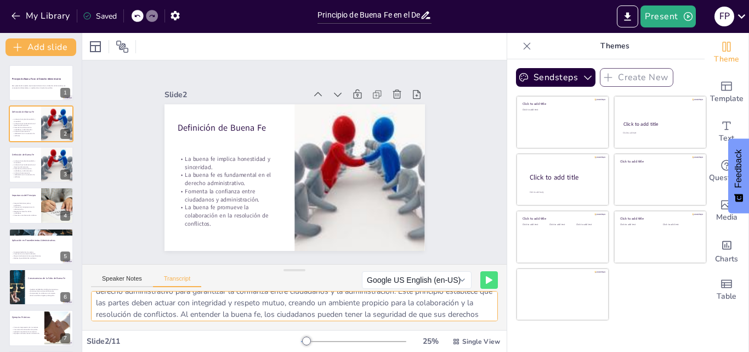
scroll to position [37, 0]
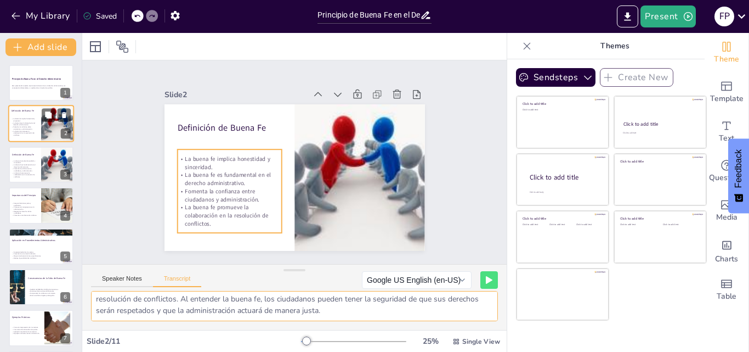
click at [31, 126] on p "Fomenta la confianza entre ciudadanos y administración." at bounding box center [25, 128] width 26 height 4
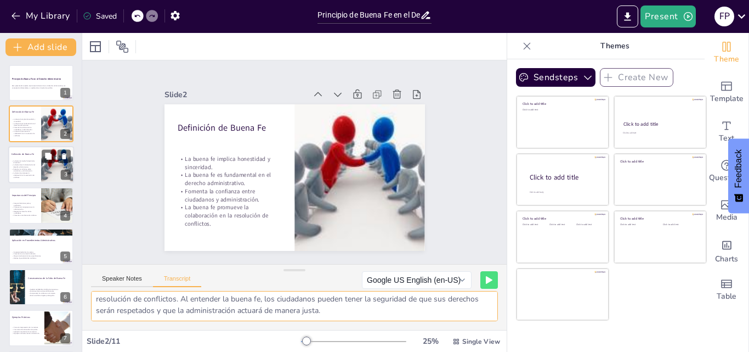
click at [35, 170] on p "Fomenta la confianza entre ciudadanos y administración." at bounding box center [25, 170] width 26 height 4
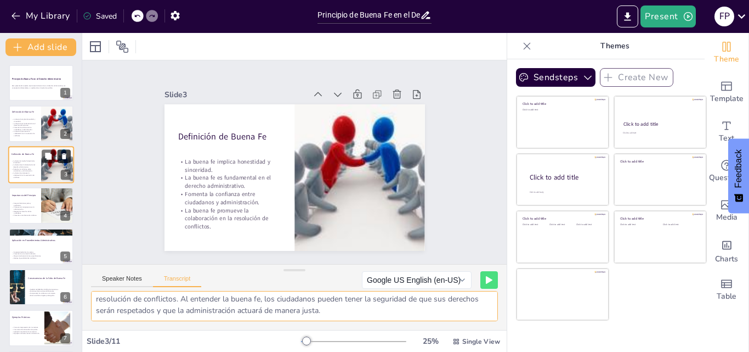
click at [64, 154] on icon at bounding box center [64, 156] width 4 height 6
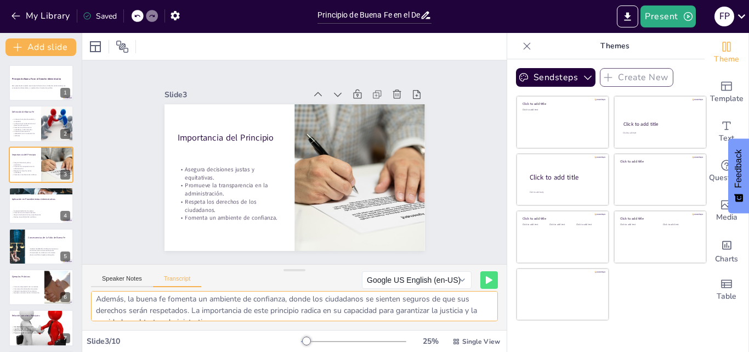
scroll to position [0, 0]
click at [21, 122] on p "La buena fe es fundamental en el derecho administrativo." at bounding box center [25, 124] width 26 height 4
type textarea "La buena fe se refiere a la expectativa de honestidad y sinceridad en las relac…"
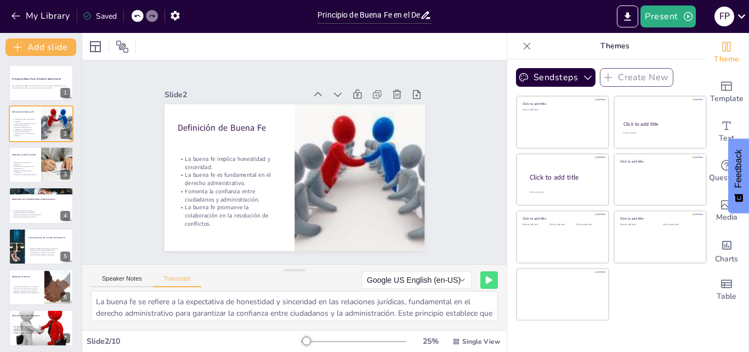
click at [132, 273] on div "Speaker Notes Transcript" at bounding box center [146, 280] width 110 height 14
click at [132, 281] on button "Speaker Notes" at bounding box center [122, 281] width 62 height 12
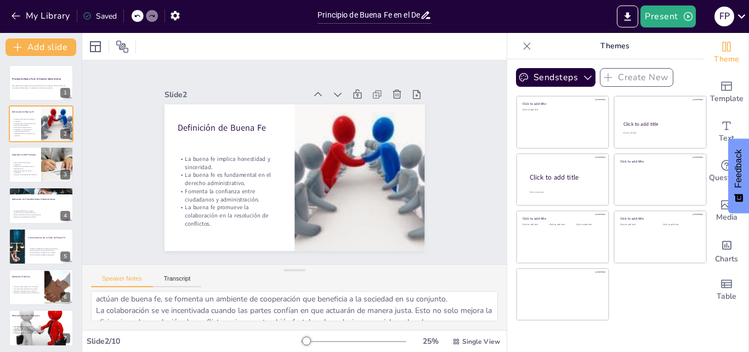
scroll to position [95, 0]
click at [24, 163] on p "Asegura decisiones justas y equitativas." at bounding box center [25, 163] width 26 height 4
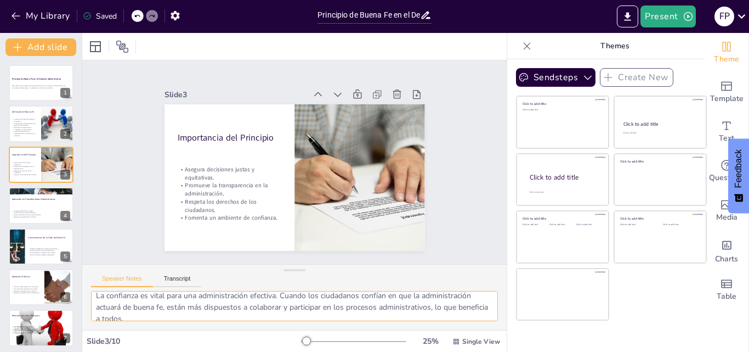
scroll to position [118, 0]
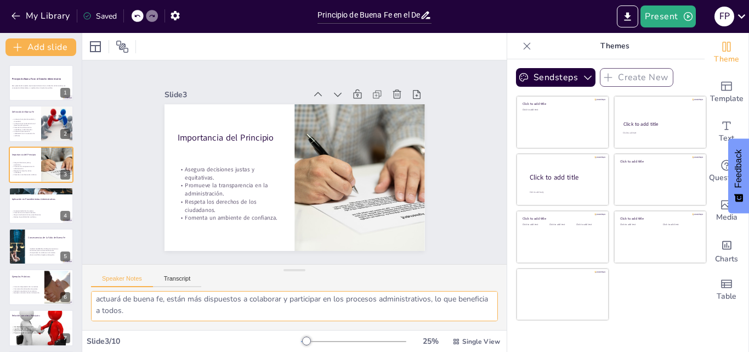
drag, startPoint x: 96, startPoint y: 301, endPoint x: 235, endPoint y: 314, distance: 139.9
click at [235, 314] on textarea "La justicia en las decisiones administrativas es fundamental para mantener la l…" at bounding box center [294, 306] width 407 height 30
click at [191, 317] on textarea "La justicia en las decisiones administrativas es fundamental para mantener la l…" at bounding box center [294, 306] width 407 height 30
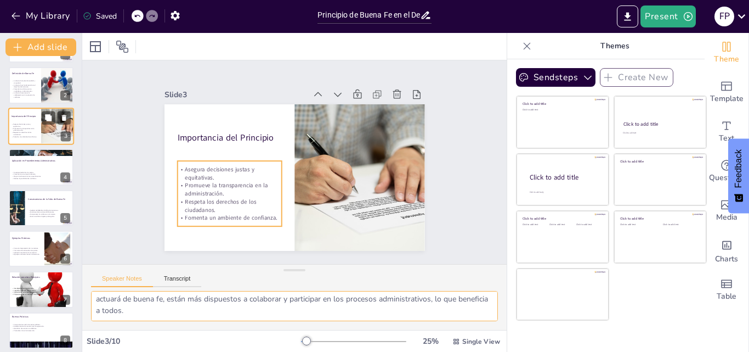
scroll to position [55, 0]
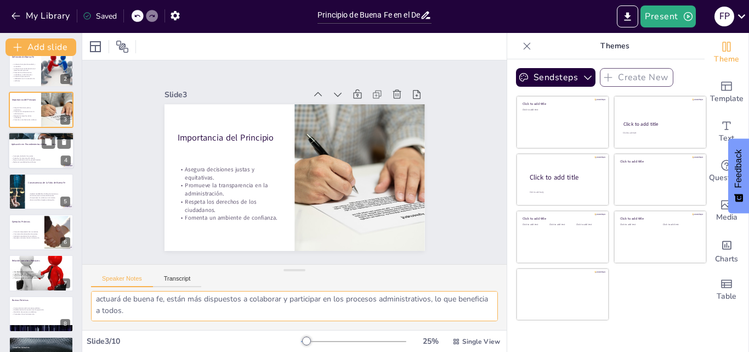
click at [27, 154] on div "Se espera lealtad en las partes. Fomenta la comunicación abierta. Mejora la efi…" at bounding box center [41, 158] width 59 height 13
type textarea "La lealtad en los procedimientos administrativos es crucial para mantener la in…"
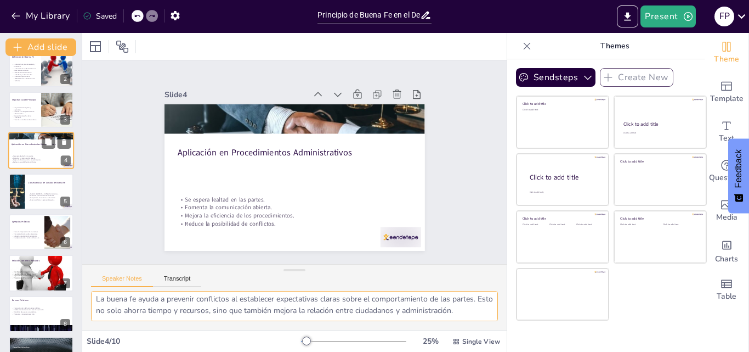
scroll to position [83, 0]
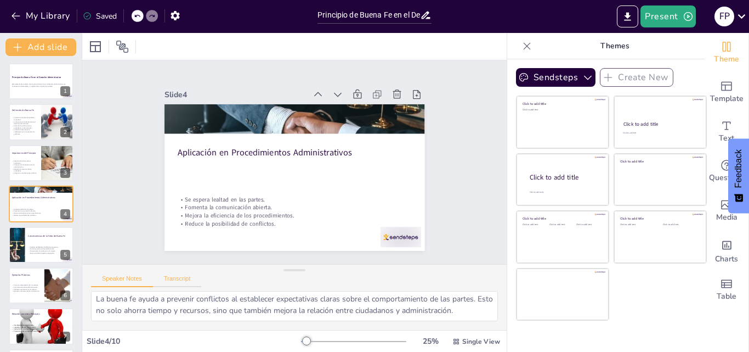
click at [174, 279] on button "Transcript" at bounding box center [177, 281] width 49 height 12
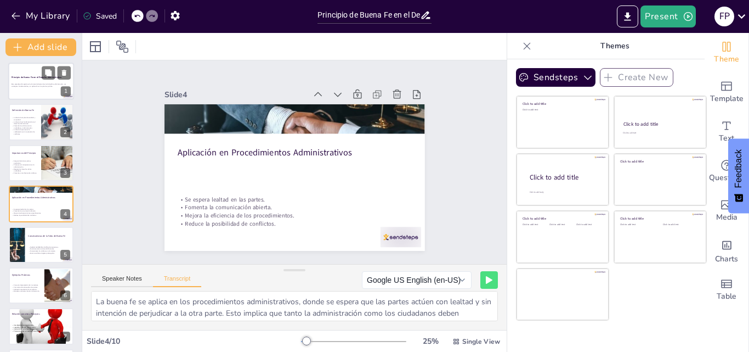
click at [29, 86] on p "Esta presentación explora el principio de buena fe en el derecho administrativo…" at bounding box center [41, 85] width 59 height 4
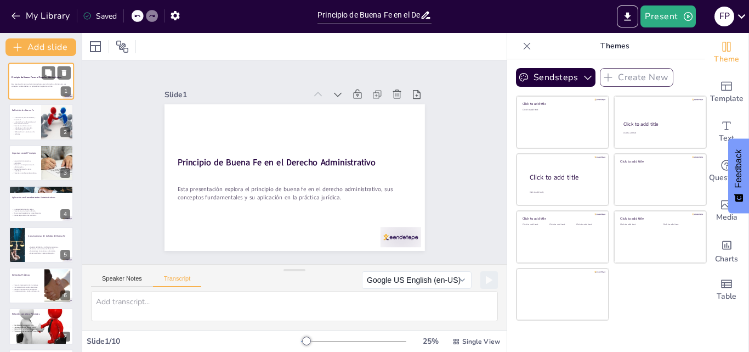
scroll to position [0, 0]
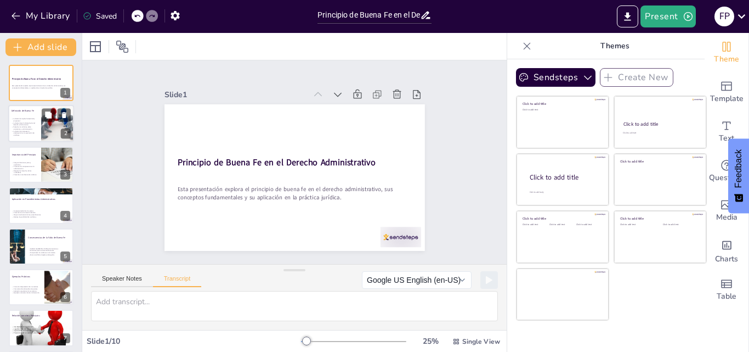
click at [28, 127] on p "Fomenta la confianza entre ciudadanos y administración." at bounding box center [25, 128] width 26 height 4
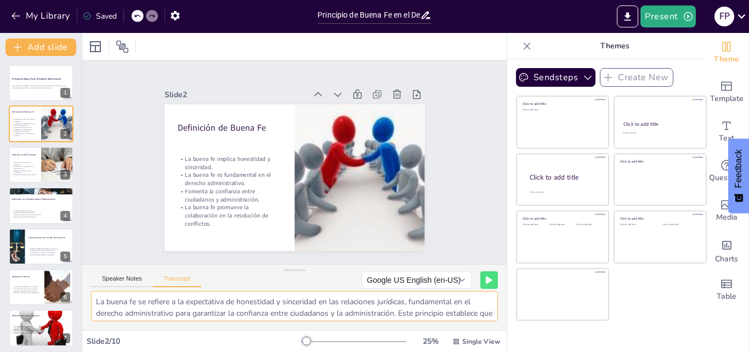
scroll to position [37, 0]
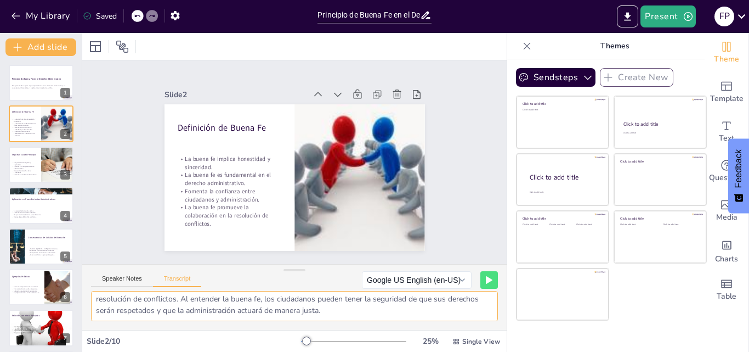
drag, startPoint x: 96, startPoint y: 302, endPoint x: 439, endPoint y: 313, distance: 343.5
click at [439, 313] on textarea "La buena fe se refiere a la expectativa de honestidad y sinceridad en las relac…" at bounding box center [294, 306] width 407 height 30
click at [29, 247] on p "Nulidad de [MEDICAL_DATA] administrativos." at bounding box center [49, 248] width 43 height 2
type textarea "La falta de buena fe puede llevar a la nulidad de [MEDICAL_DATA] administrativo…"
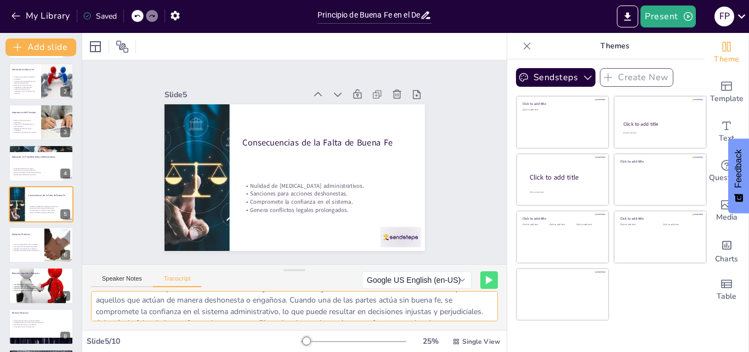
scroll to position [0, 0]
click at [120, 281] on button "Speaker Notes" at bounding box center [122, 281] width 62 height 12
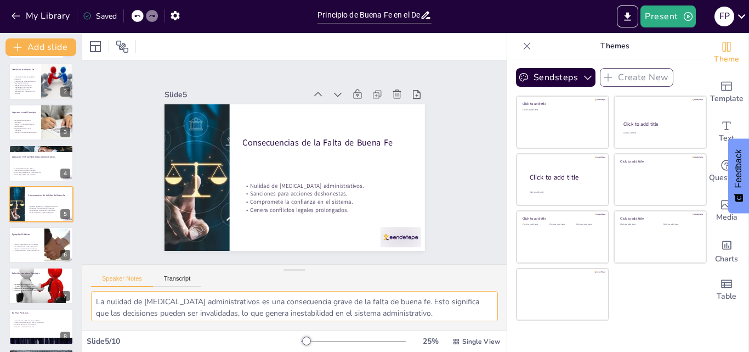
click at [440, 316] on textarea "La nulidad de [MEDICAL_DATA] administrativos es una consecuencia grave de la fa…" at bounding box center [294, 306] width 407 height 30
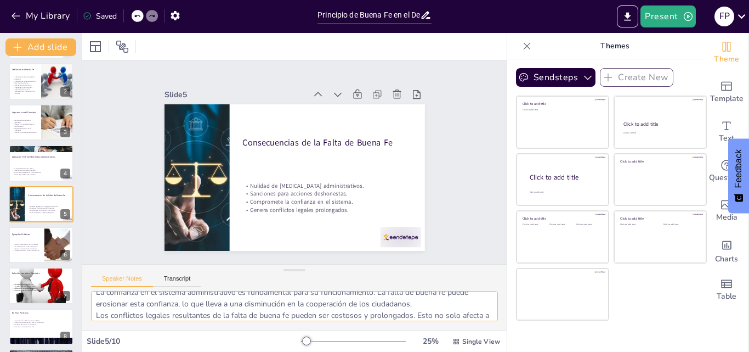
scroll to position [67, 0]
click at [166, 281] on button "Transcript" at bounding box center [177, 281] width 49 height 12
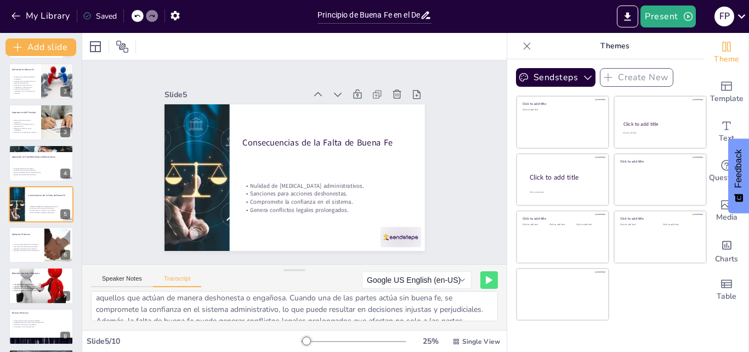
scroll to position [0, 0]
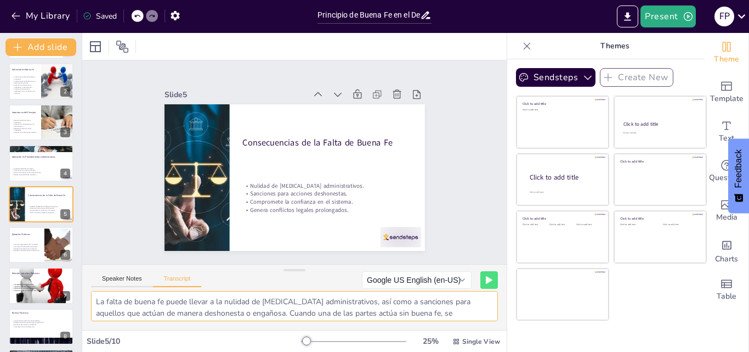
click at [465, 315] on textarea "La falta de buena fe puede llevar a la nulidad de [MEDICAL_DATA] administrativo…" at bounding box center [294, 306] width 407 height 30
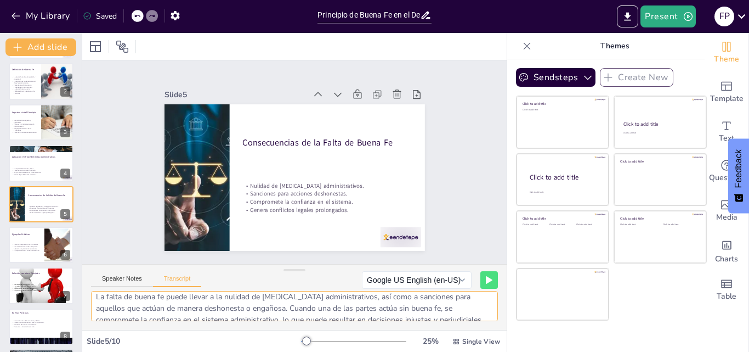
scroll to position [9, 0]
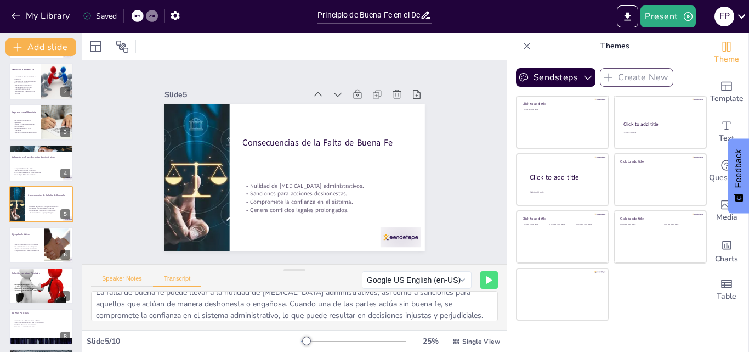
click at [125, 279] on button "Speaker Notes" at bounding box center [122, 281] width 62 height 12
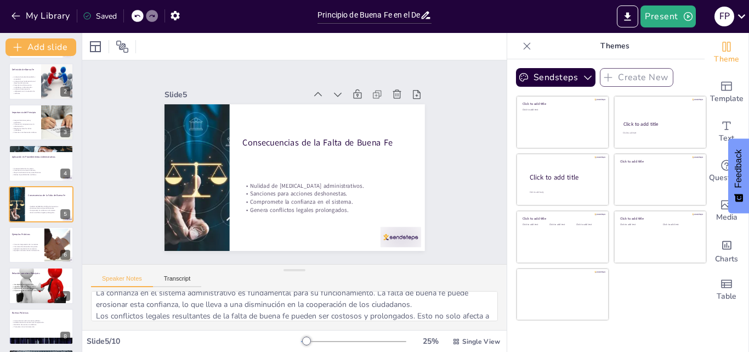
scroll to position [72, 0]
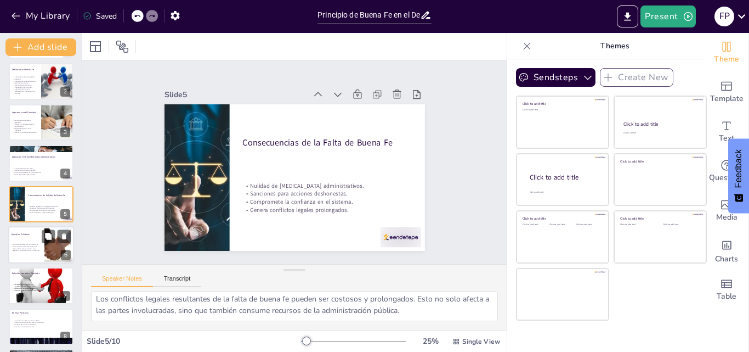
click at [35, 241] on div "Correcta interpretación de normativas. Comunicación adecuada entre partes. Apli…" at bounding box center [27, 247] width 30 height 12
type textarea "La correcta interpretación de normativas es esencial para asegurar que se apliq…"
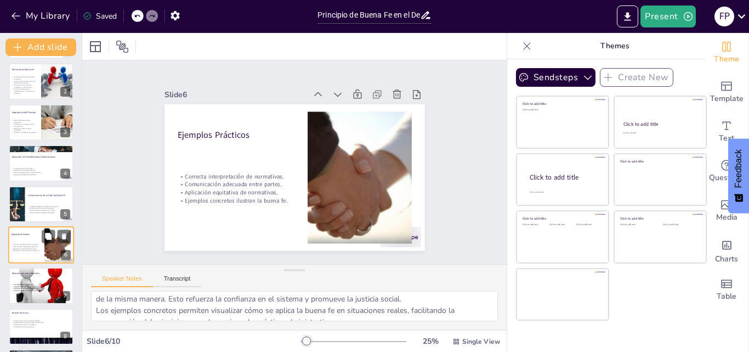
scroll to position [83, 0]
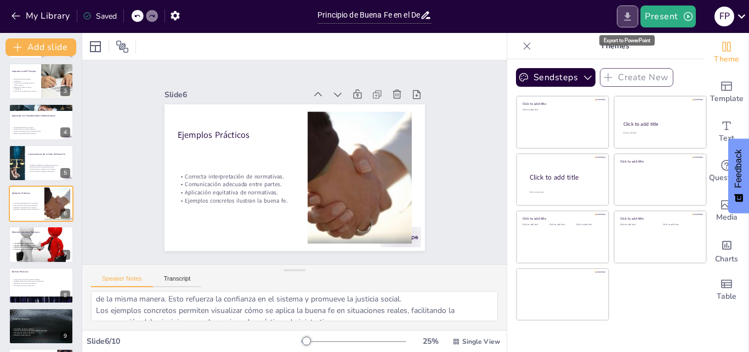
click at [626, 19] on icon "Export to PowerPoint" at bounding box center [628, 17] width 12 height 12
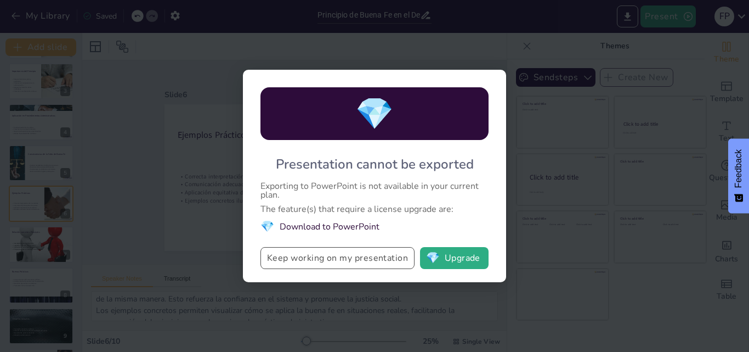
click at [344, 259] on button "Keep working on my presentation" at bounding box center [338, 258] width 154 height 22
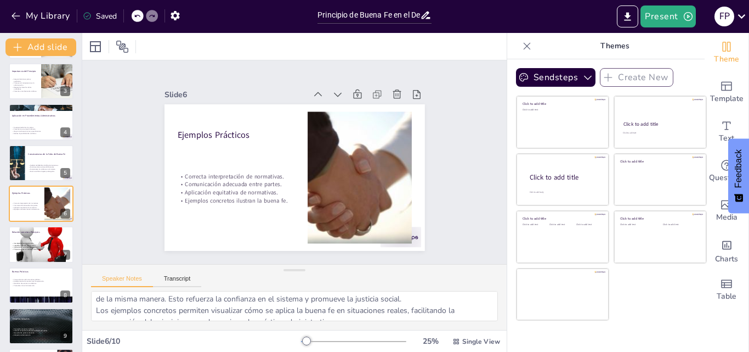
click at [103, 15] on div "Saved" at bounding box center [100, 16] width 34 height 10
click at [84, 16] on icon at bounding box center [87, 16] width 9 height 9
click at [203, 49] on div at bounding box center [294, 46] width 425 height 27
click at [628, 16] on icon "Export to PowerPoint" at bounding box center [628, 16] width 7 height 8
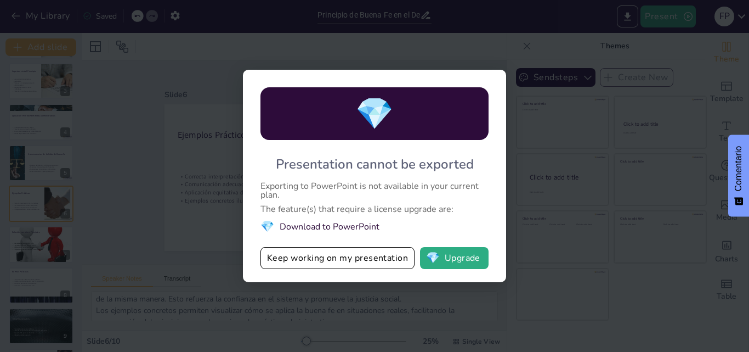
click at [337, 228] on li "💎 Download to PowerPoint" at bounding box center [375, 226] width 228 height 15
click at [383, 254] on button "Keep working on my presentation" at bounding box center [338, 258] width 154 height 22
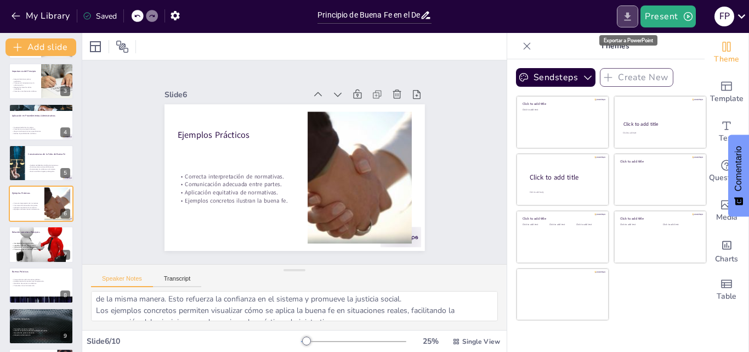
click at [631, 20] on icon "Export to PowerPoint" at bounding box center [628, 16] width 7 height 8
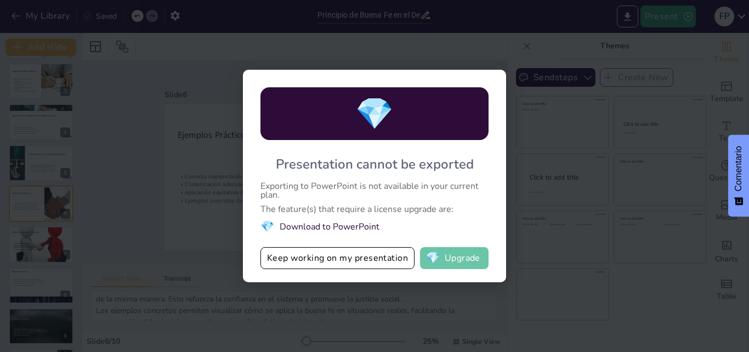
click at [465, 259] on button "💎 Upgrade" at bounding box center [454, 258] width 69 height 22
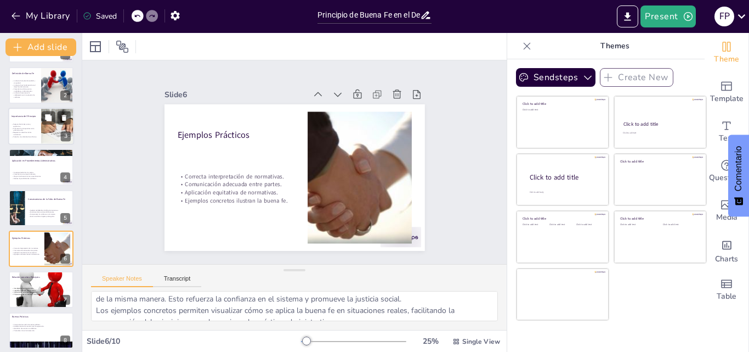
scroll to position [0, 0]
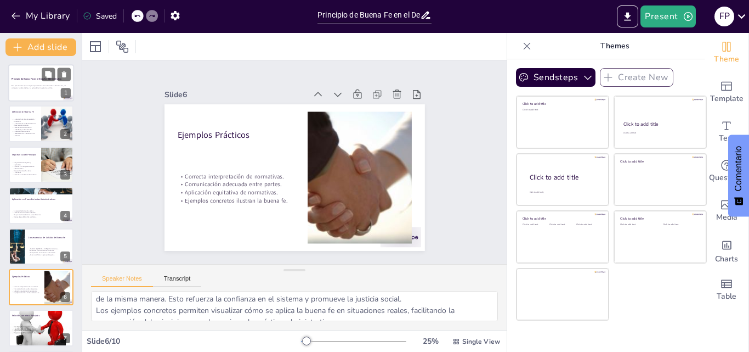
click at [25, 85] on p "Esta presentación explora el principio de buena fe en el derecho administrativo…" at bounding box center [41, 87] width 59 height 4
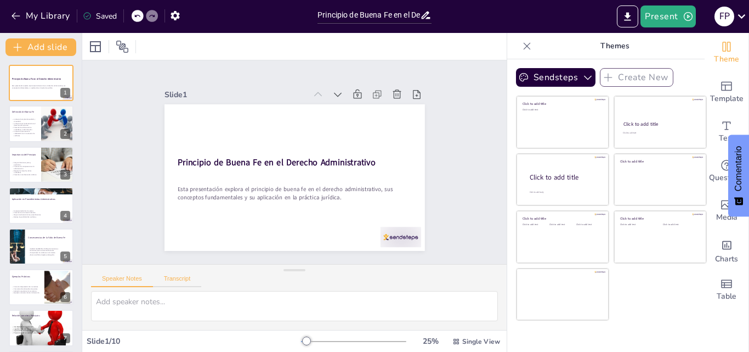
click at [177, 278] on button "Transcript" at bounding box center [177, 281] width 49 height 12
click at [98, 17] on div "Saved" at bounding box center [100, 16] width 34 height 10
click at [89, 17] on icon at bounding box center [87, 16] width 9 height 9
click at [461, 230] on div "Slide 1 Principio de Buena Fe en el Derecho Administrativo Esta presentación ex…" at bounding box center [295, 162] width 444 height 247
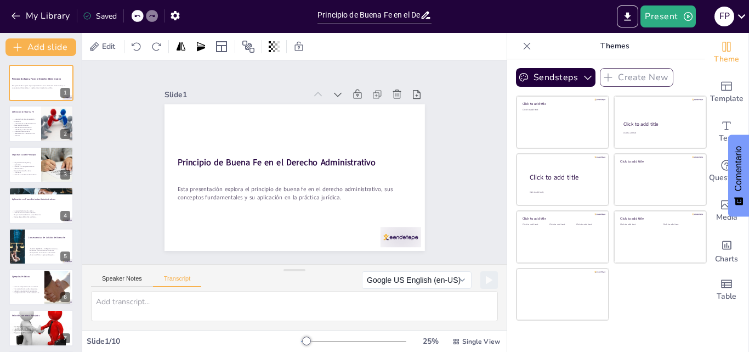
click at [461, 230] on div "Slide 1 Principio de Buena Fe en el Derecho Administrativo Esta presentación ex…" at bounding box center [294, 162] width 443 height 247
click at [461, 229] on div "Slide 1 Principio de Buena Fe en el Derecho Administrativo Esta presentación ex…" at bounding box center [294, 162] width 469 height 388
click at [37, 132] on p "La buena fe promueve la colaboración en la resolución de conflictos." at bounding box center [25, 133] width 26 height 6
type textarea "La buena fe se refiere a la expectativa de honestidad y sinceridad en las relac…"
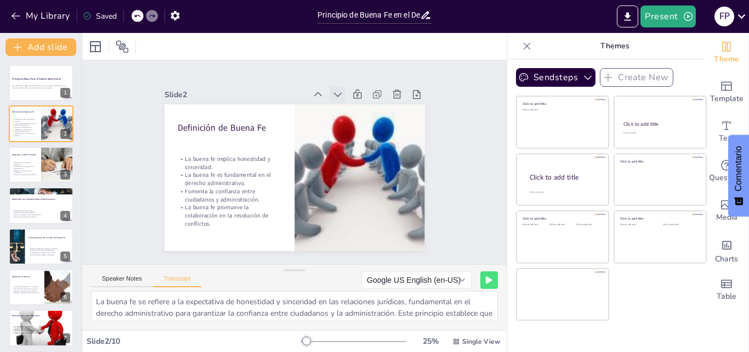
click at [339, 93] on icon at bounding box center [345, 99] width 12 height 12
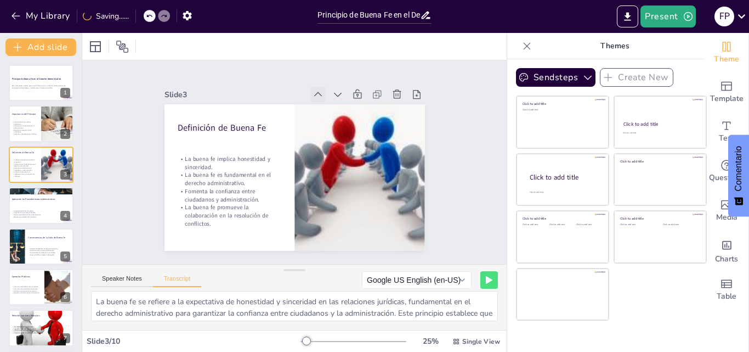
click at [350, 120] on icon at bounding box center [357, 127] width 15 height 15
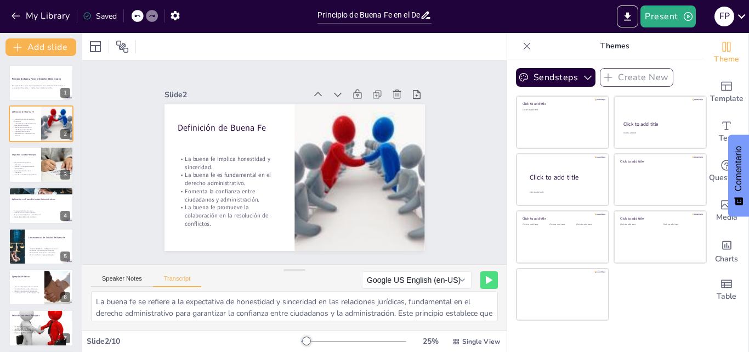
click at [524, 47] on icon at bounding box center [527, 45] width 7 height 7
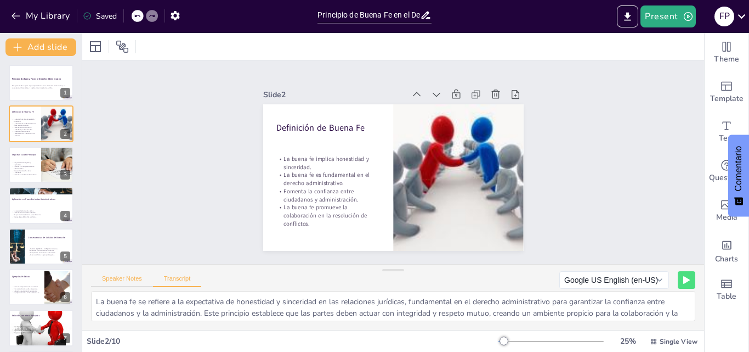
click at [135, 276] on button "Speaker Notes" at bounding box center [122, 281] width 62 height 12
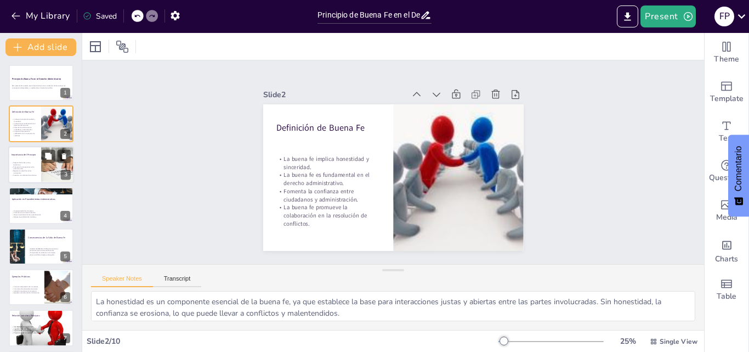
click at [39, 178] on div at bounding box center [41, 164] width 66 height 37
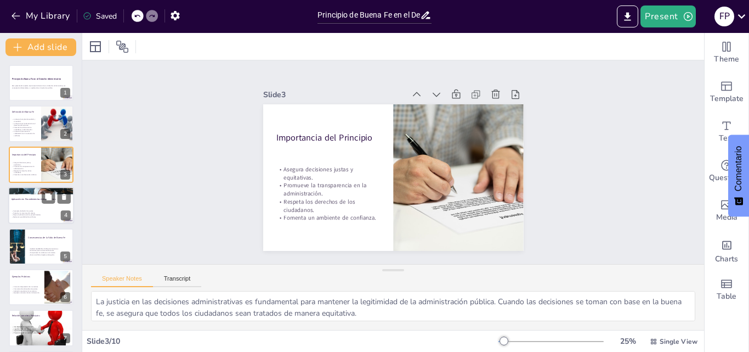
click at [33, 212] on p "Fomenta la comunicación abierta." at bounding box center [41, 213] width 59 height 2
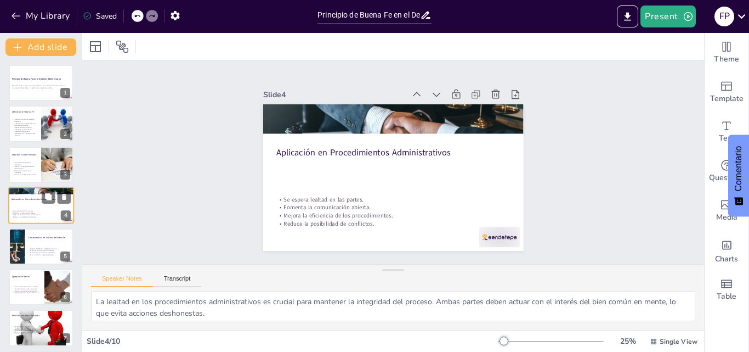
scroll to position [2, 0]
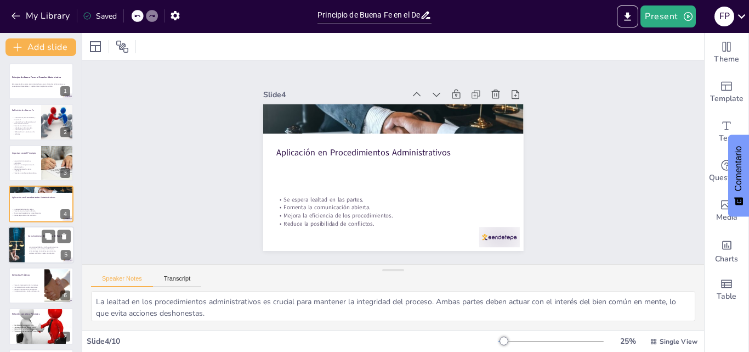
click at [41, 247] on p "Nulidad de [MEDICAL_DATA] administrativos." at bounding box center [49, 247] width 43 height 2
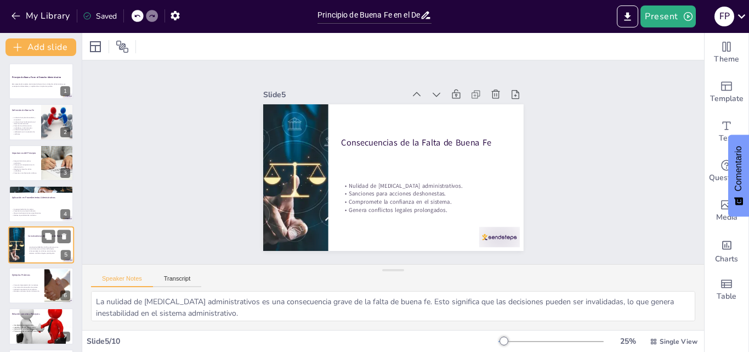
scroll to position [42, 0]
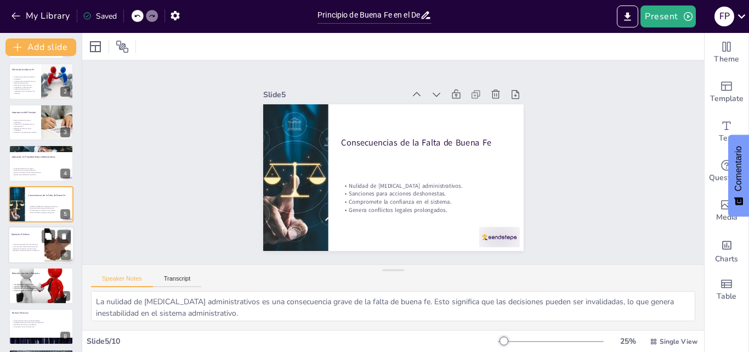
click at [30, 248] on p "Aplicación equitativa de normativas." at bounding box center [27, 248] width 30 height 2
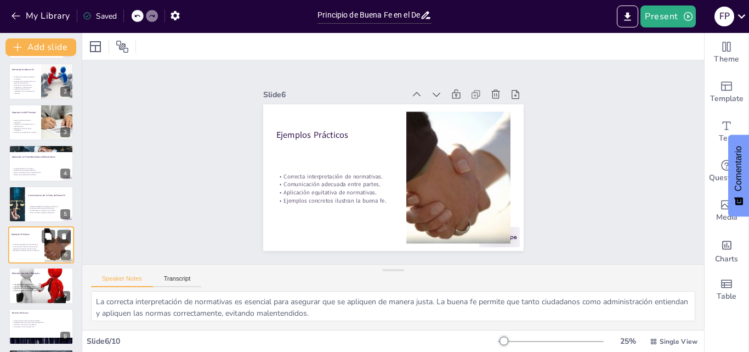
scroll to position [83, 0]
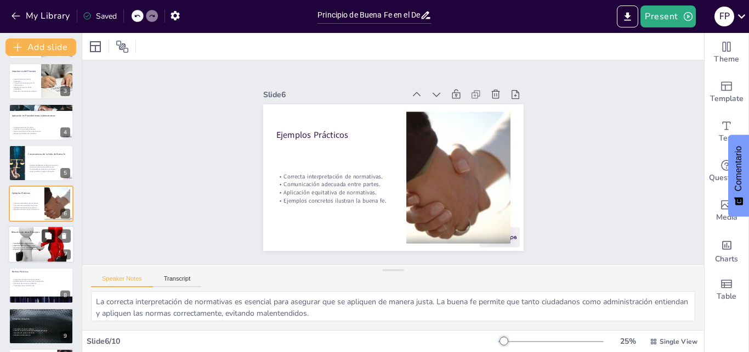
click at [47, 238] on icon at bounding box center [48, 235] width 7 height 7
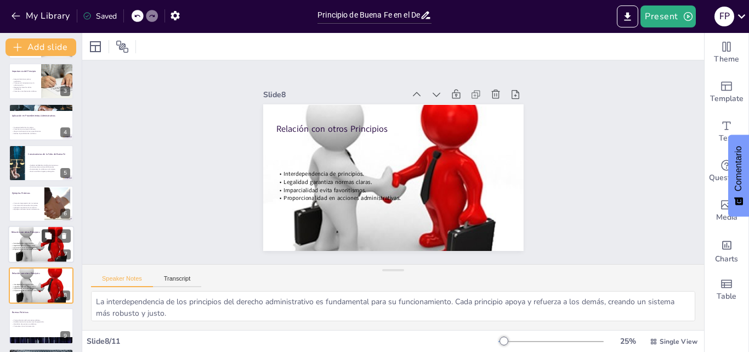
scroll to position [165, 0]
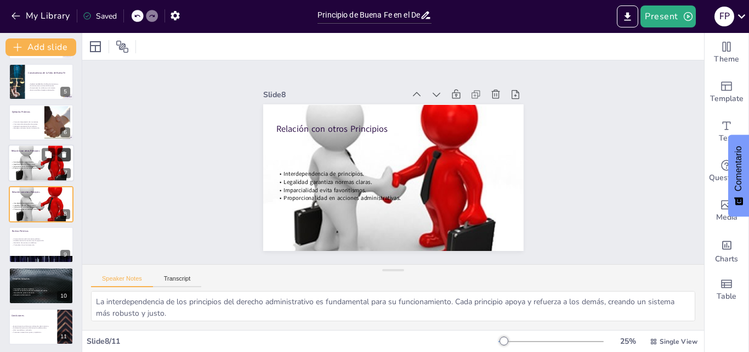
click at [62, 152] on icon at bounding box center [64, 155] width 4 height 6
type textarea "La formación ética es fundamental para que los funcionarios comprendan su respo…"
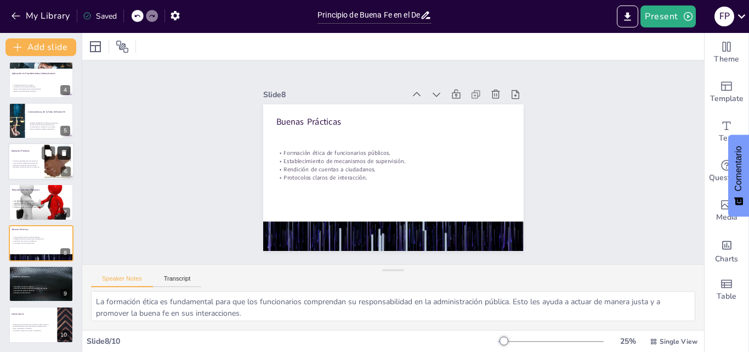
scroll to position [126, 0]
click at [25, 283] on div "Corrupción socava la confianza. Falta de transparencia dificulta rendición de c…" at bounding box center [41, 290] width 59 height 18
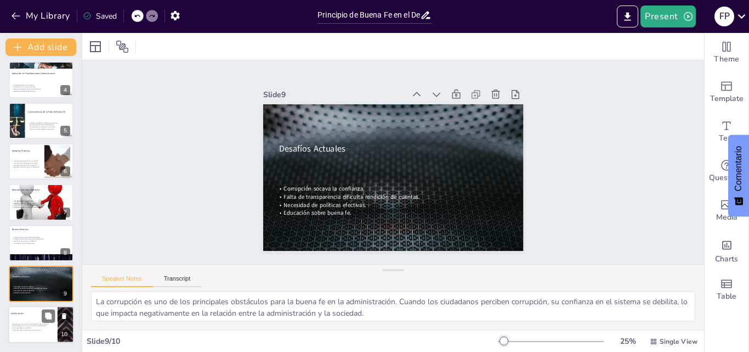
click at [22, 318] on div "Esencial para la confianza en el derecho administrativo. Fundamental para una a…" at bounding box center [32, 327] width 43 height 19
type textarea "La confianza es la base sobre la cual se construye la relación entre los ciudad…"
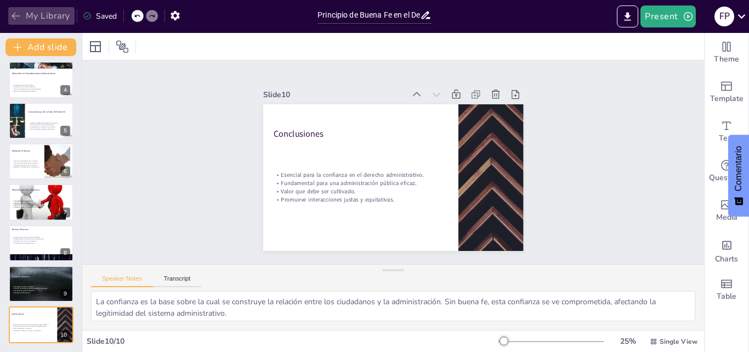
click at [47, 15] on button "My Library" at bounding box center [41, 16] width 66 height 18
